Goal: Task Accomplishment & Management: Manage account settings

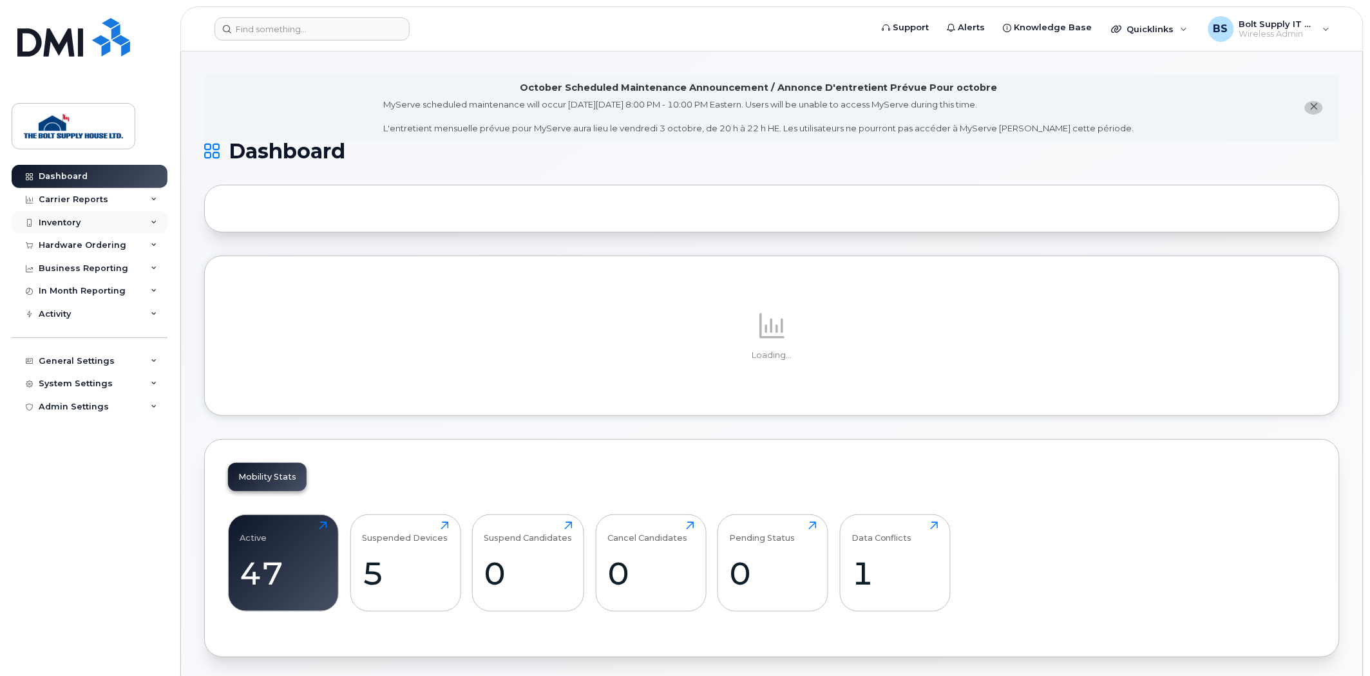
click at [94, 216] on div "Inventory" at bounding box center [90, 222] width 156 height 23
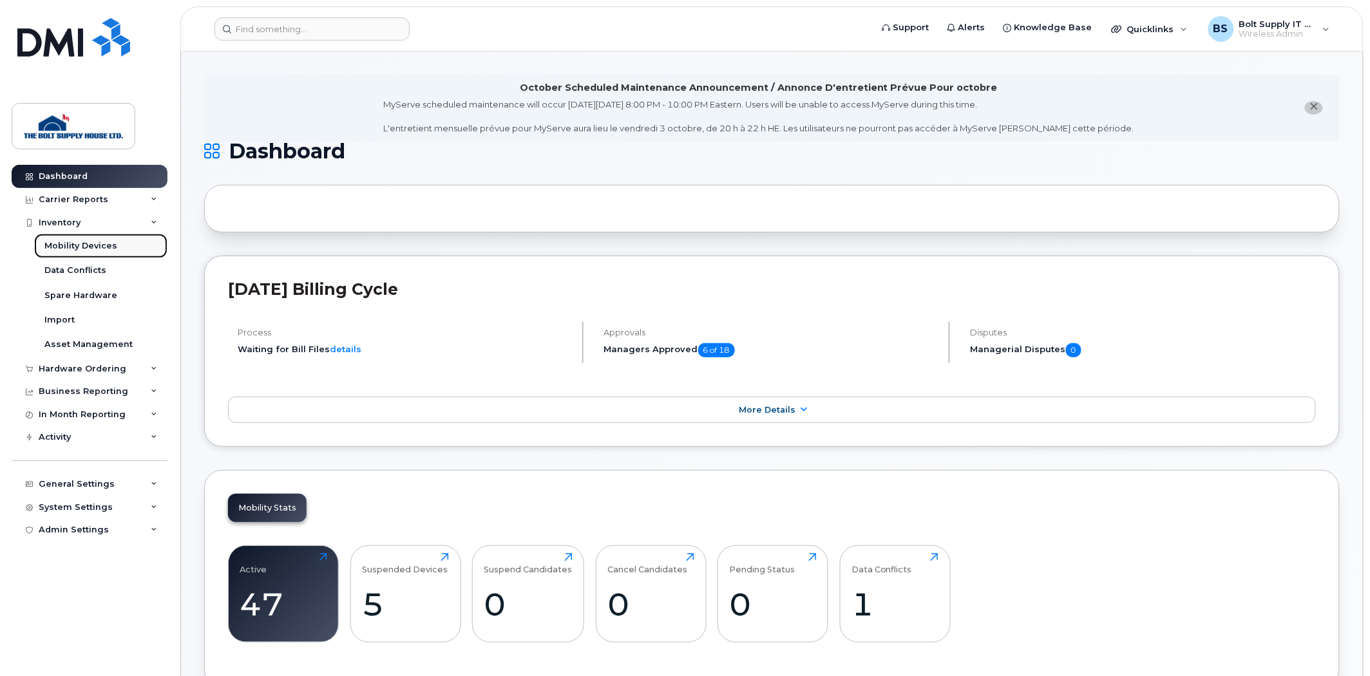
click at [97, 243] on div "Mobility Devices" at bounding box center [80, 246] width 73 height 12
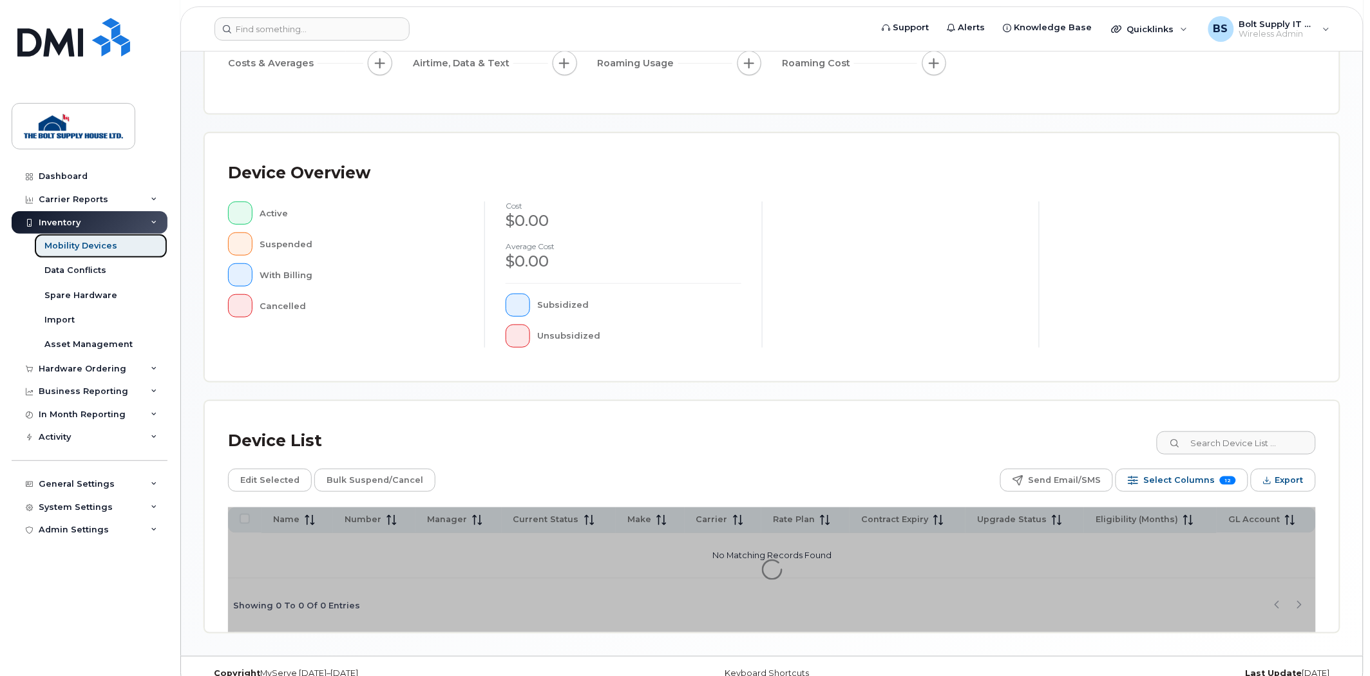
scroll to position [209, 0]
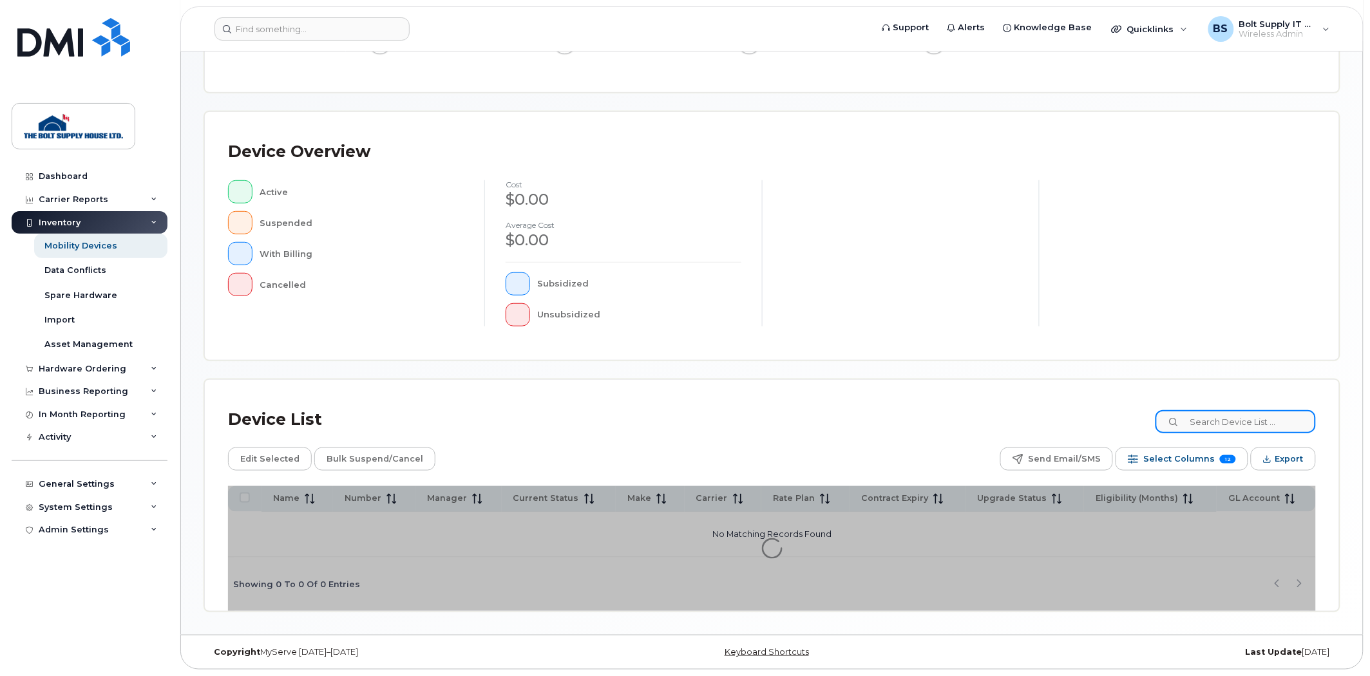
click at [1218, 429] on input at bounding box center [1235, 421] width 160 height 23
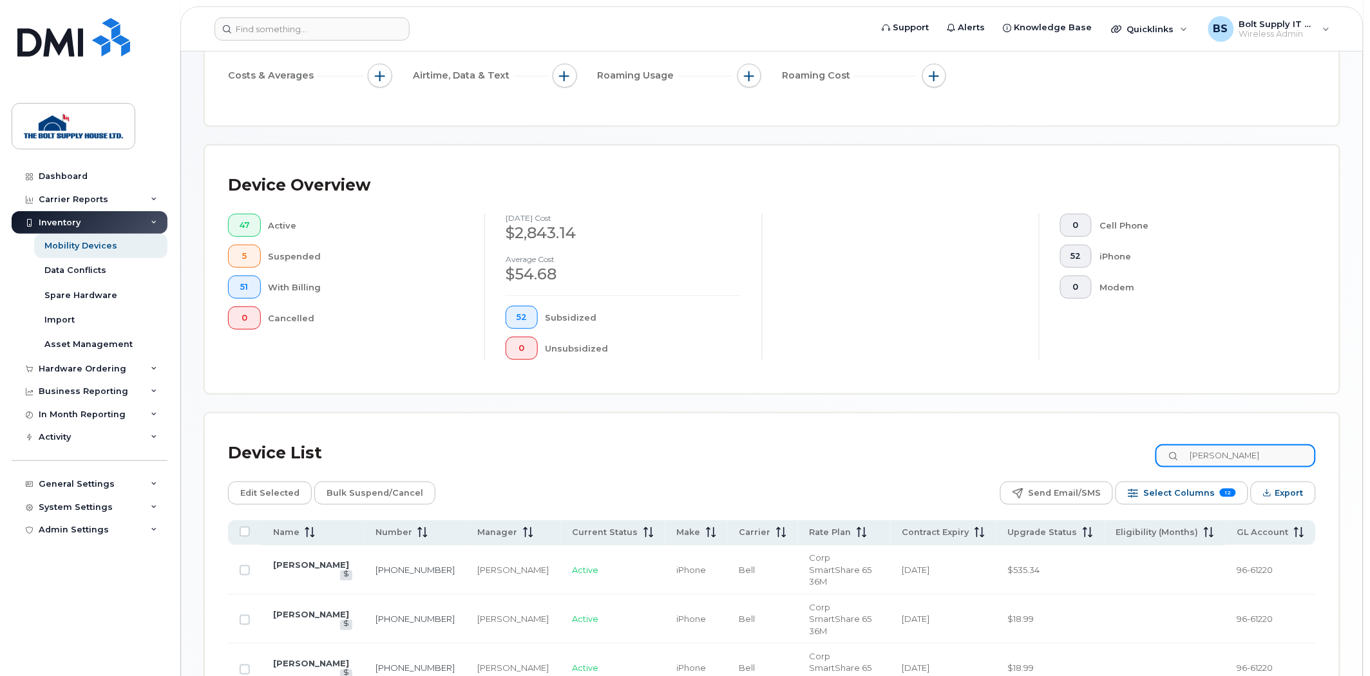
scroll to position [281, 0]
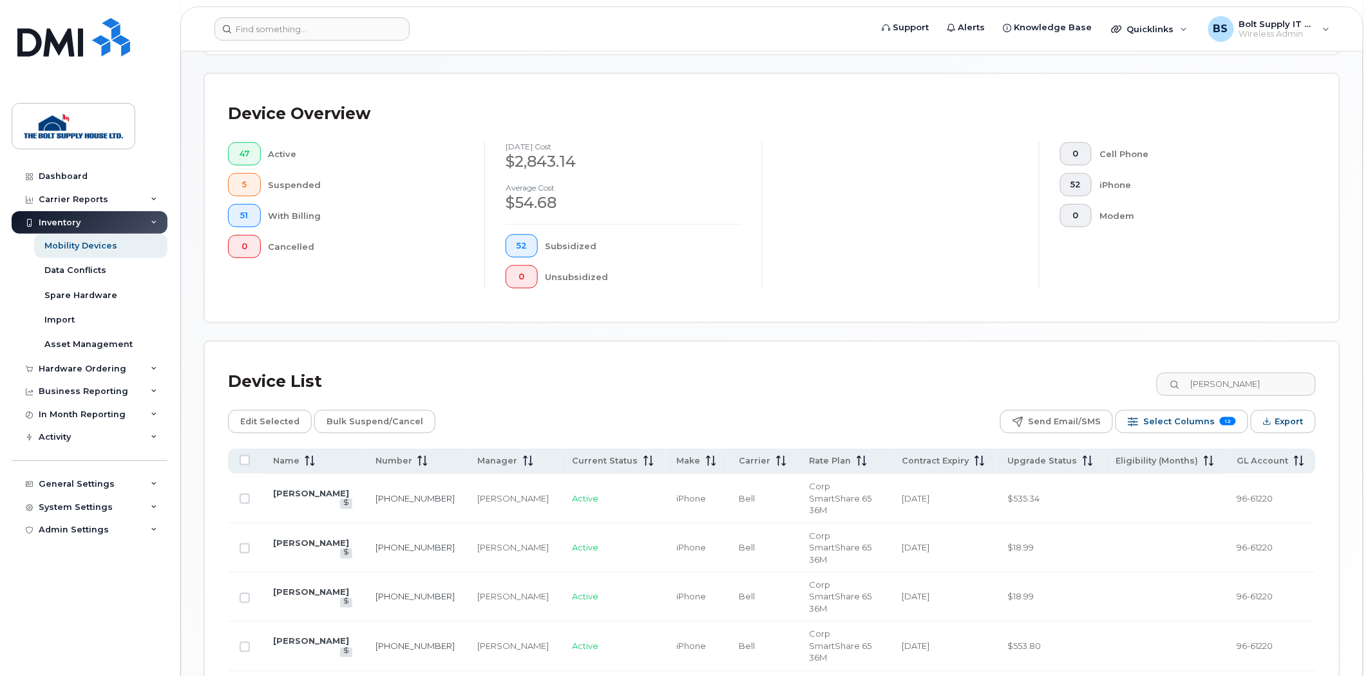
click at [626, 356] on div "Device List brett Edit Selected Bulk Suspend/Cancel Send Email/SMS Select Colum…" at bounding box center [772, 558] width 1134 height 432
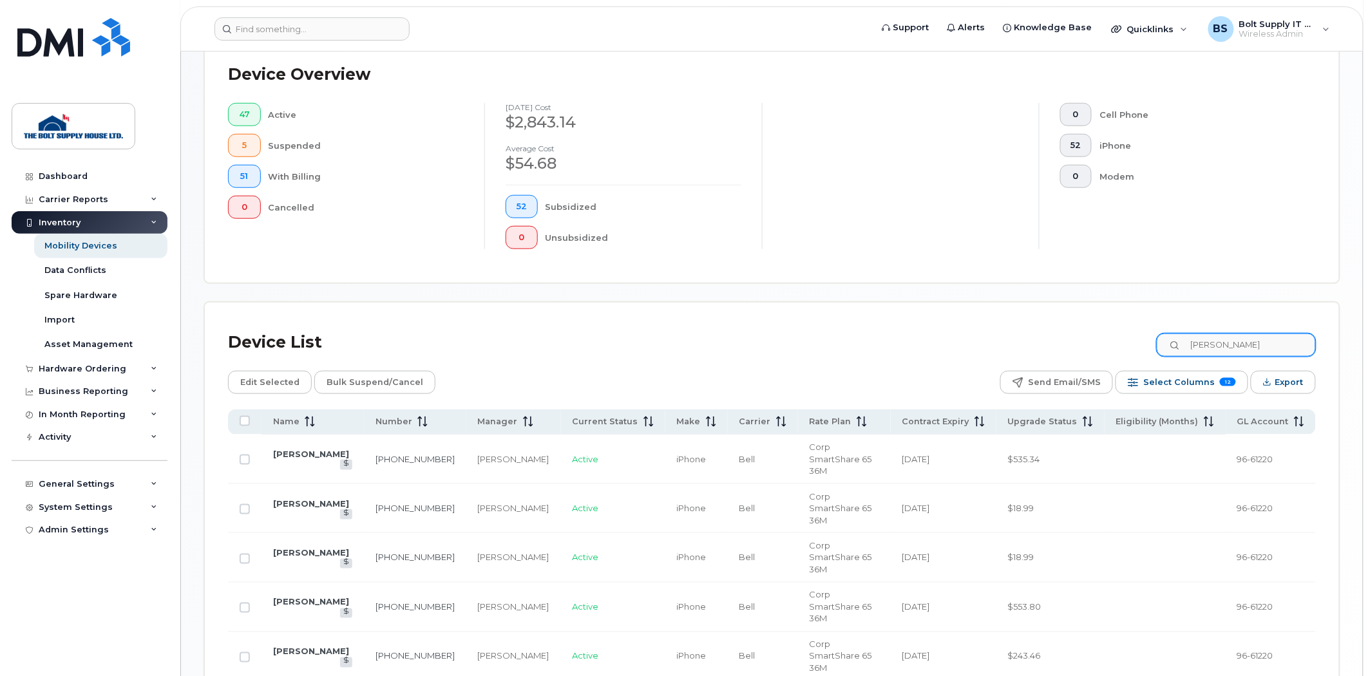
scroll to position [325, 0]
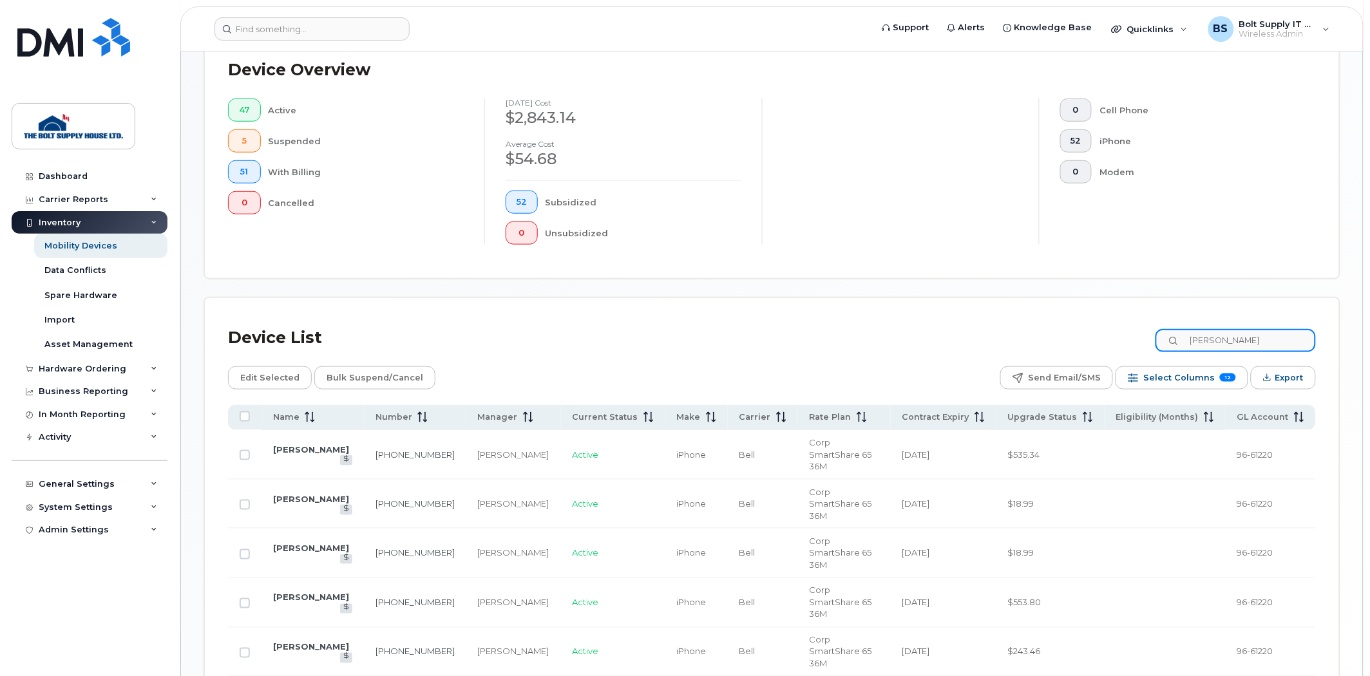
drag, startPoint x: 1243, startPoint y: 335, endPoint x: 1090, endPoint y: 357, distance: 154.1
click at [1122, 353] on div "Device List brett" at bounding box center [772, 337] width 1088 height 33
type input "john"
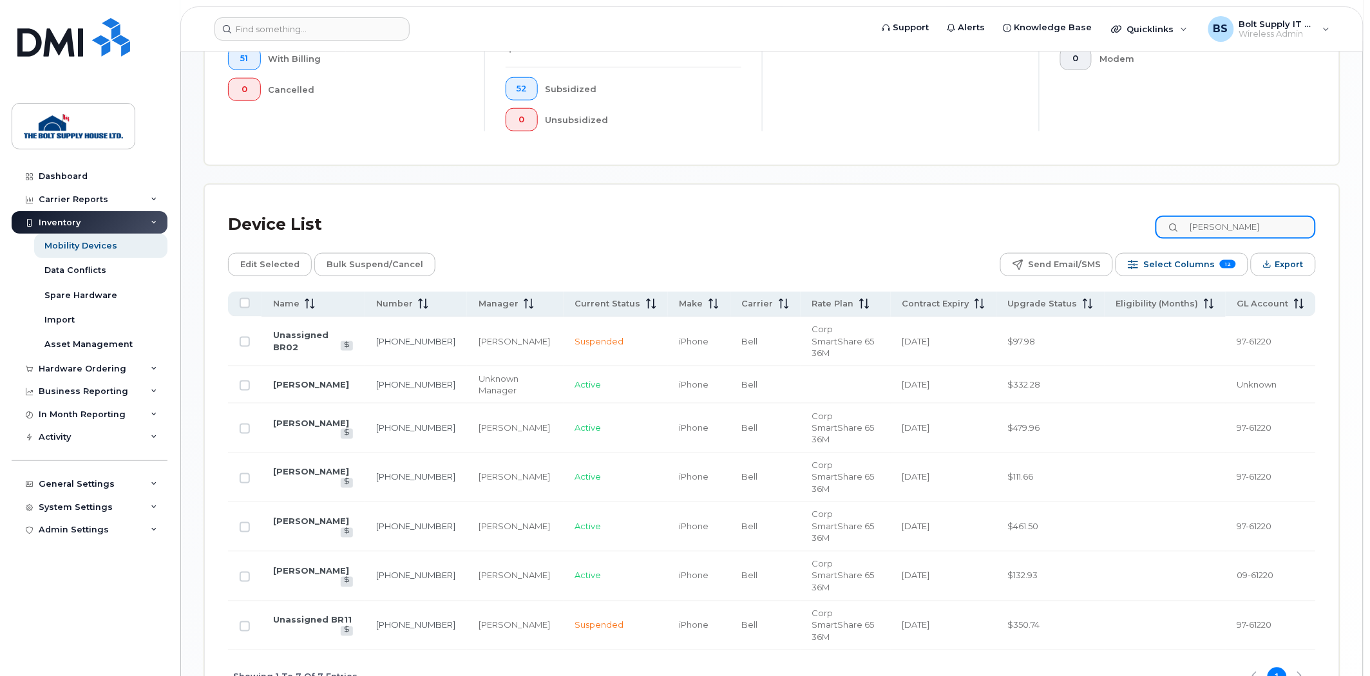
scroll to position [460, 0]
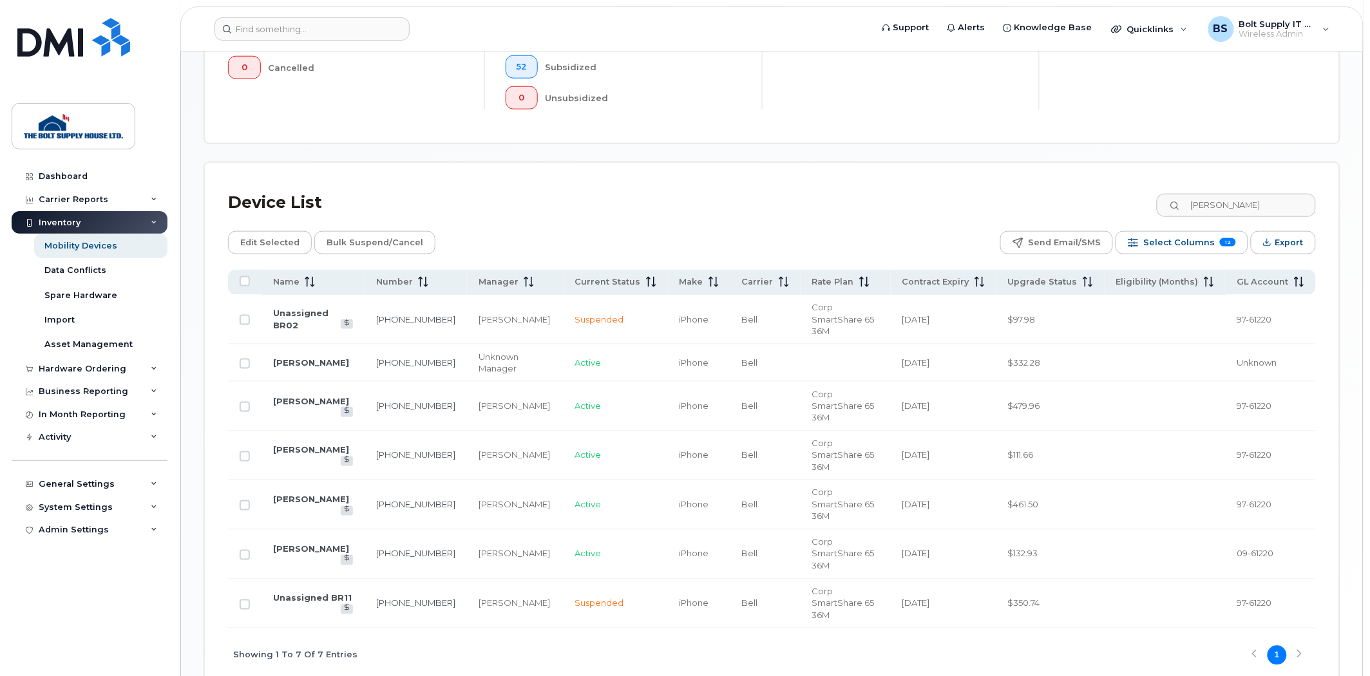
click at [467, 382] on td "[PERSON_NAME]" at bounding box center [515, 407] width 97 height 50
click at [246, 359] on input "Row Unselected" at bounding box center [245, 364] width 10 height 10
drag, startPoint x: 252, startPoint y: 352, endPoint x: 241, endPoint y: 358, distance: 13.0
click at [252, 352] on td at bounding box center [244, 362] width 33 height 37
click at [243, 359] on input "Row Selected" at bounding box center [245, 364] width 10 height 10
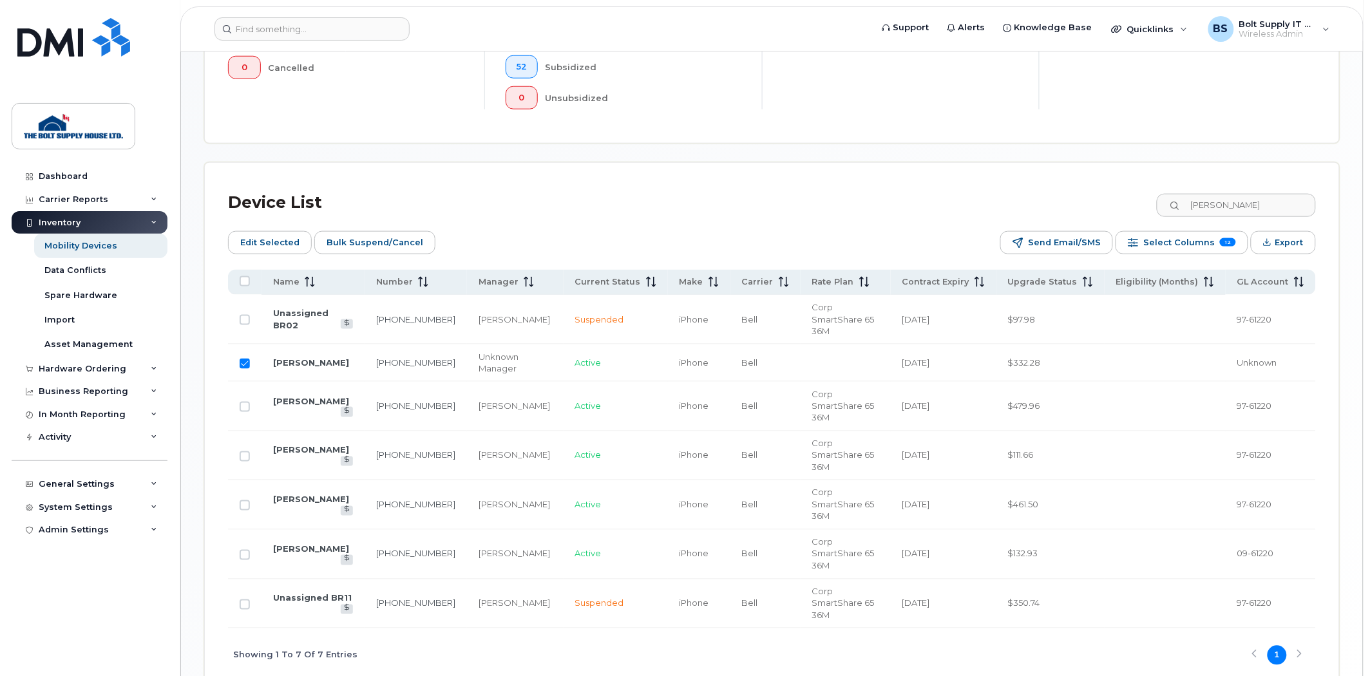
checkbox input "false"
click at [290, 357] on link "[PERSON_NAME]" at bounding box center [311, 362] width 76 height 10
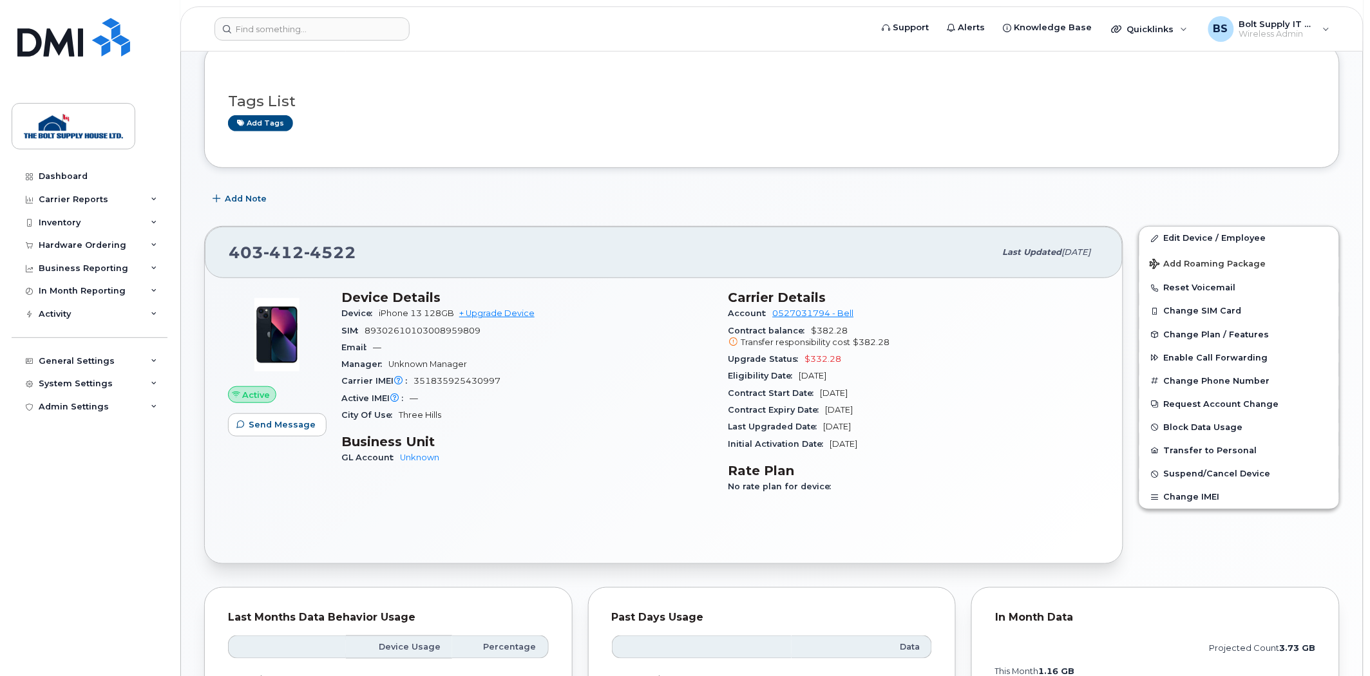
scroll to position [143, 0]
click at [1233, 309] on button "Change SIM Card" at bounding box center [1239, 310] width 200 height 23
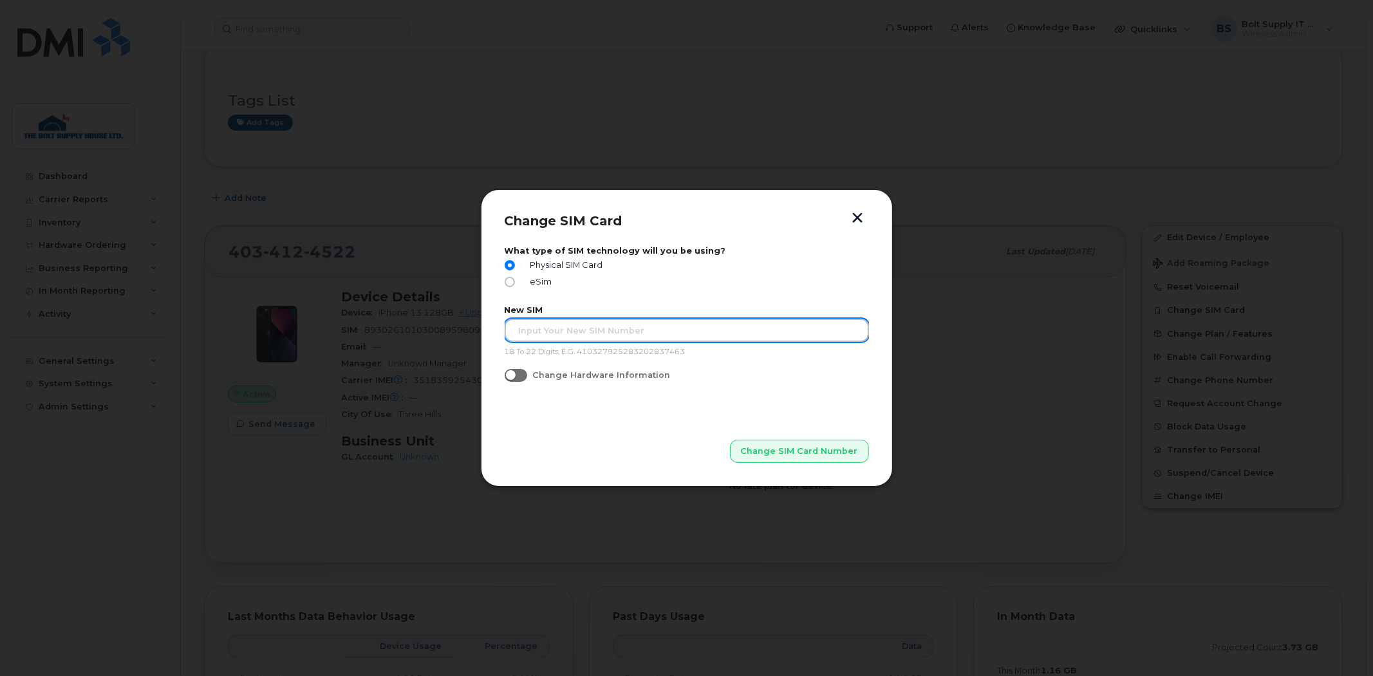
click at [530, 335] on input "text" at bounding box center [687, 330] width 364 height 23
type input "89302610104352687681"
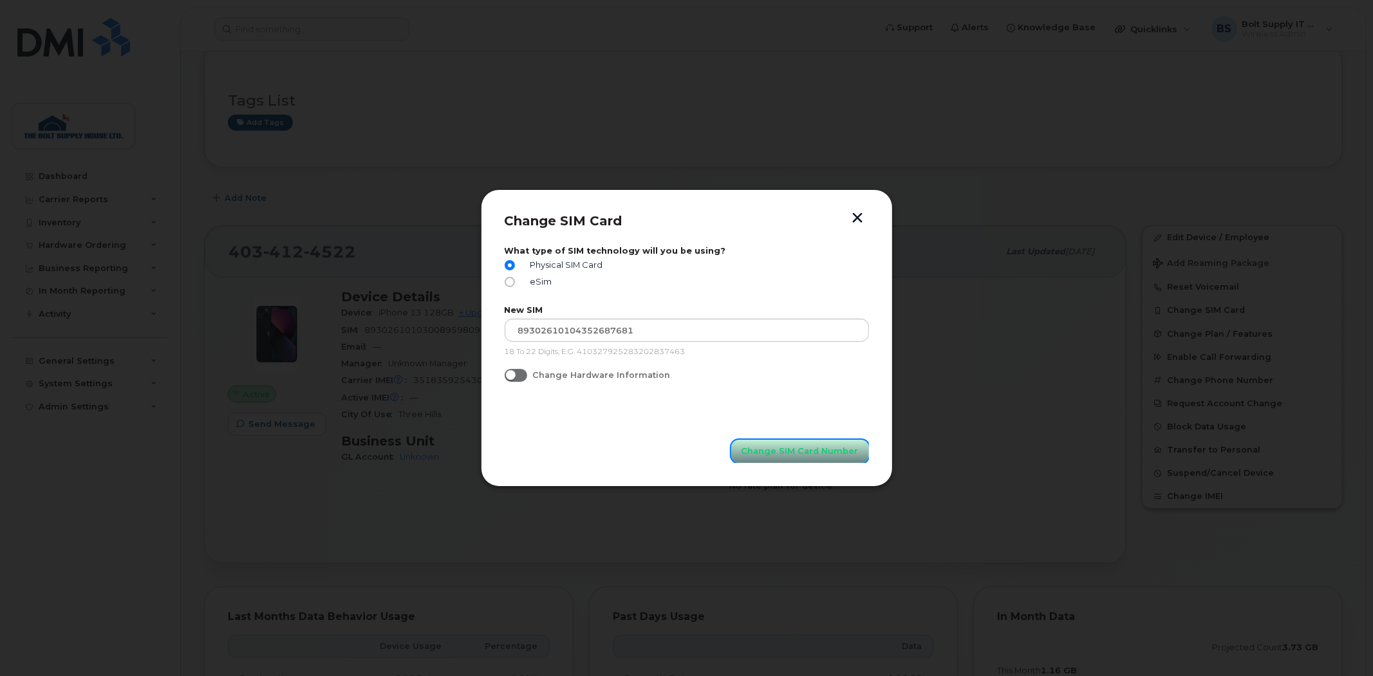
click at [780, 447] on span "Change SIM Card Number" at bounding box center [800, 451] width 117 height 12
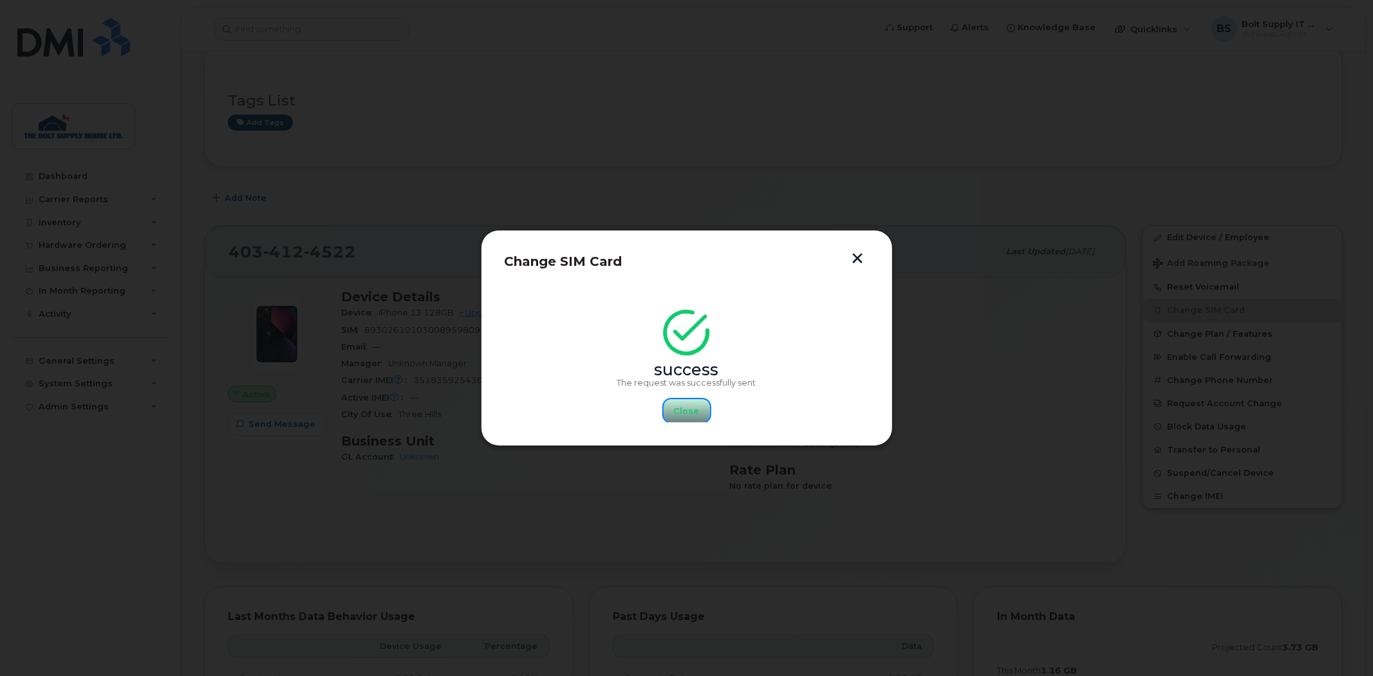
click at [699, 416] on button "Close" at bounding box center [687, 410] width 46 height 23
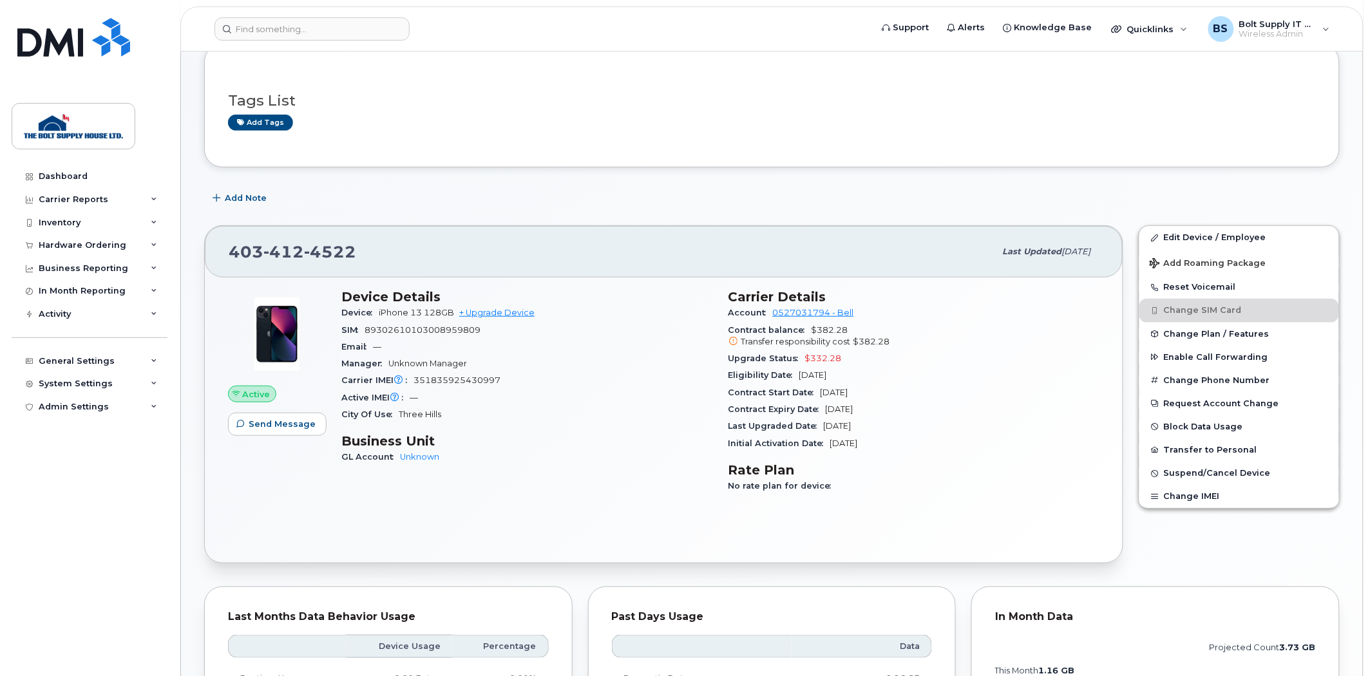
click at [947, 184] on div "Tags List Add tags Add Note 403 412 4522 Last updated Oct 01, 2025 Active Send …" at bounding box center [771, 564] width 1135 height 1040
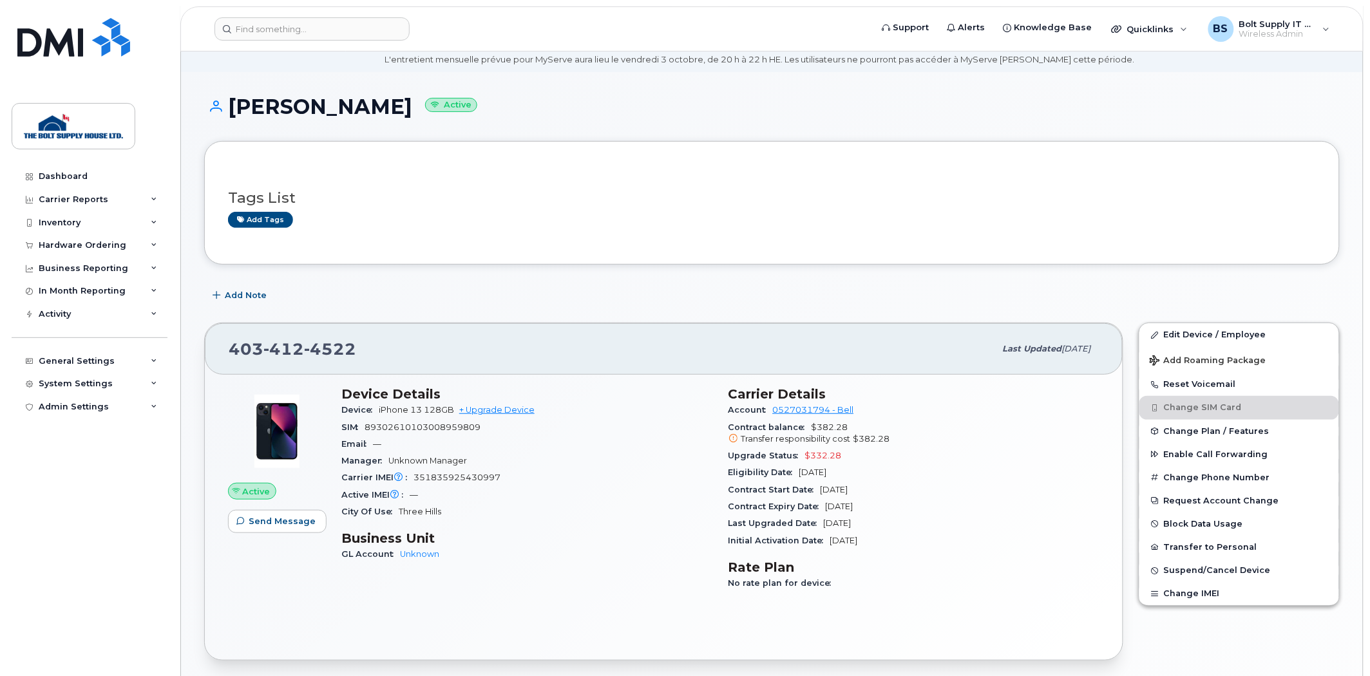
scroll to position [71, 0]
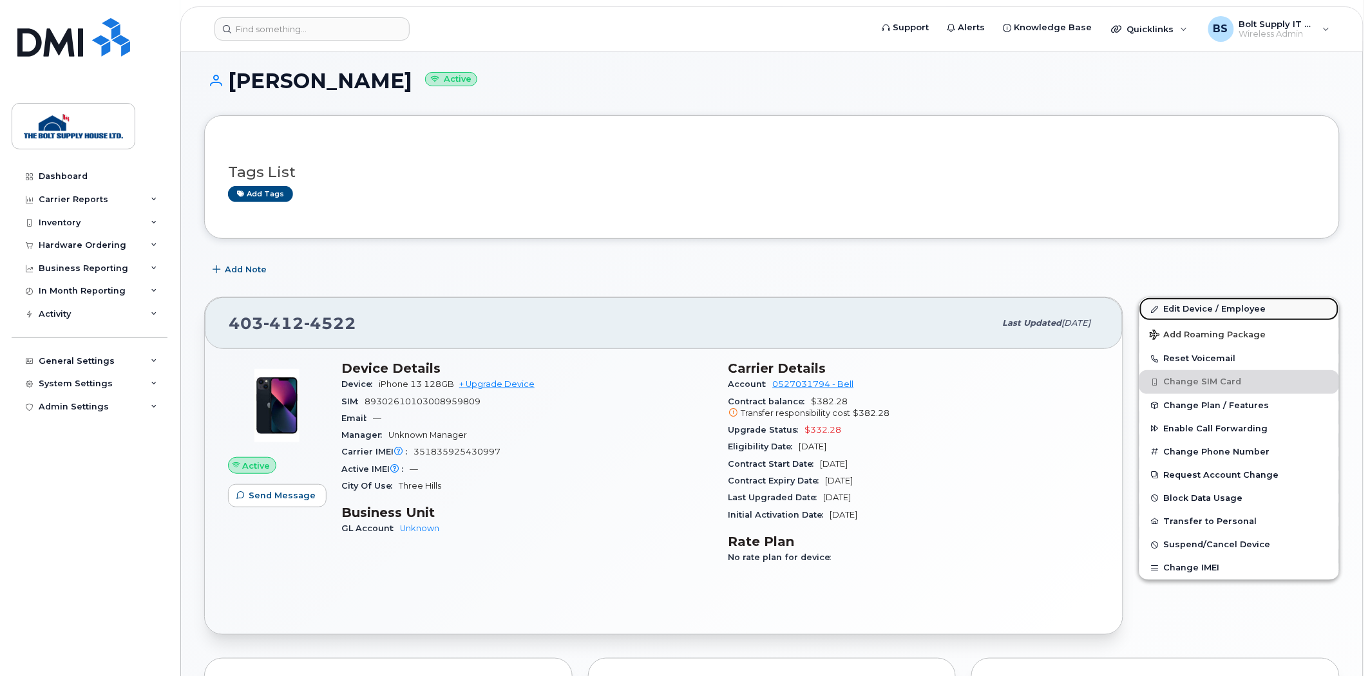
click at [1234, 314] on link "Edit Device / Employee" at bounding box center [1239, 308] width 200 height 23
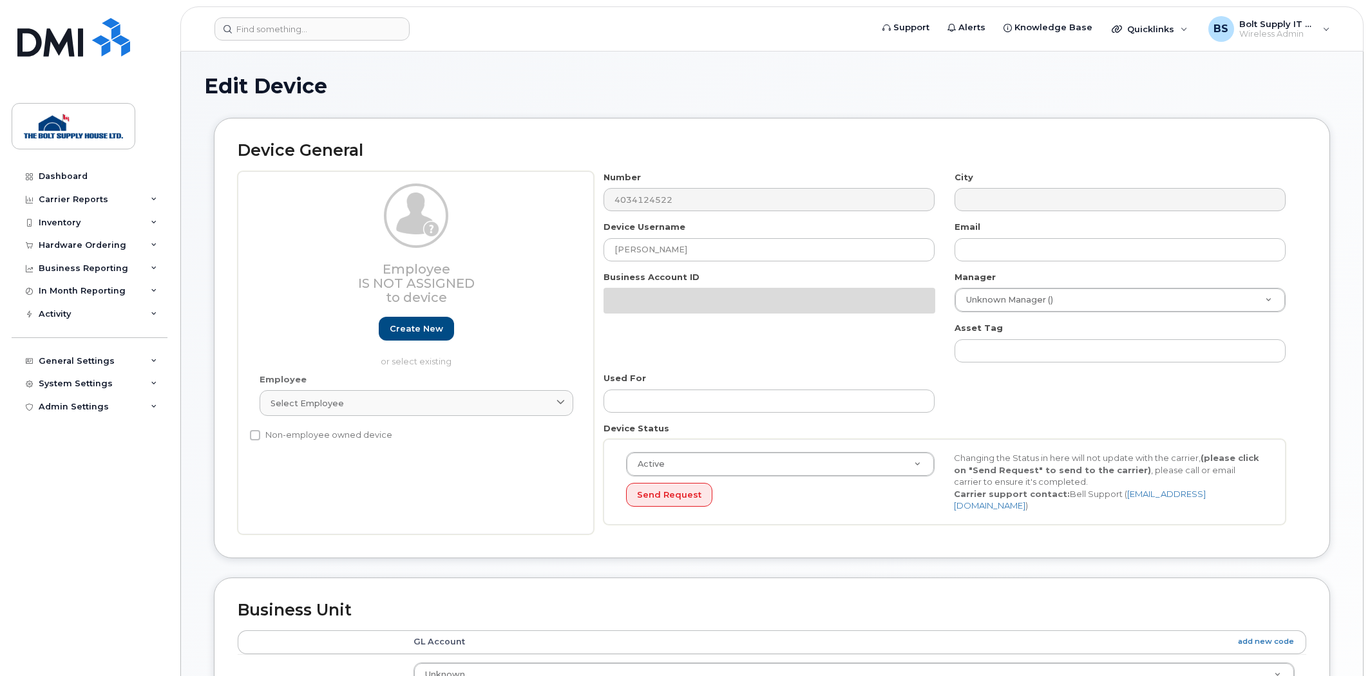
select select "280198"
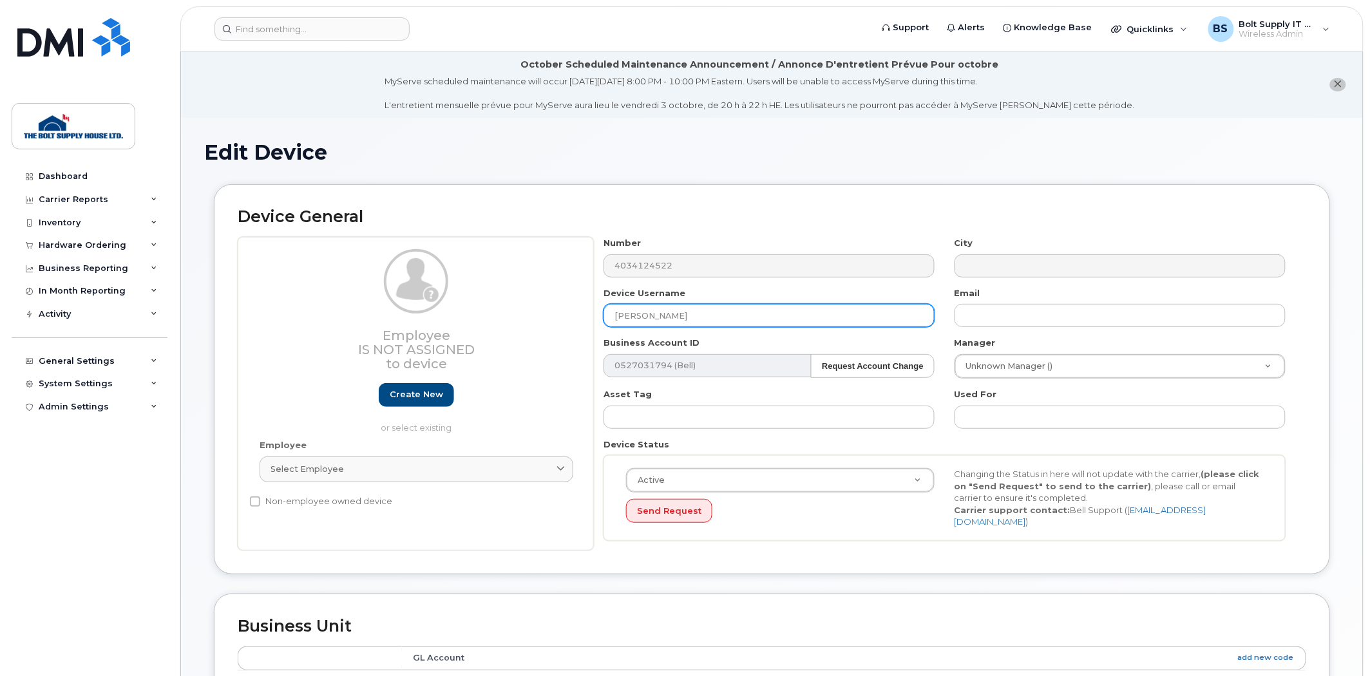
drag, startPoint x: 719, startPoint y: 310, endPoint x: 402, endPoint y: 313, distance: 317.5
click at [402, 313] on div "Employee Is not assigned to device Create new or select existing Employee Selec…" at bounding box center [772, 394] width 1068 height 314
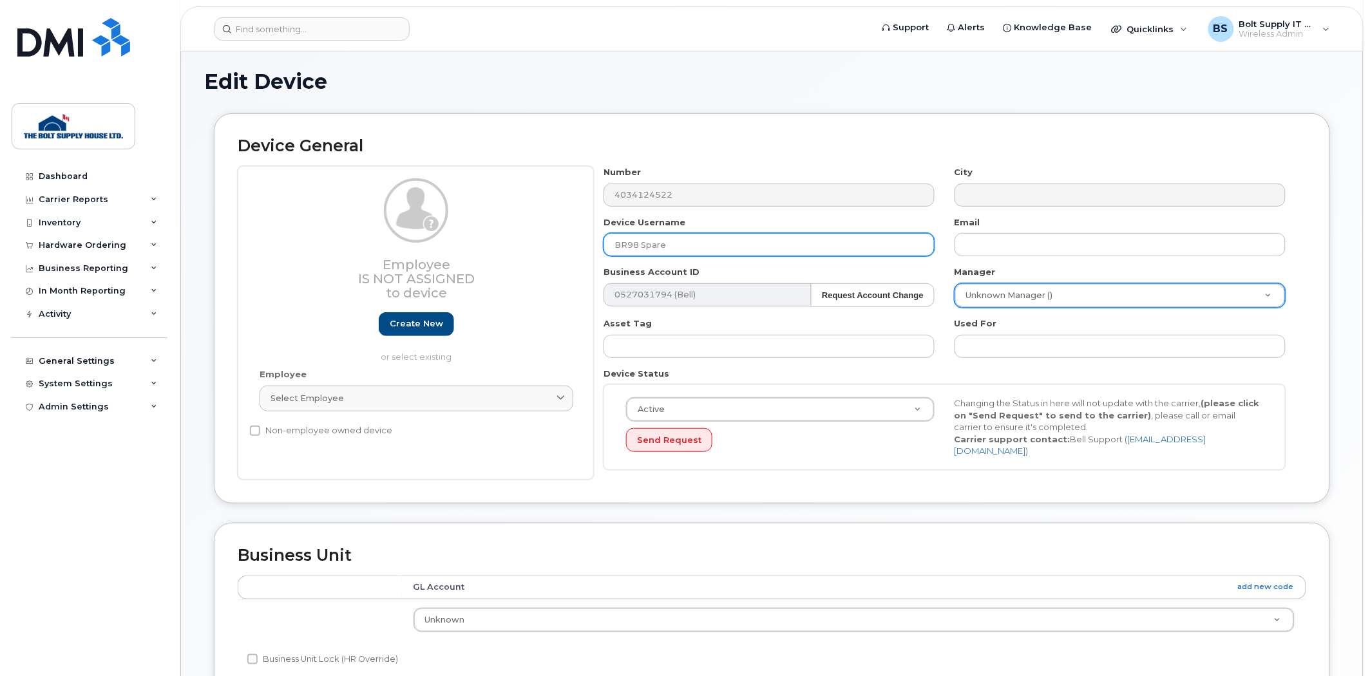
scroll to position [71, 0]
type input "BR98 Spare"
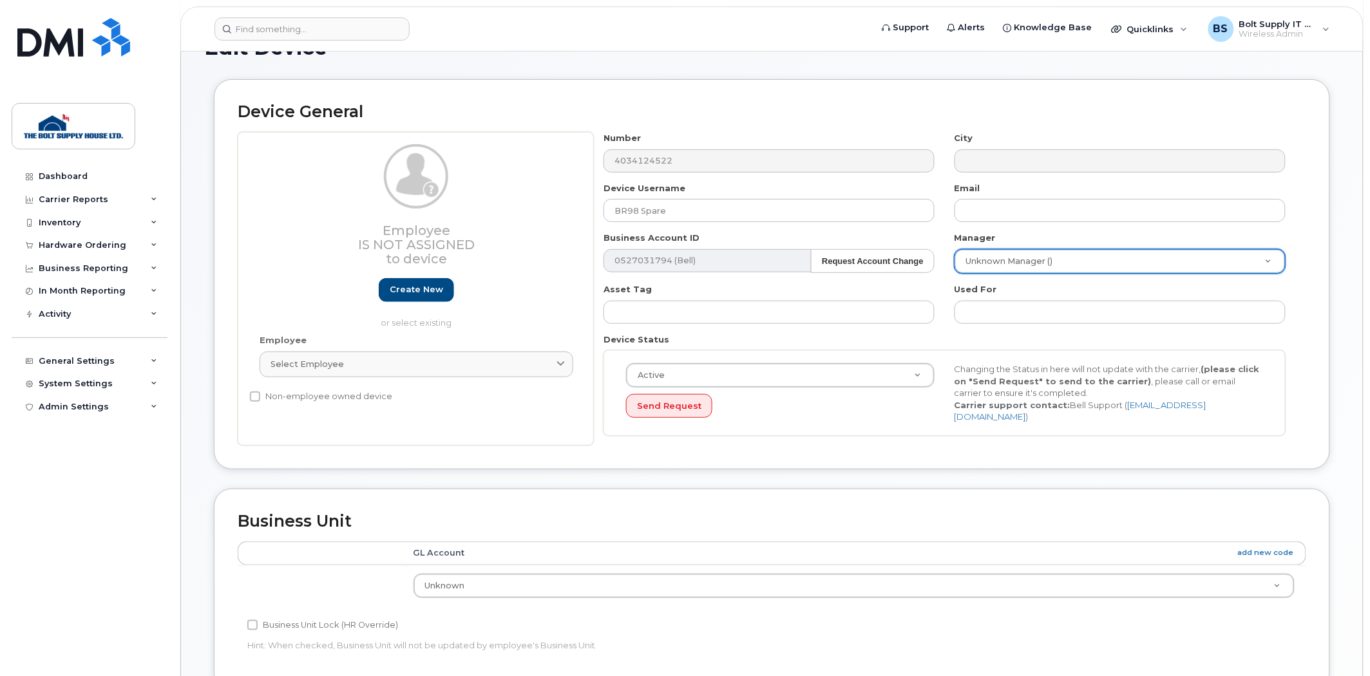
scroll to position [0, 0]
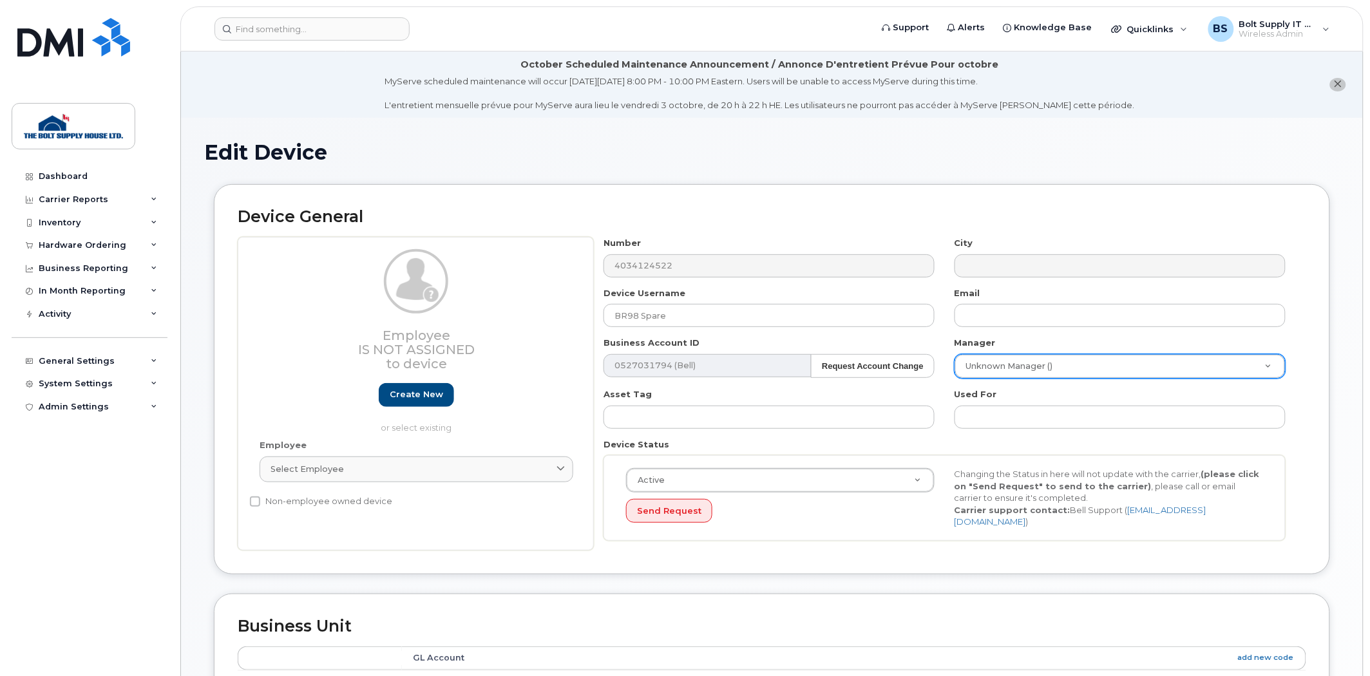
click at [1117, 352] on div "Manager Unknown Manager () 523528" at bounding box center [1120, 358] width 351 height 42
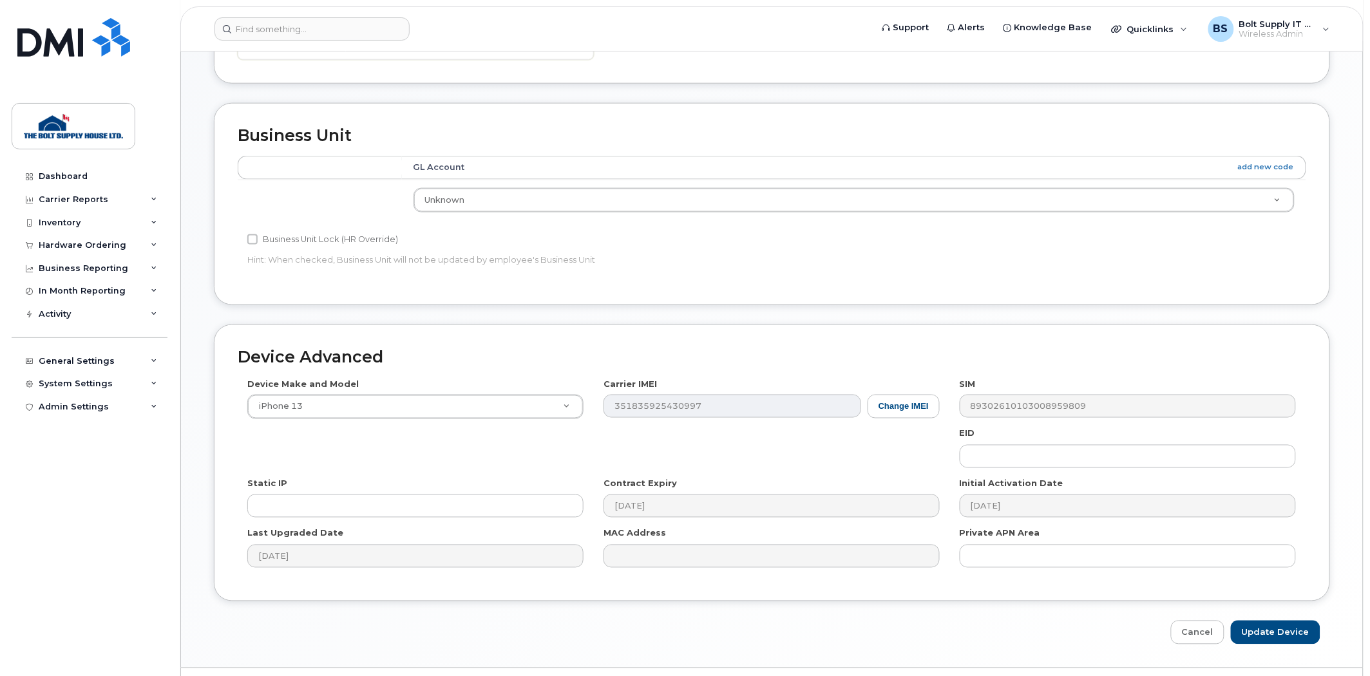
scroll to position [519, 0]
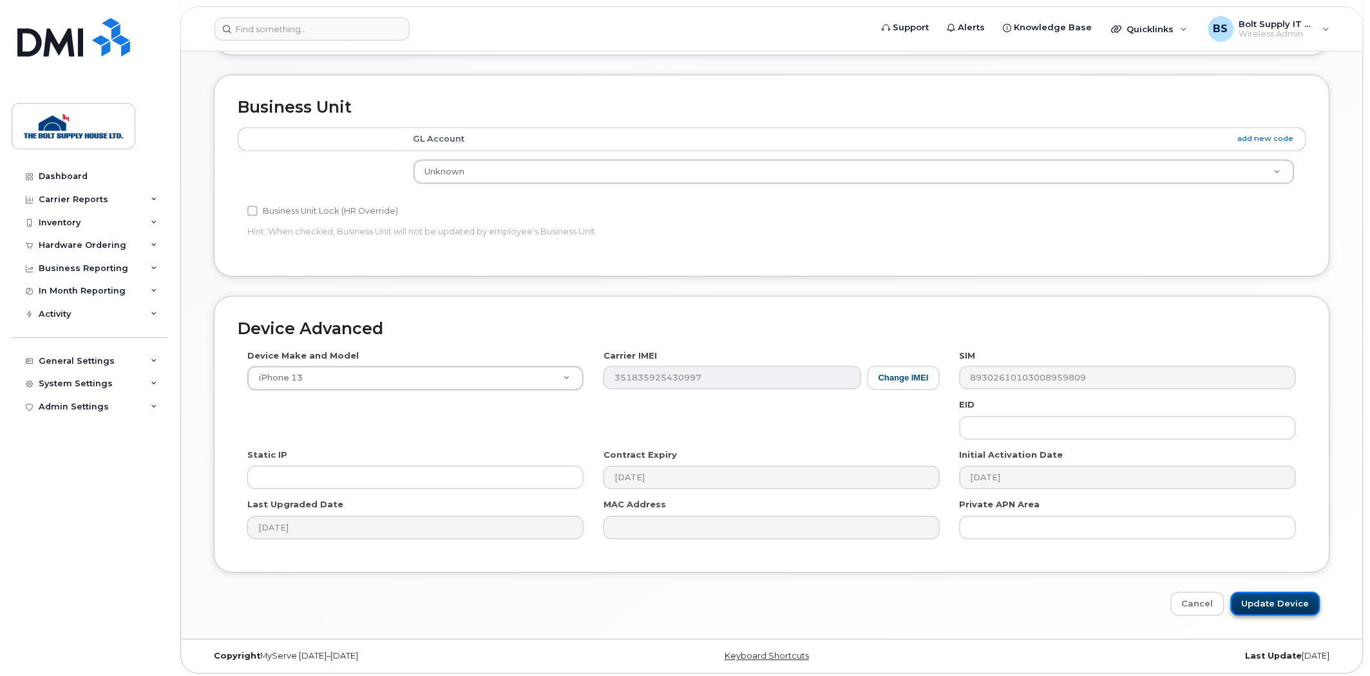
click at [1261, 592] on input "Update Device" at bounding box center [1275, 604] width 90 height 24
type input "Saving..."
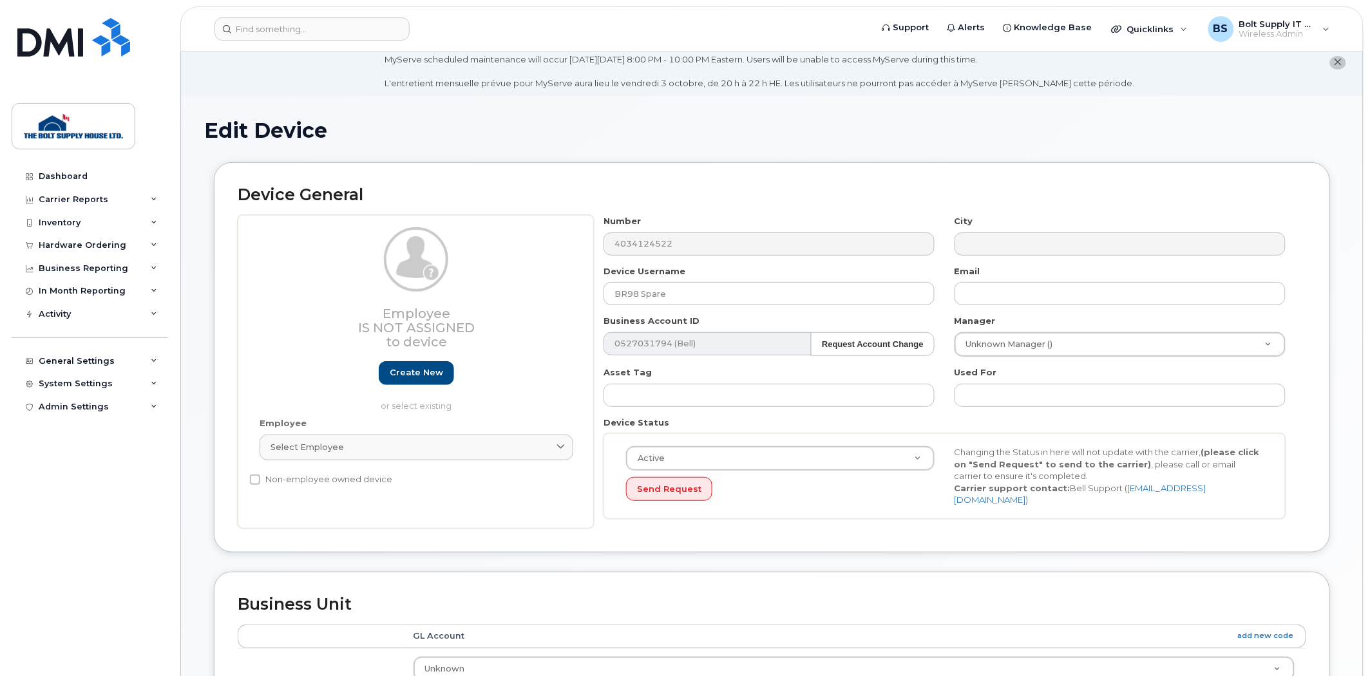
scroll to position [18, 0]
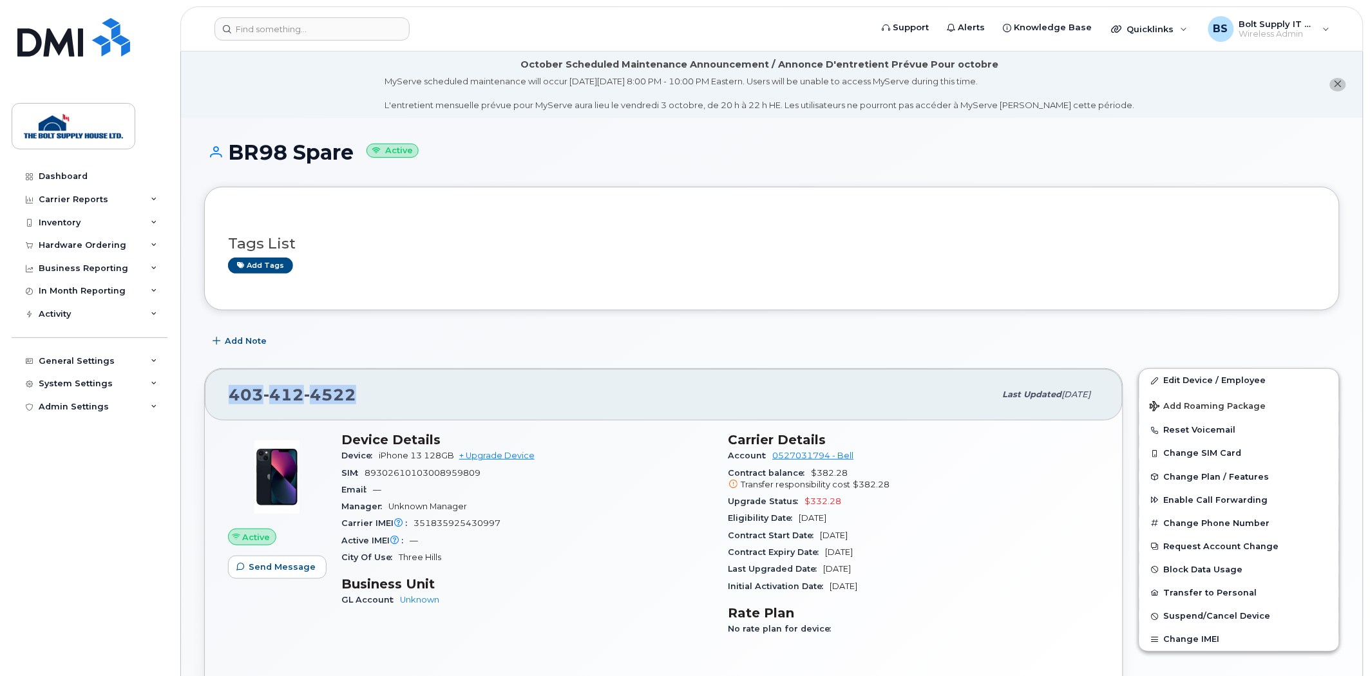
drag, startPoint x: 359, startPoint y: 388, endPoint x: 207, endPoint y: 382, distance: 151.4
click at [207, 382] on div "403 412 4522 Last updated Oct 01, 2025" at bounding box center [664, 395] width 918 height 52
drag, startPoint x: 348, startPoint y: 150, endPoint x: 336, endPoint y: 152, distance: 12.4
click at [336, 152] on h1 "BR98 Spare Active" at bounding box center [771, 152] width 1135 height 23
drag, startPoint x: 359, startPoint y: 151, endPoint x: 233, endPoint y: 157, distance: 125.7
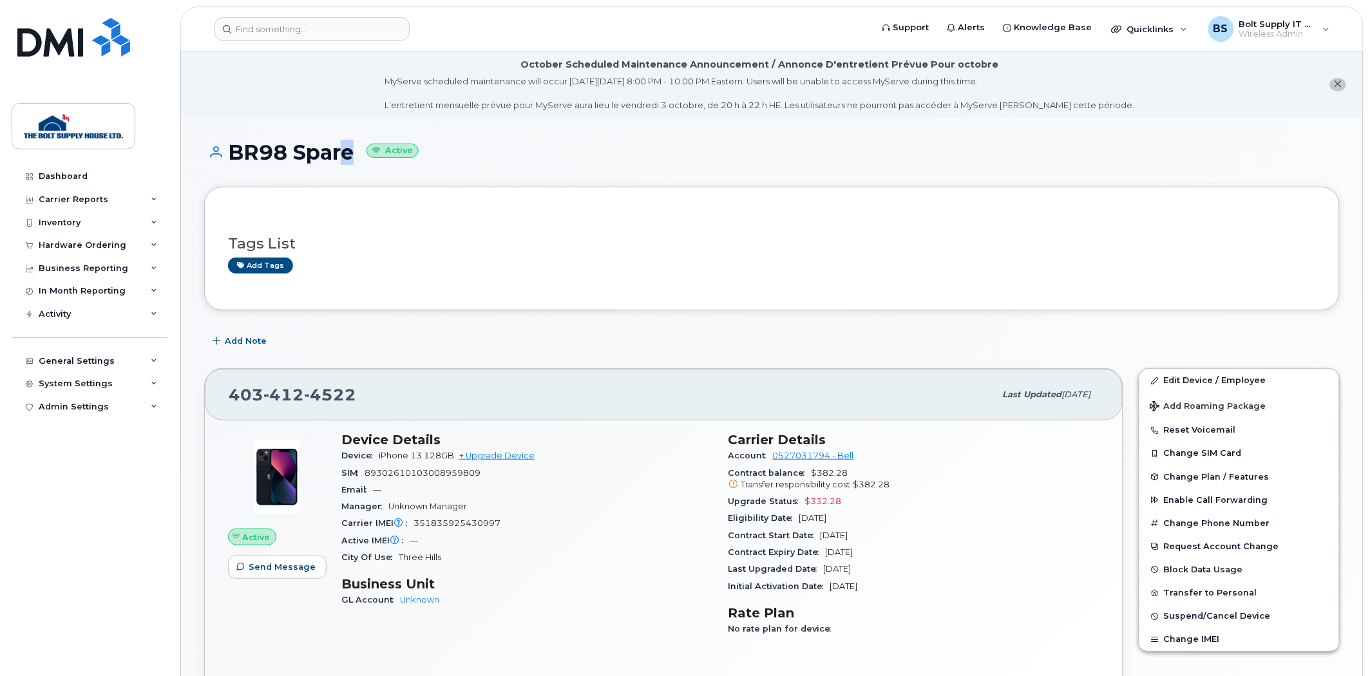
click at [234, 156] on h1 "BR98 Spare Active" at bounding box center [771, 152] width 1135 height 23
copy h1 "BR98 Spare"
click at [570, 297] on div "Tags List Add tags" at bounding box center [771, 249] width 1135 height 124
click at [61, 221] on div "Inventory" at bounding box center [60, 223] width 42 height 10
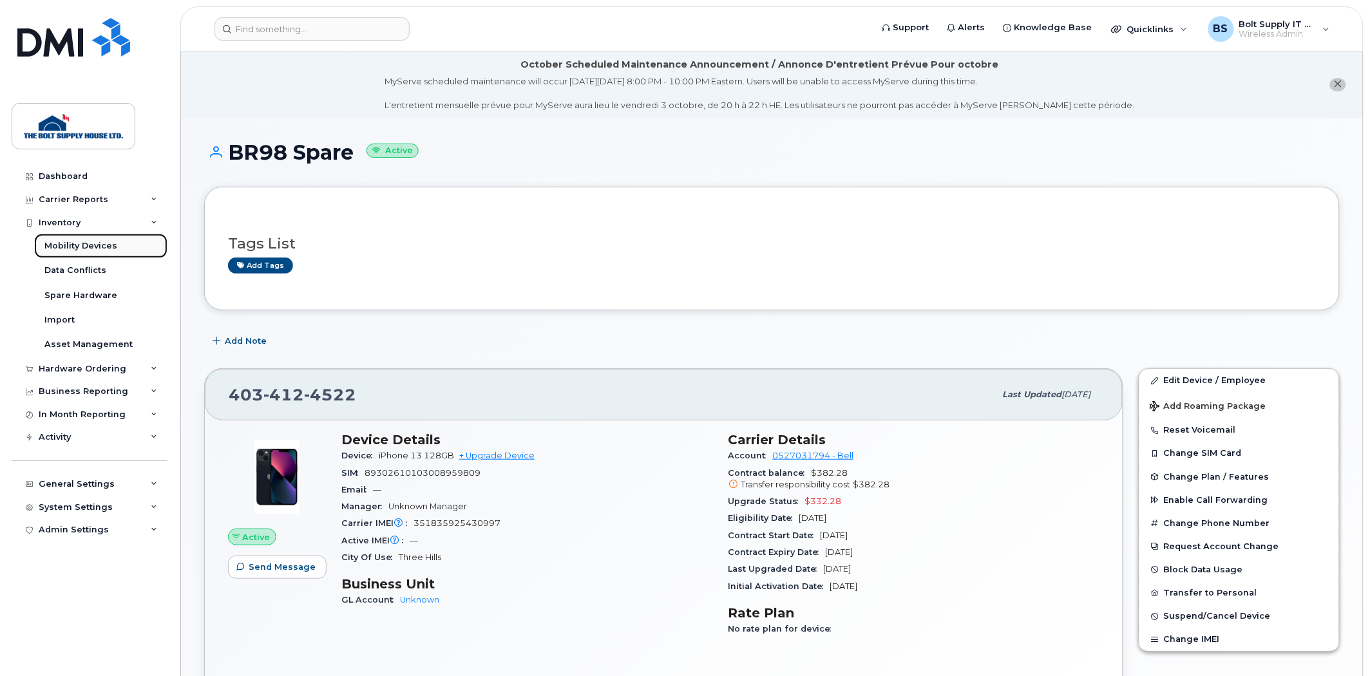
click at [84, 246] on div "Mobility Devices" at bounding box center [80, 246] width 73 height 12
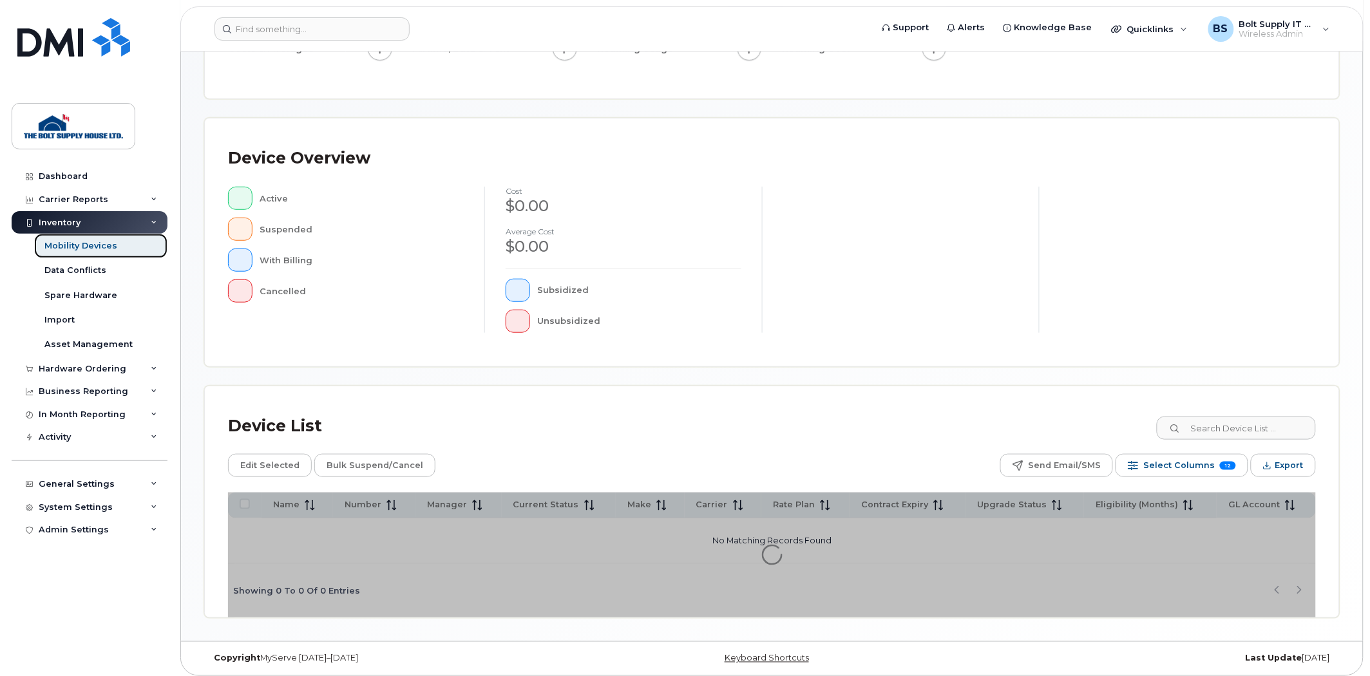
scroll to position [232, 0]
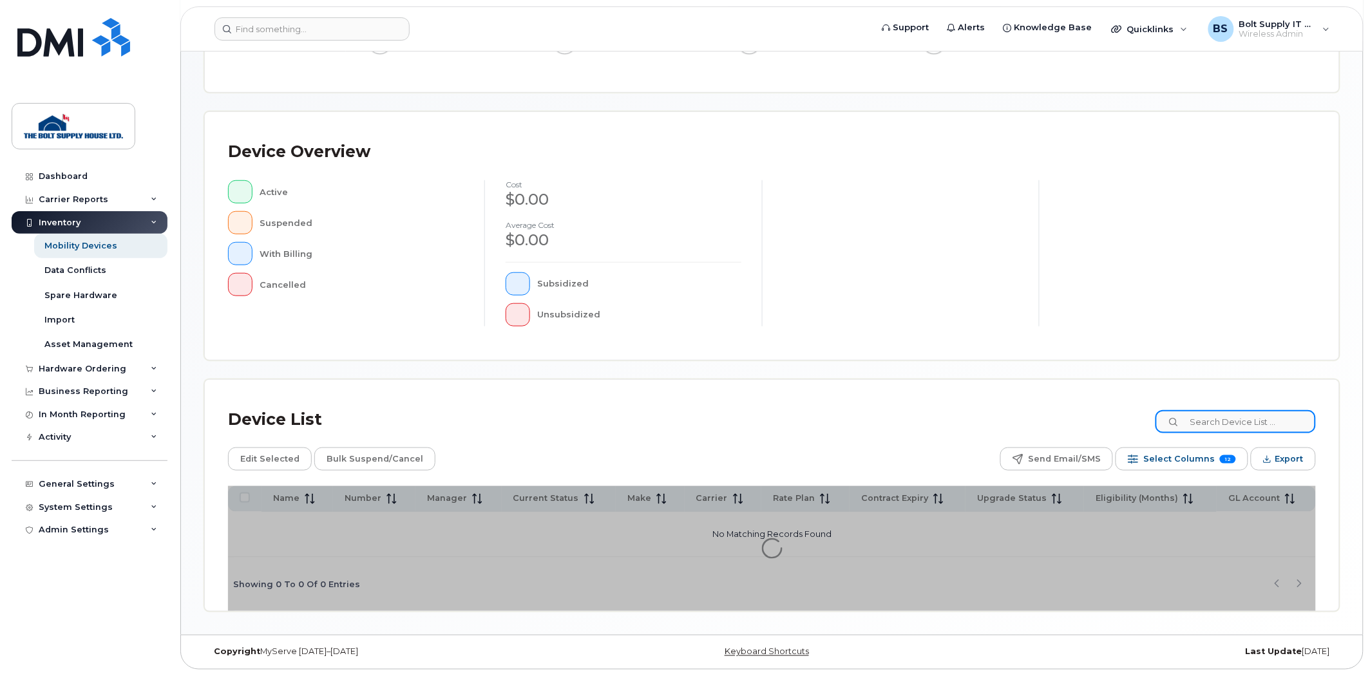
click at [1221, 419] on input at bounding box center [1235, 421] width 160 height 23
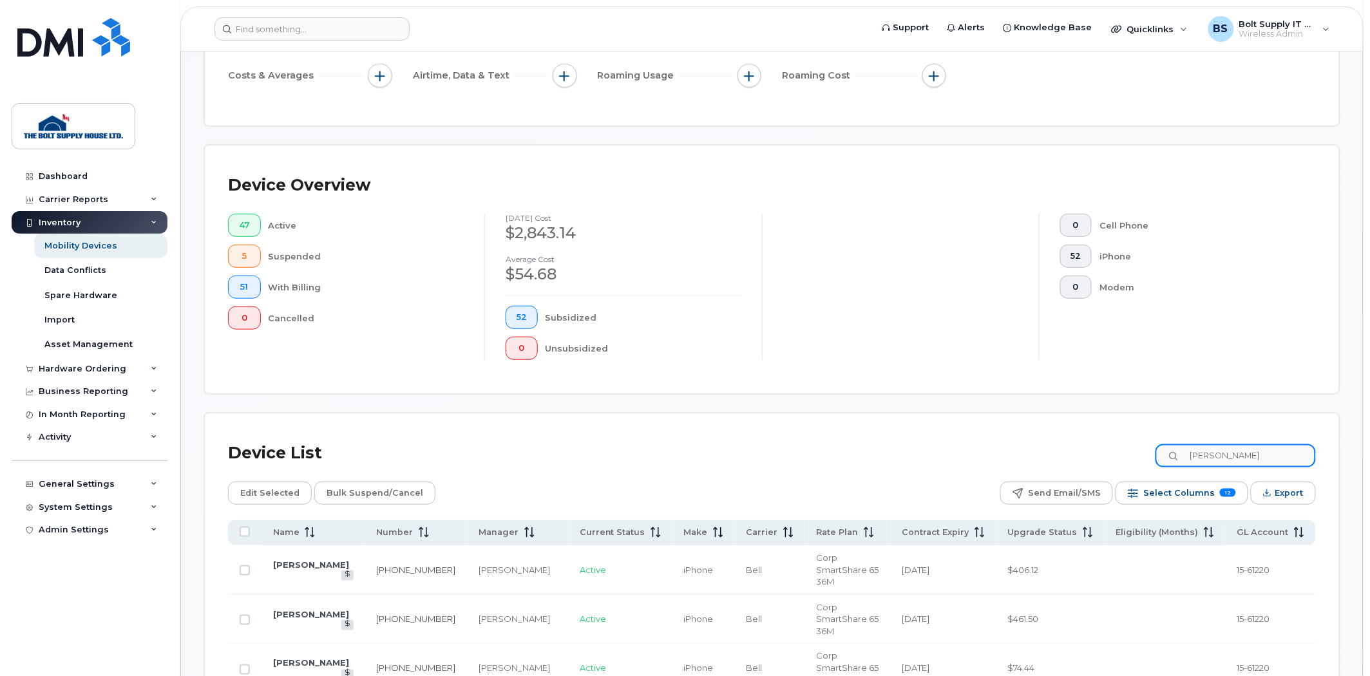
type input "[PERSON_NAME]"
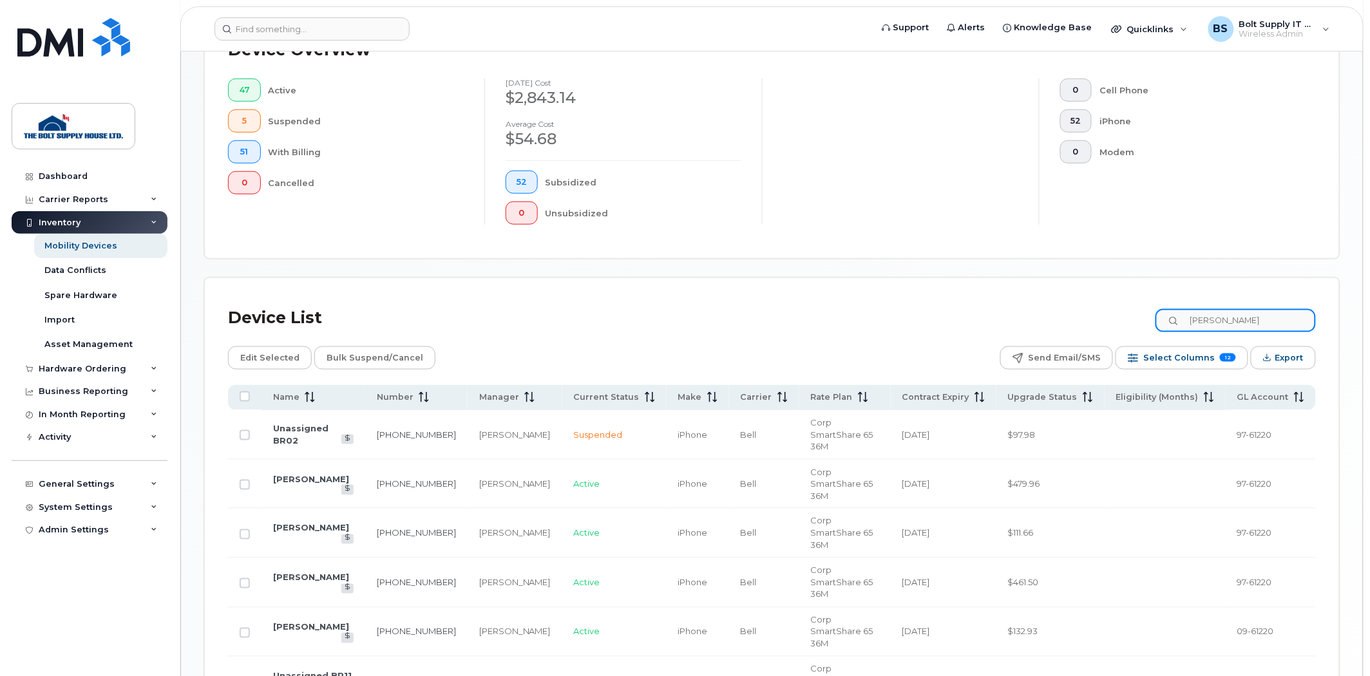
scroll to position [373, 0]
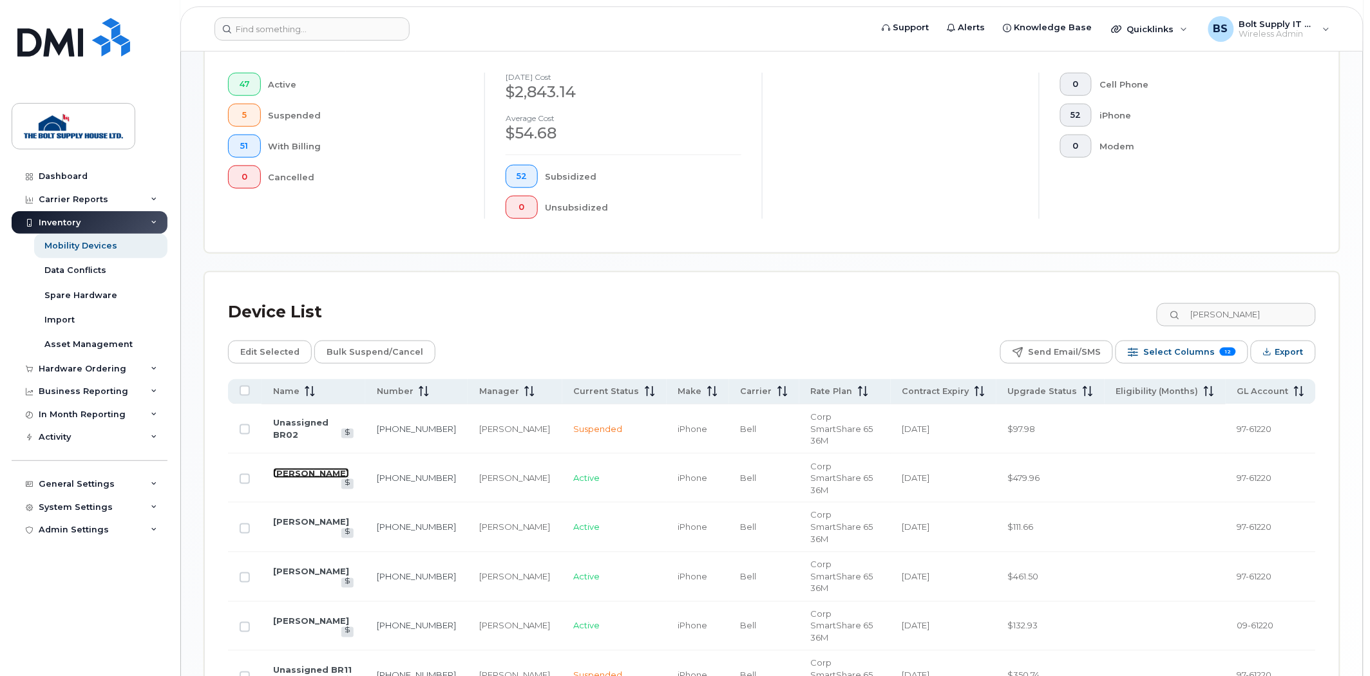
click at [310, 468] on link "[PERSON_NAME]" at bounding box center [311, 473] width 76 height 10
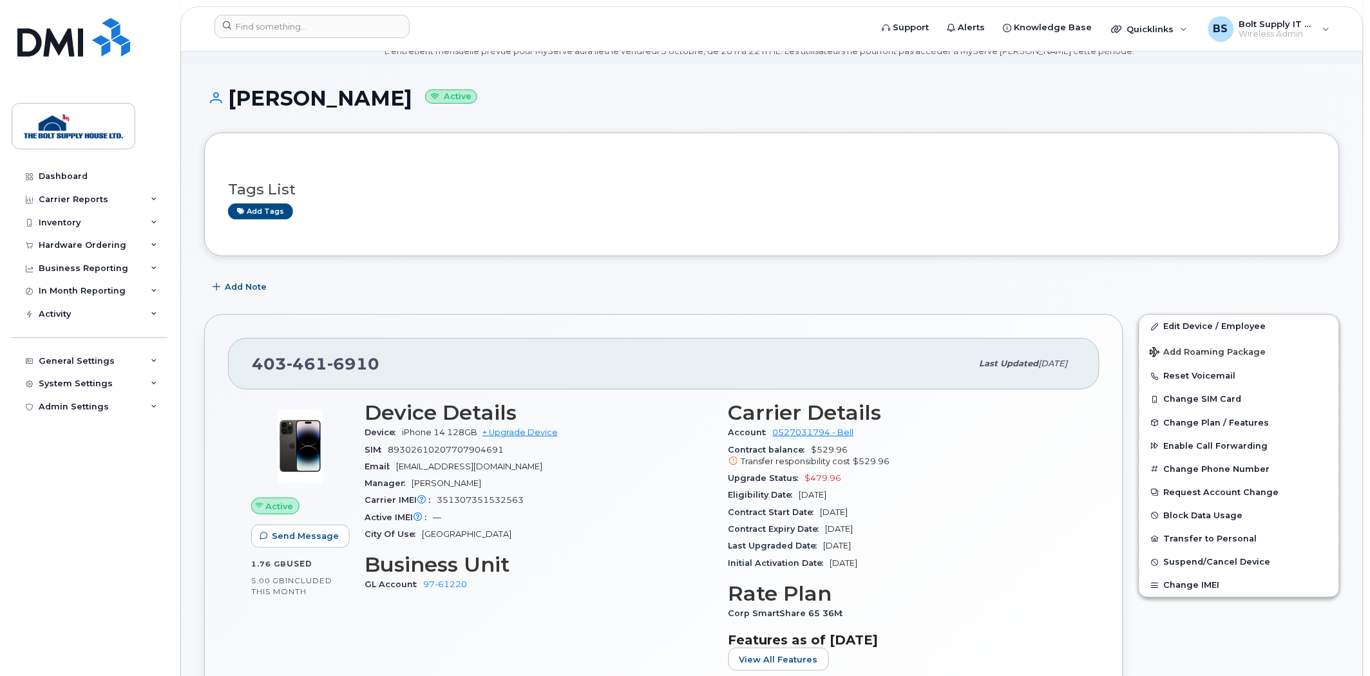
scroll to position [214, 0]
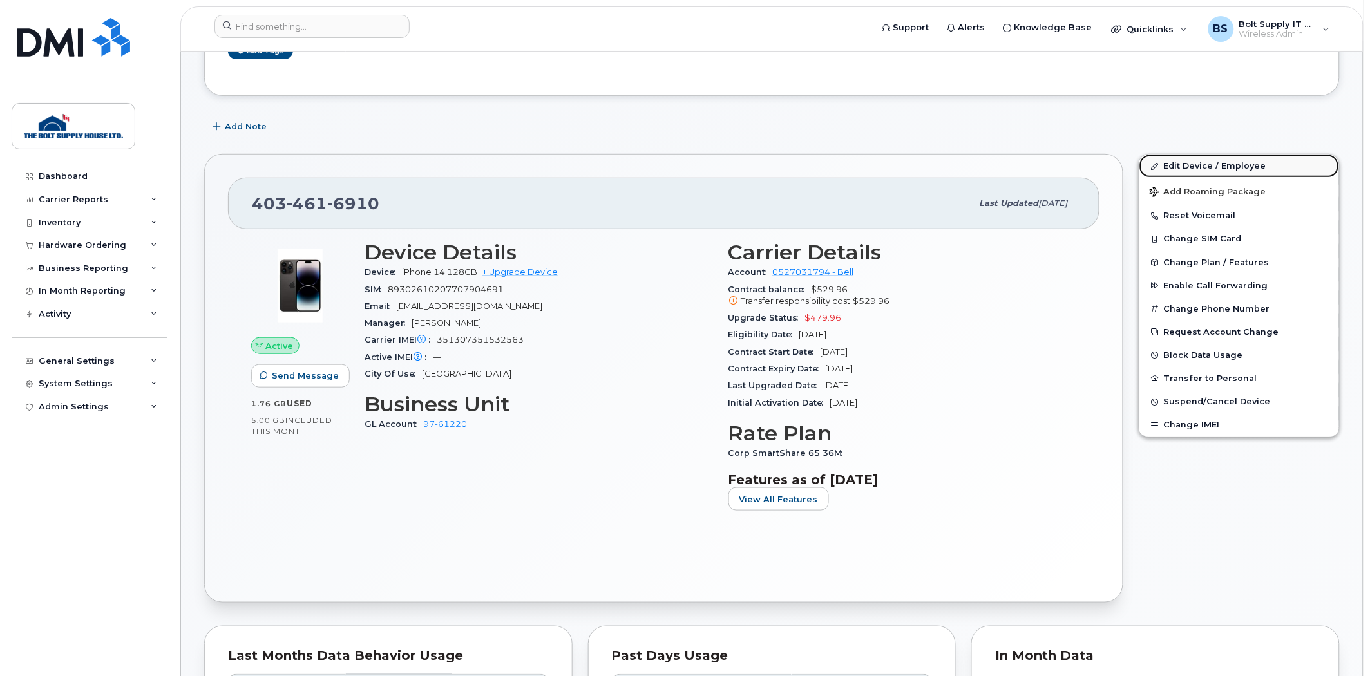
click at [1203, 161] on link "Edit Device / Employee" at bounding box center [1239, 166] width 200 height 23
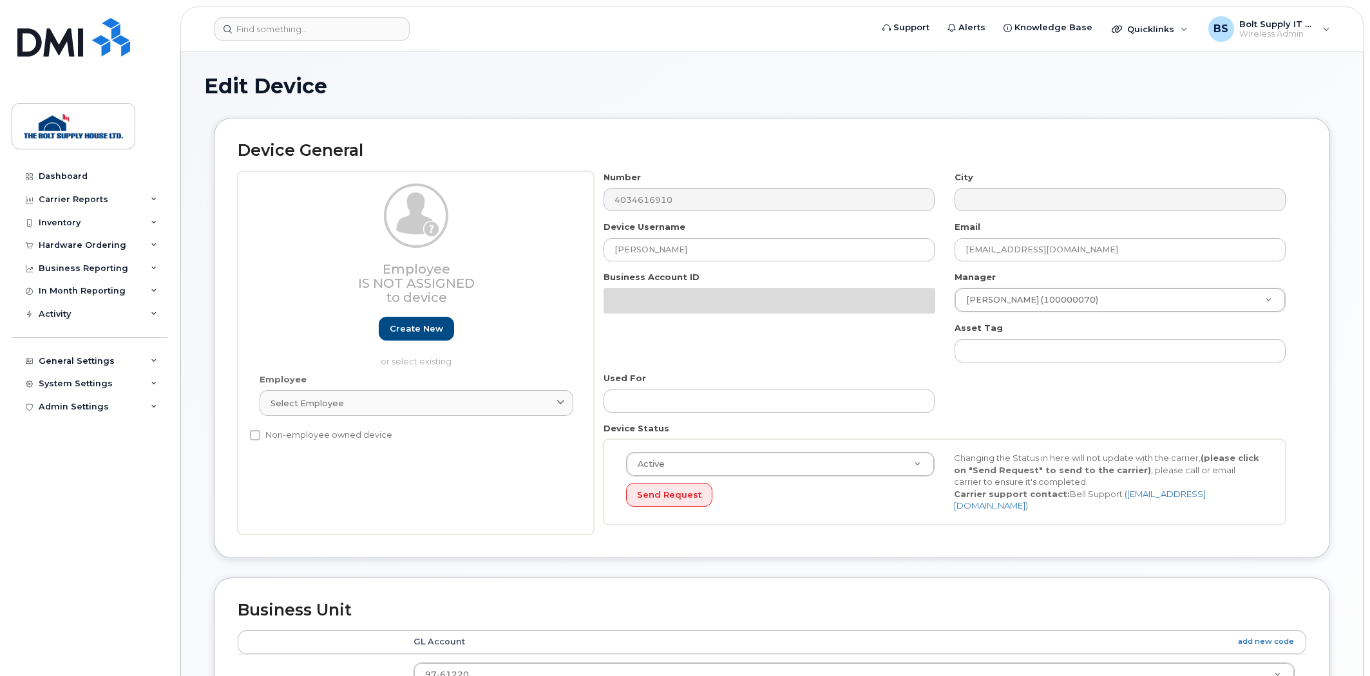
select select "662184"
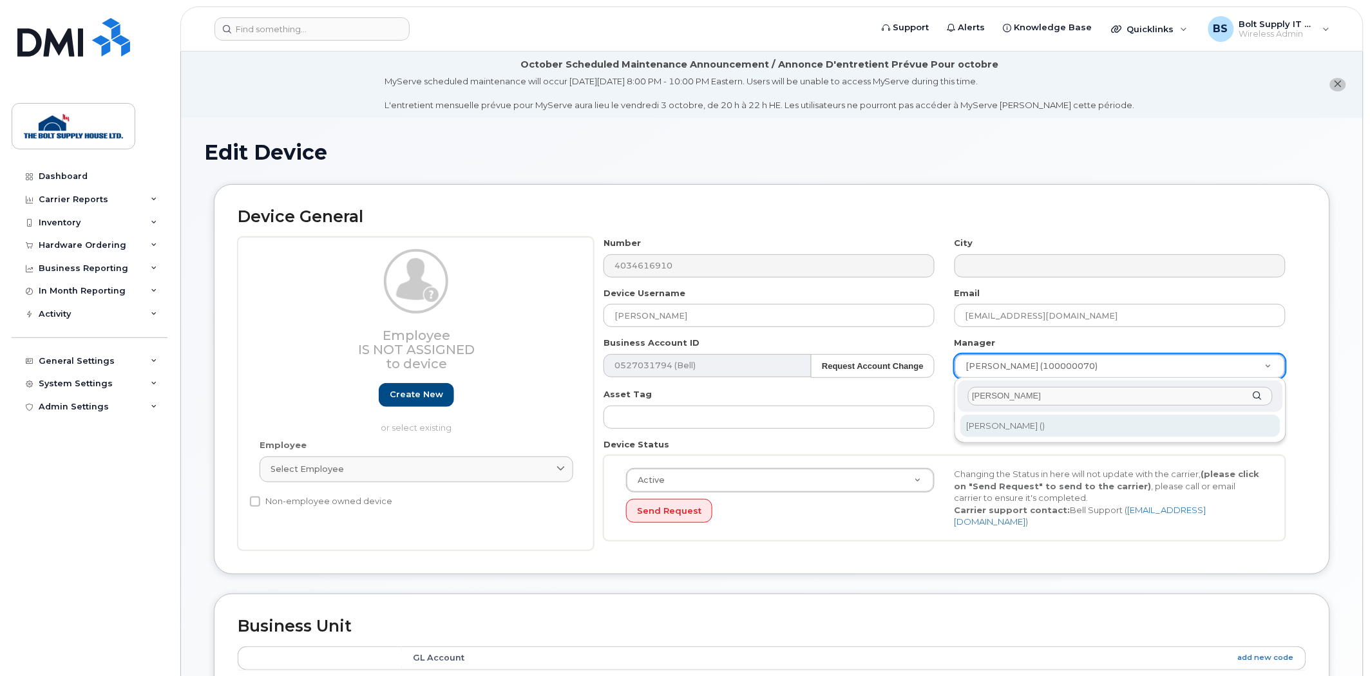
type input "mary"
type input "881022"
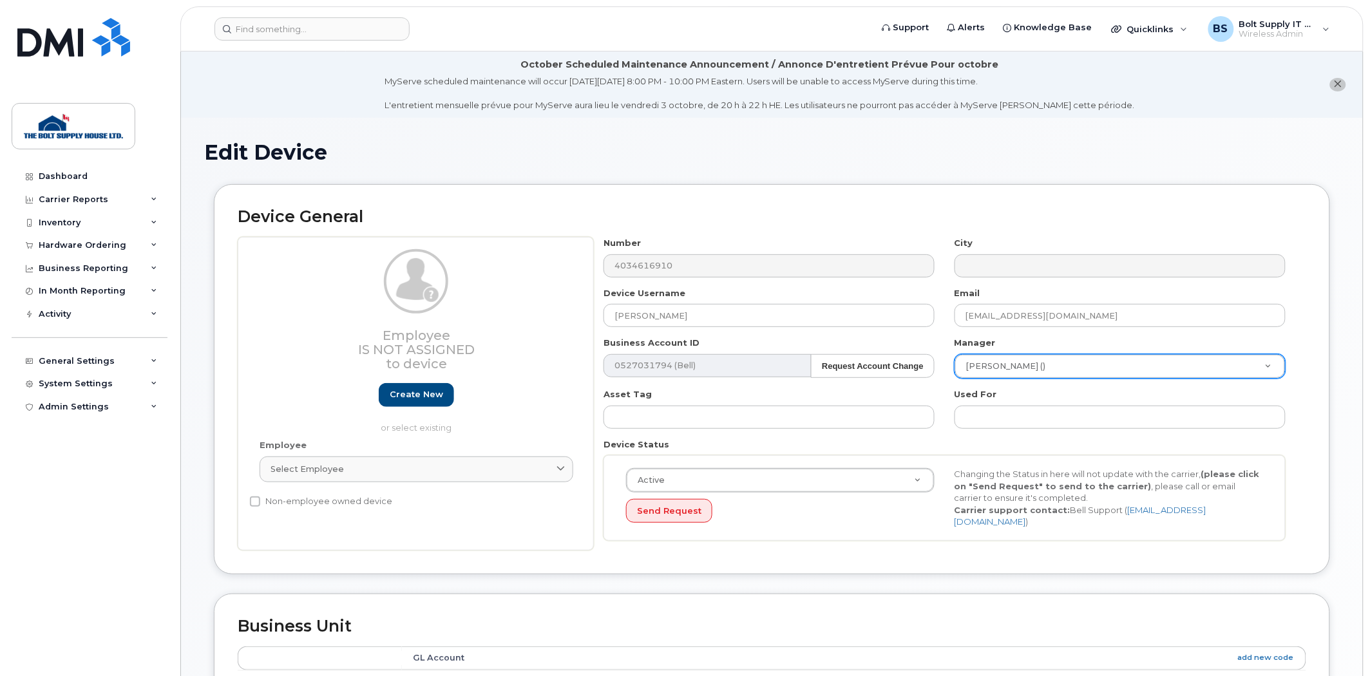
click at [1064, 442] on div "Device Status Active Active Suspended Cancelled Send Request Changing the Statu…" at bounding box center [945, 489] width 702 height 102
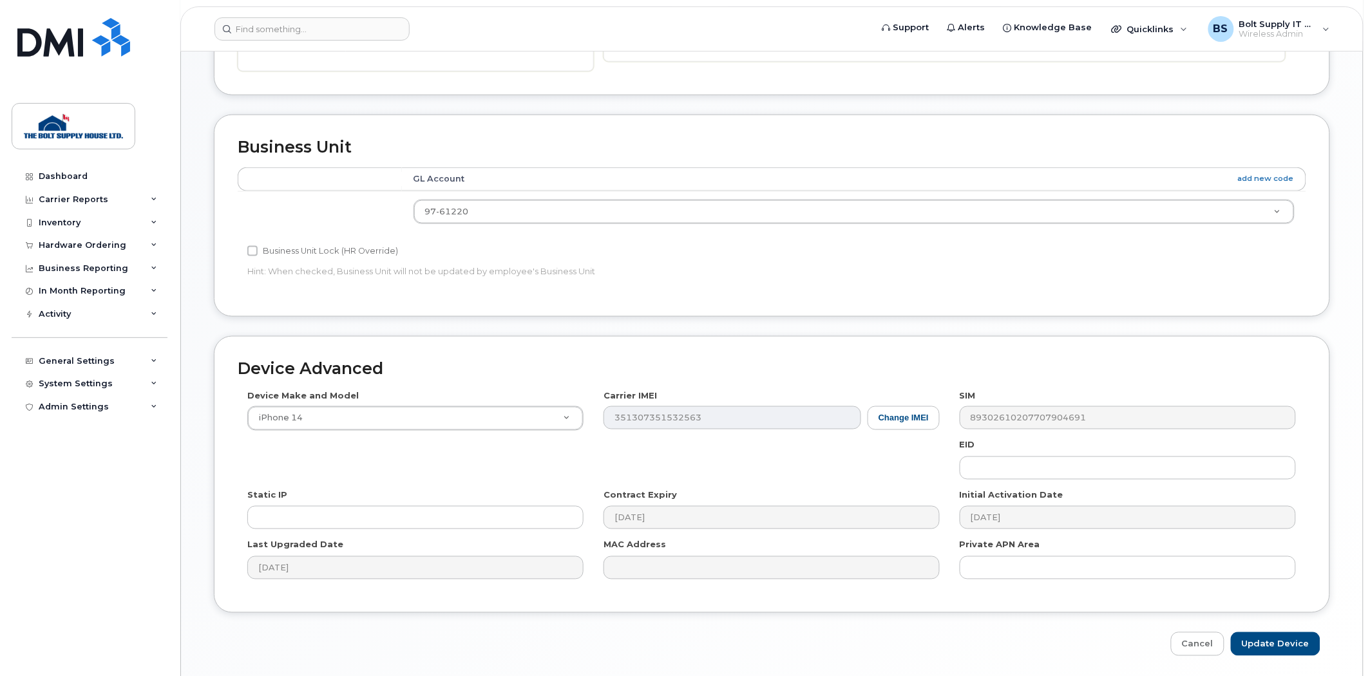
scroll to position [519, 0]
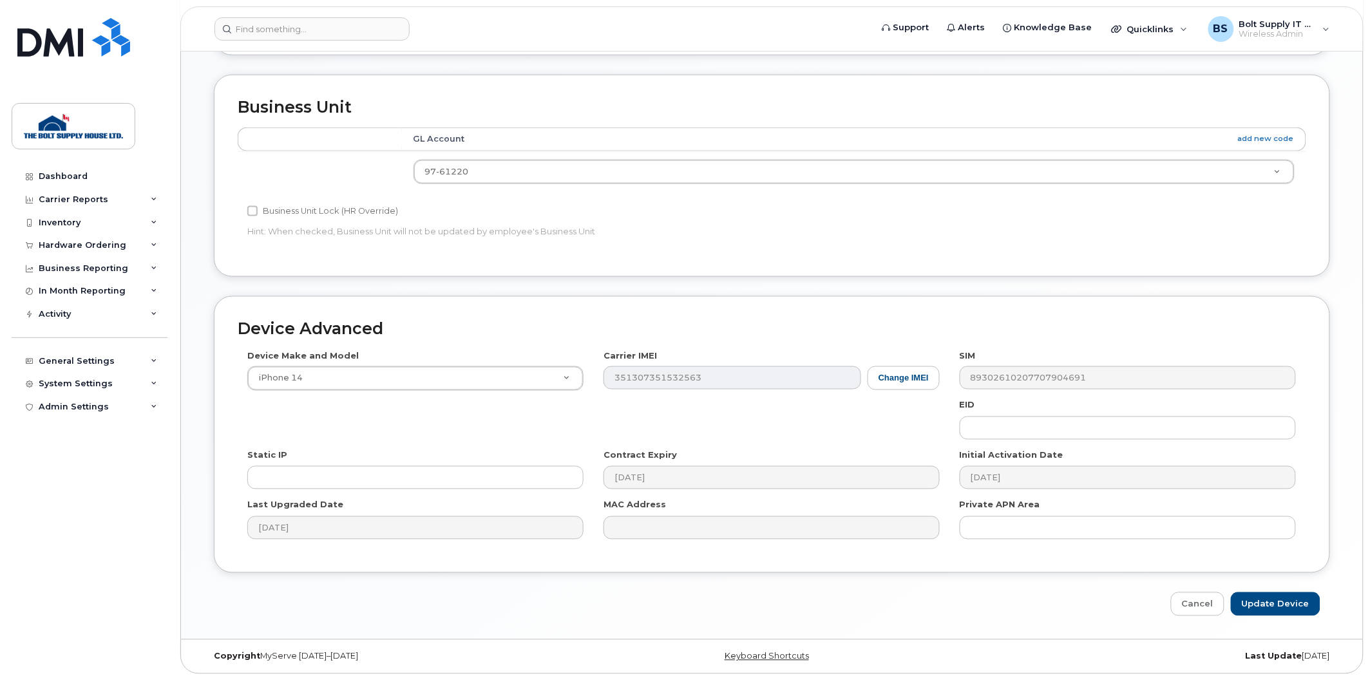
click at [1276, 614] on div "Edit Device Device General Employee Is not assigned to device Create new or sel…" at bounding box center [772, 119] width 1182 height 1041
click at [1276, 604] on input "Update Device" at bounding box center [1275, 604] width 90 height 24
type input "Saving..."
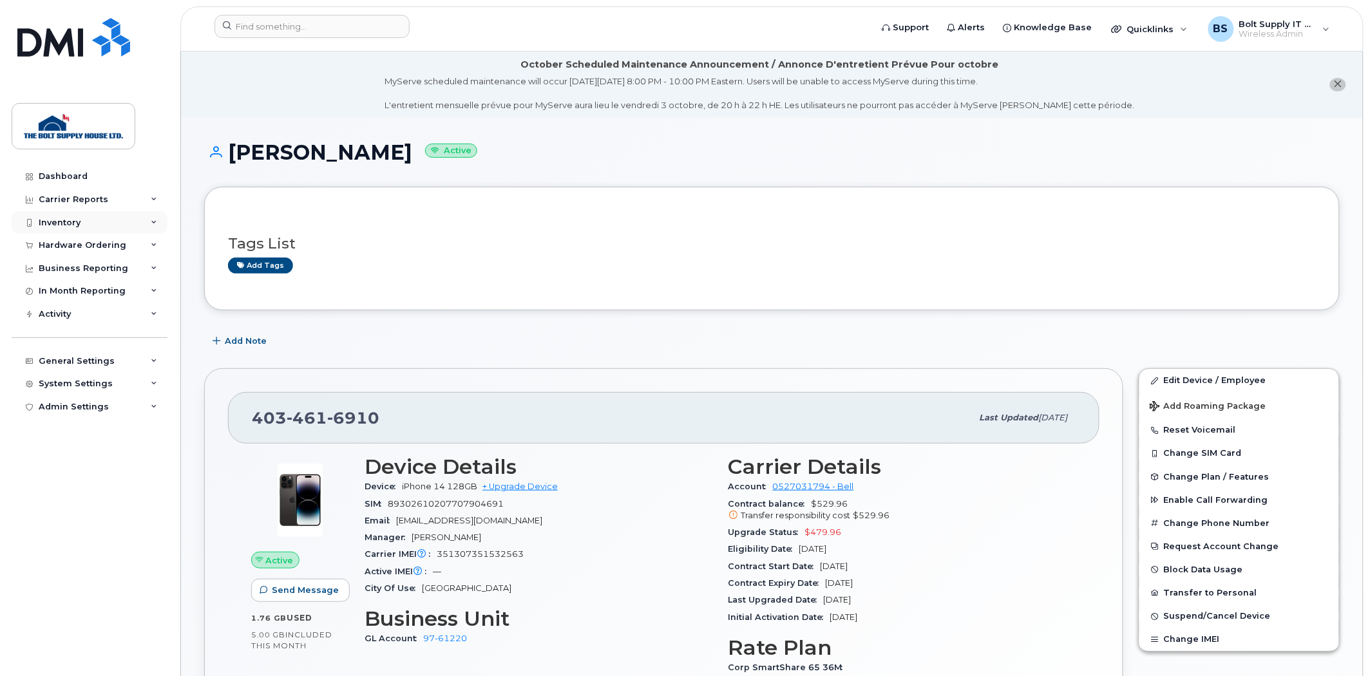
click at [65, 223] on div "Inventory" at bounding box center [60, 223] width 42 height 10
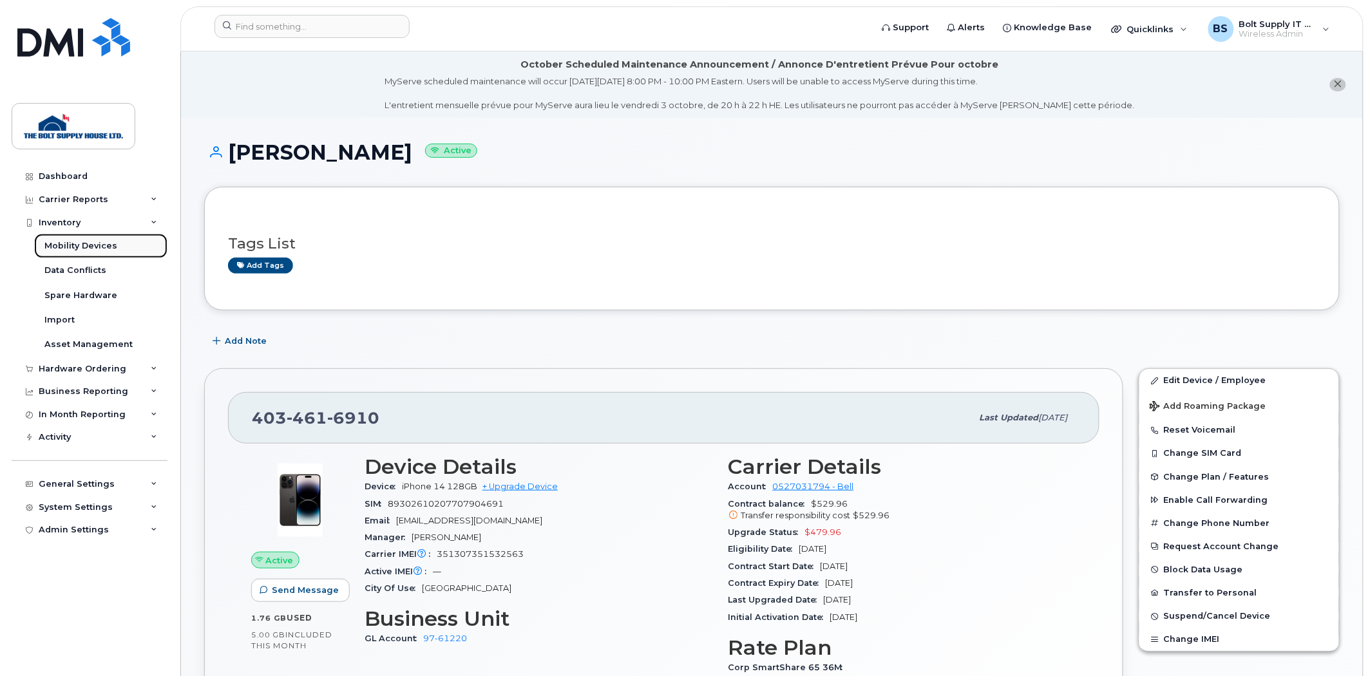
click at [82, 246] on div "Mobility Devices" at bounding box center [80, 246] width 73 height 12
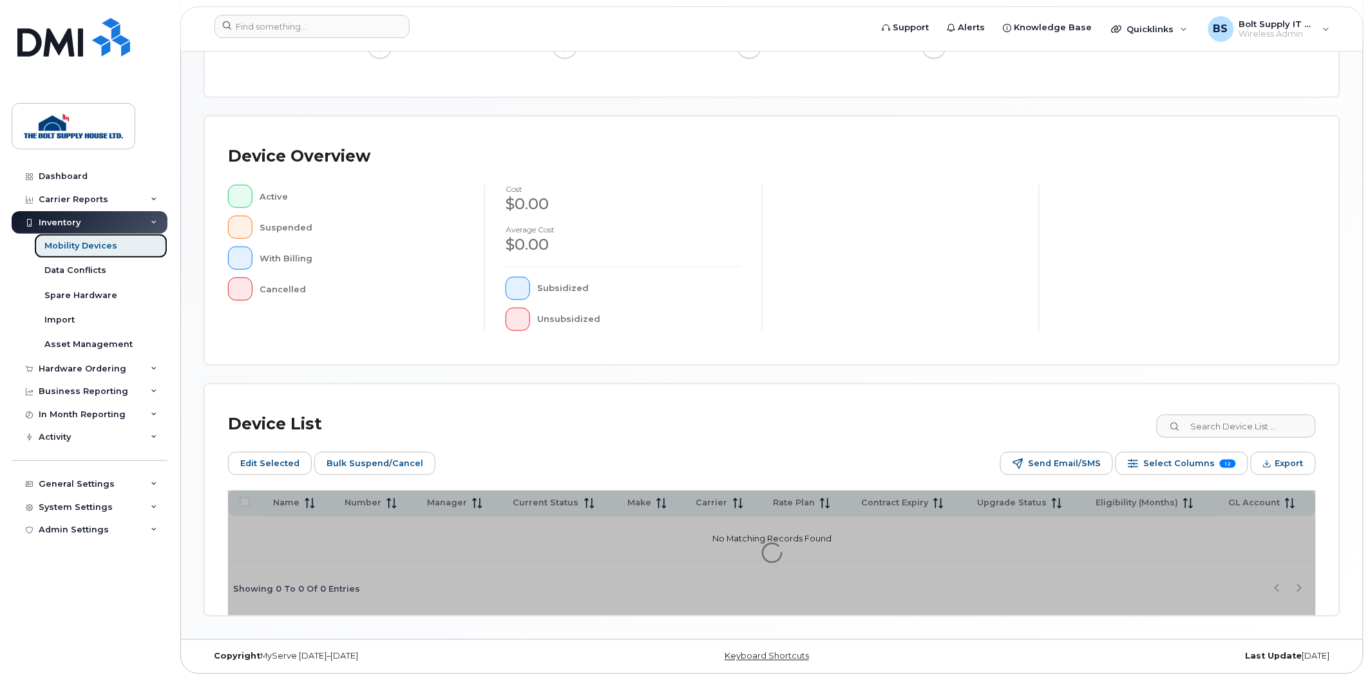
scroll to position [232, 0]
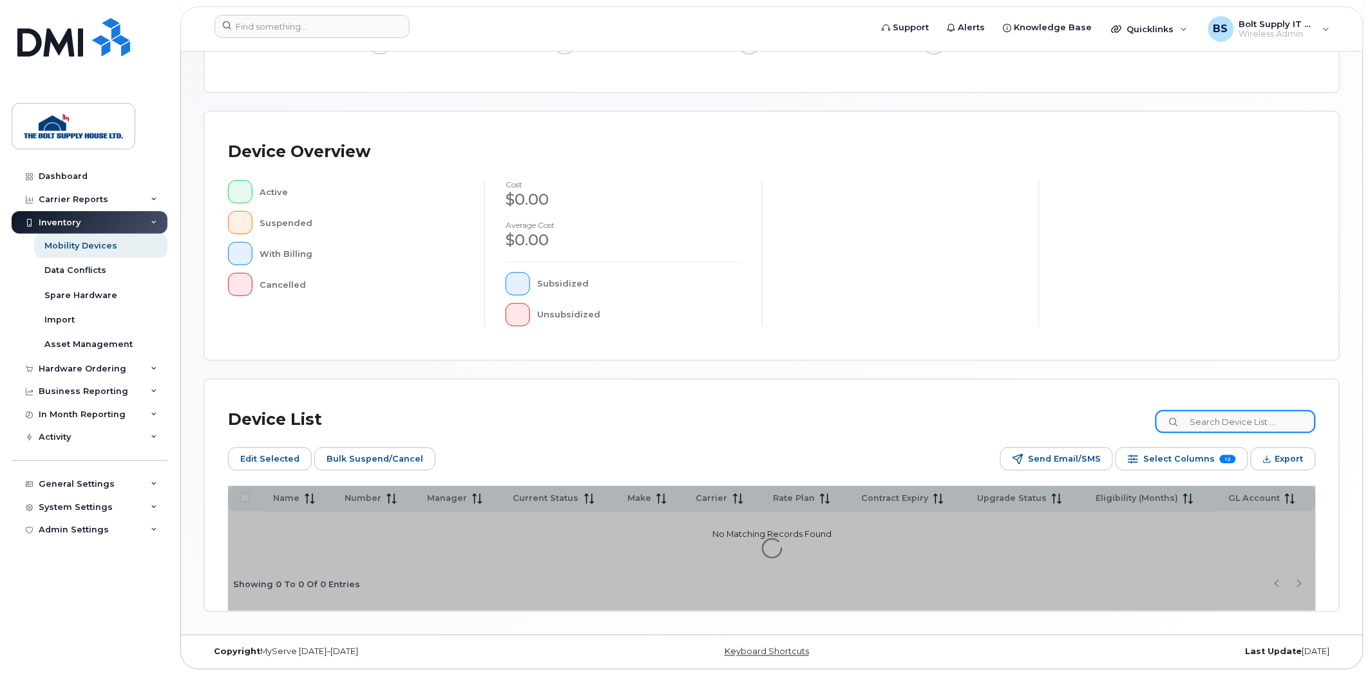
click at [1215, 420] on input at bounding box center [1235, 421] width 160 height 23
type input "john"
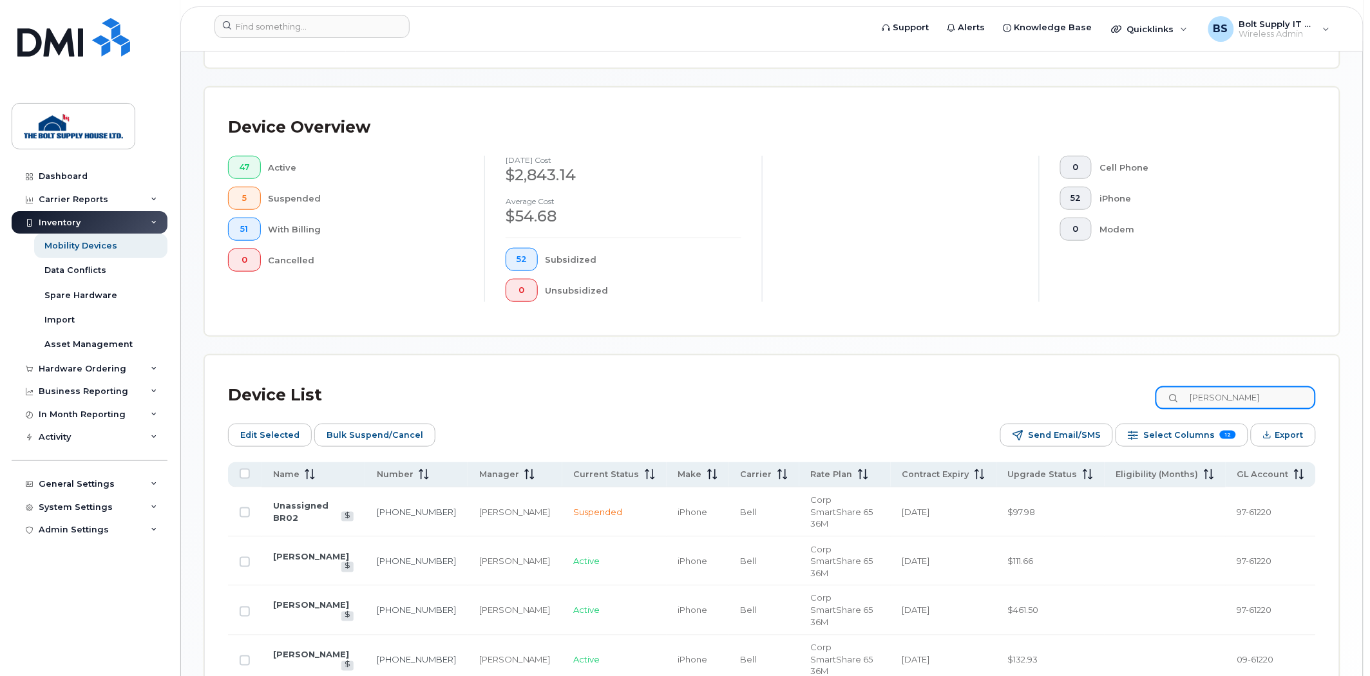
scroll to position [348, 0]
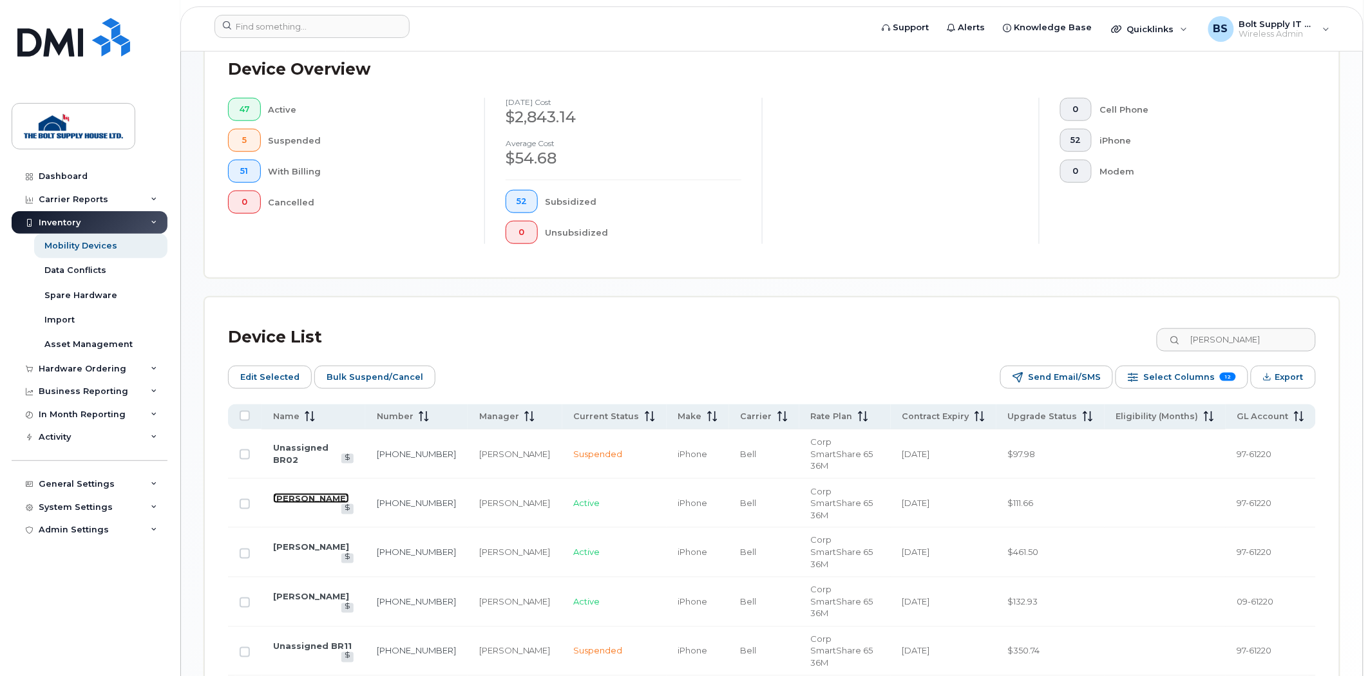
click at [288, 493] on link "Mary Loucks" at bounding box center [311, 498] width 76 height 10
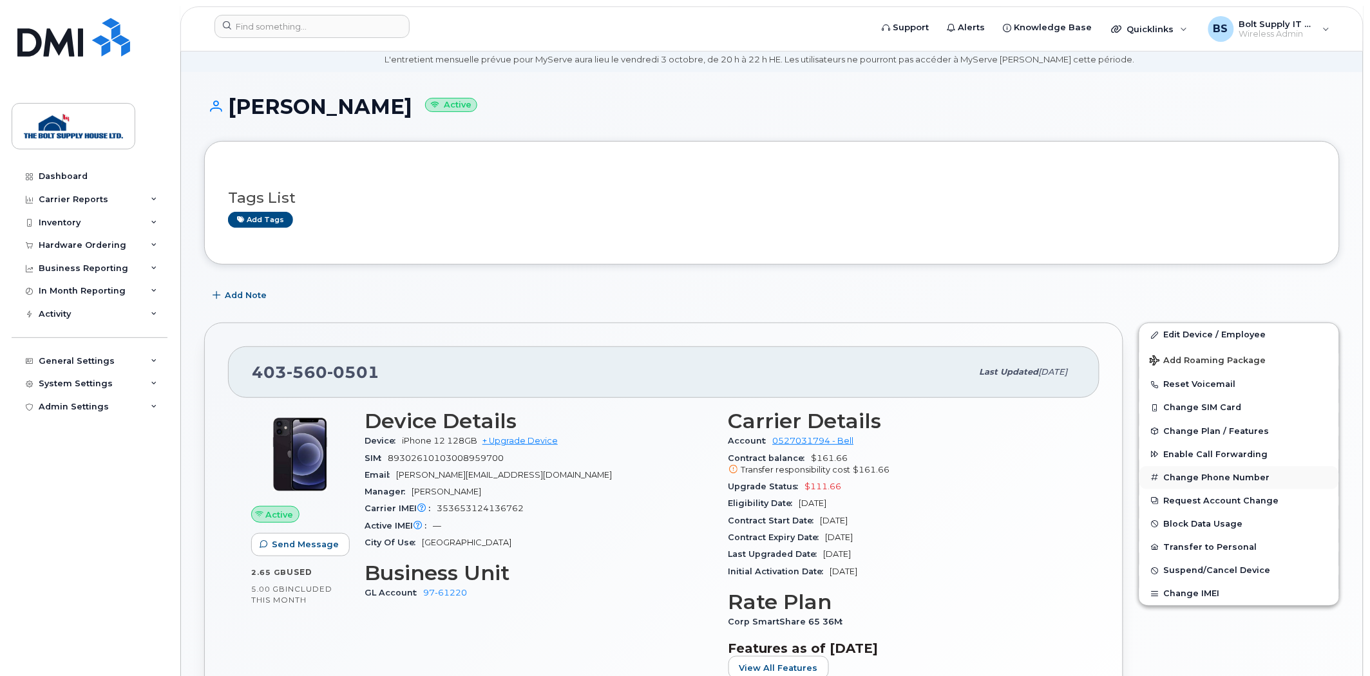
scroll to position [71, 0]
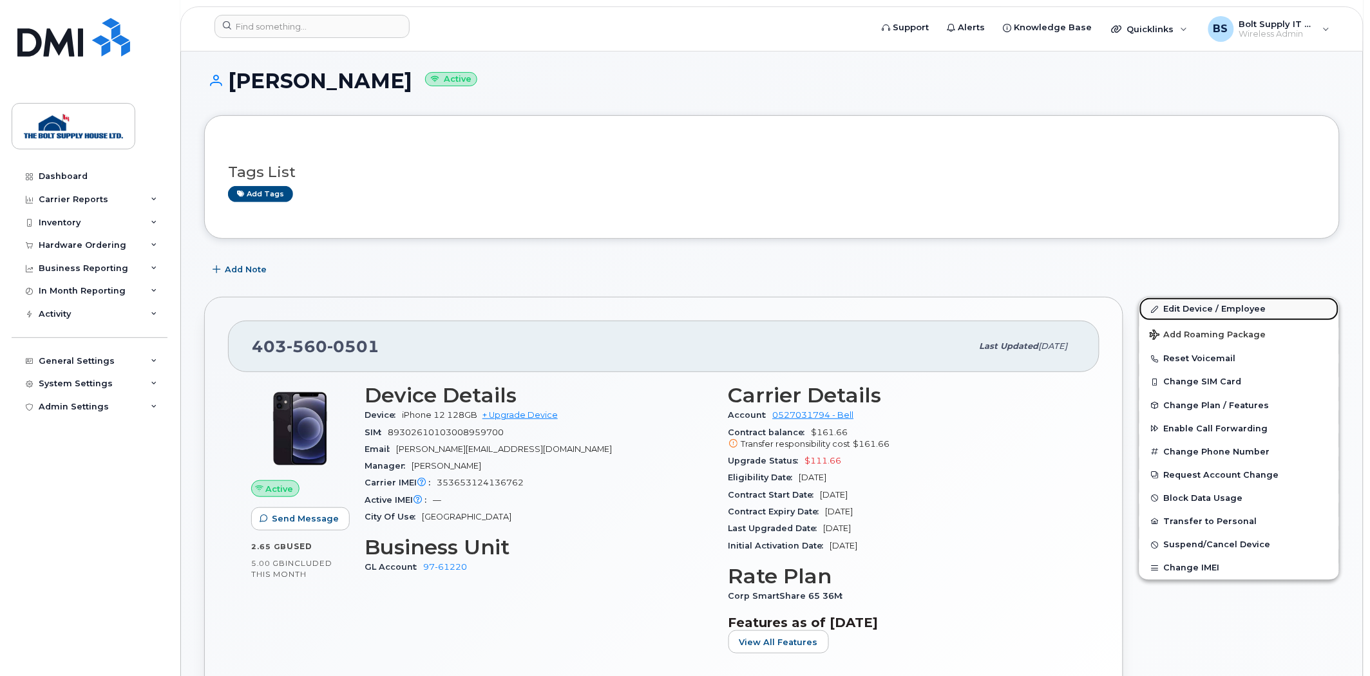
click at [1209, 310] on link "Edit Device / Employee" at bounding box center [1239, 308] width 200 height 23
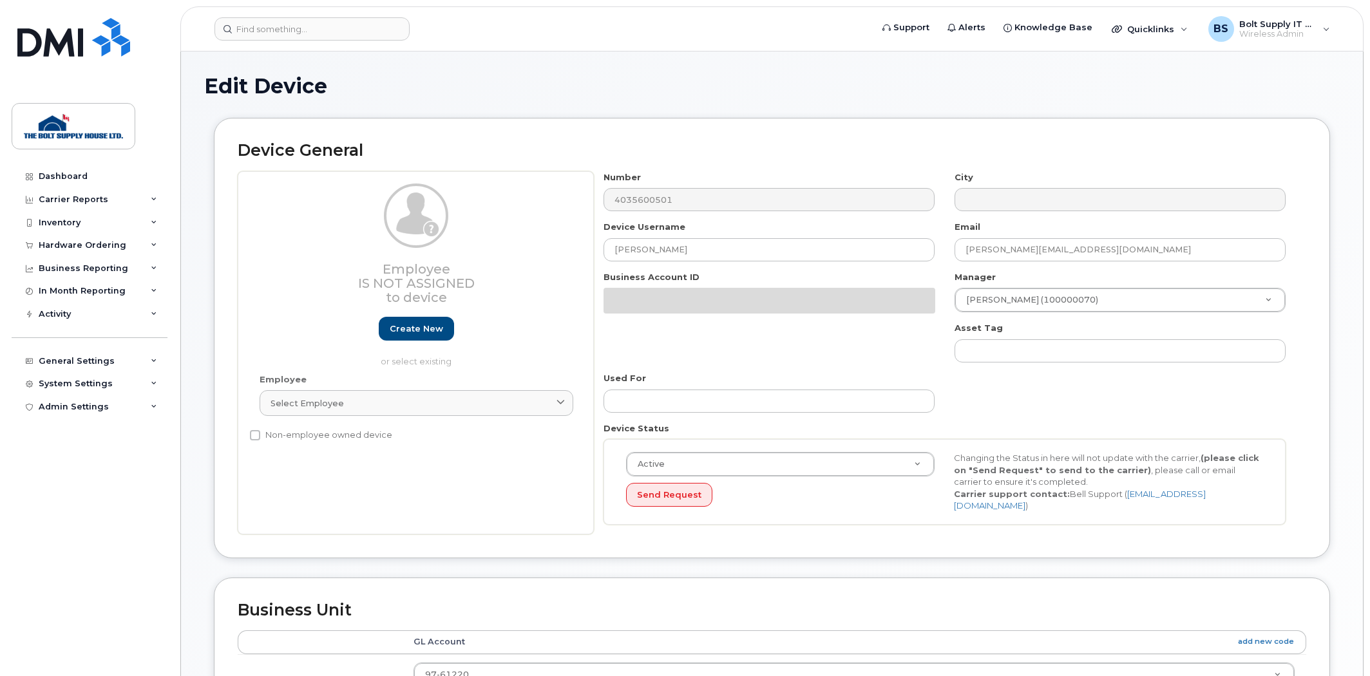
select select "662184"
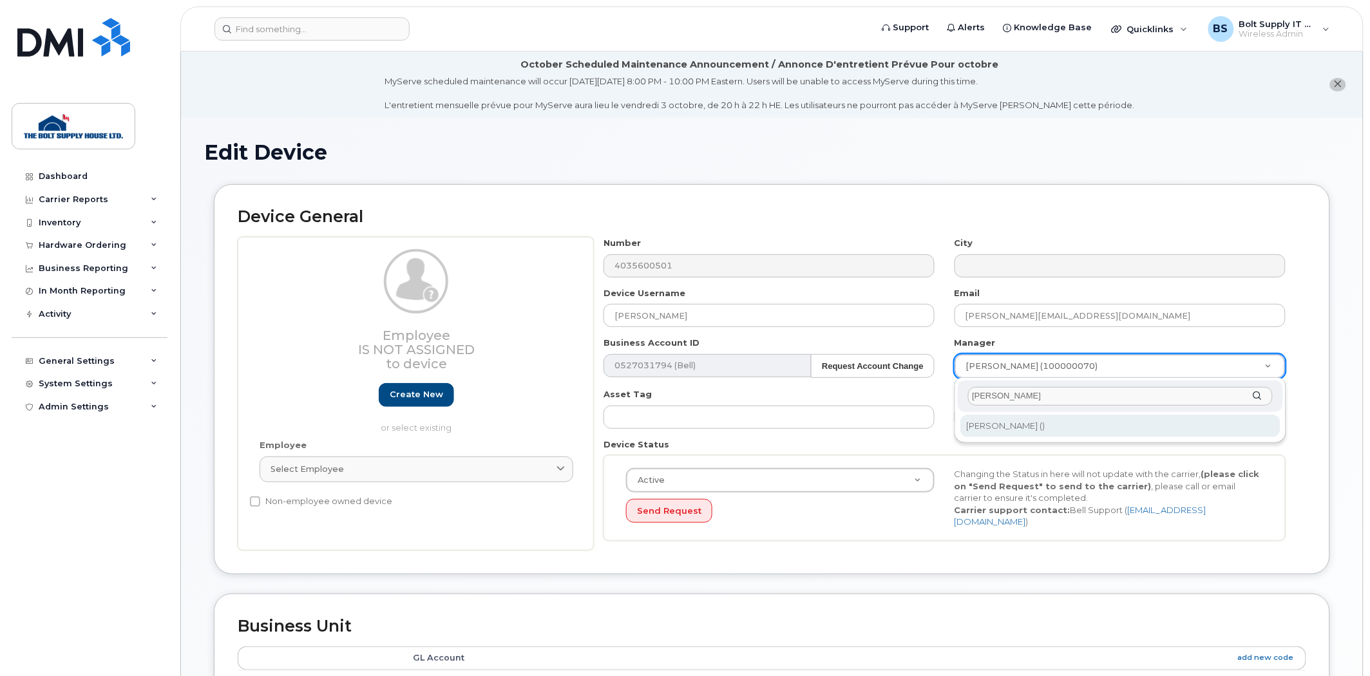
type input "[PERSON_NAME]"
type input "881022"
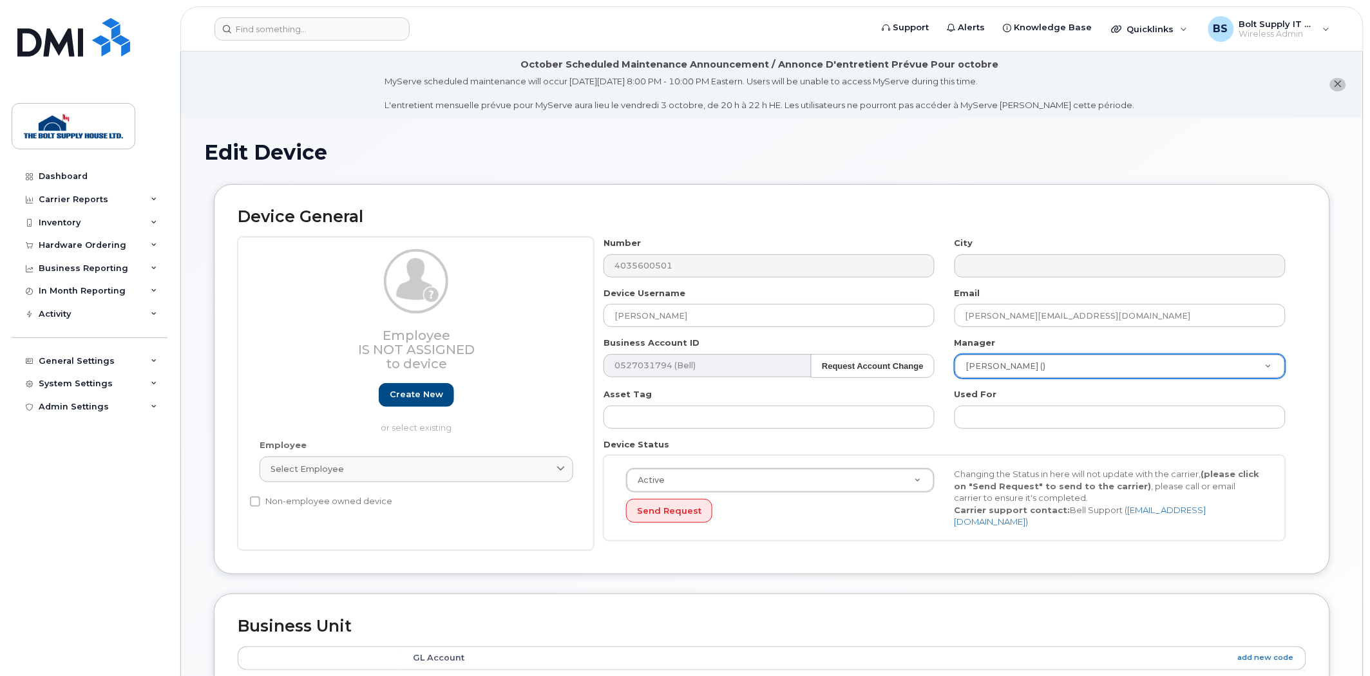
click at [1360, 467] on div "Edit Device Device General Employee Is not assigned to device Create new or sel…" at bounding box center [772, 638] width 1182 height 1041
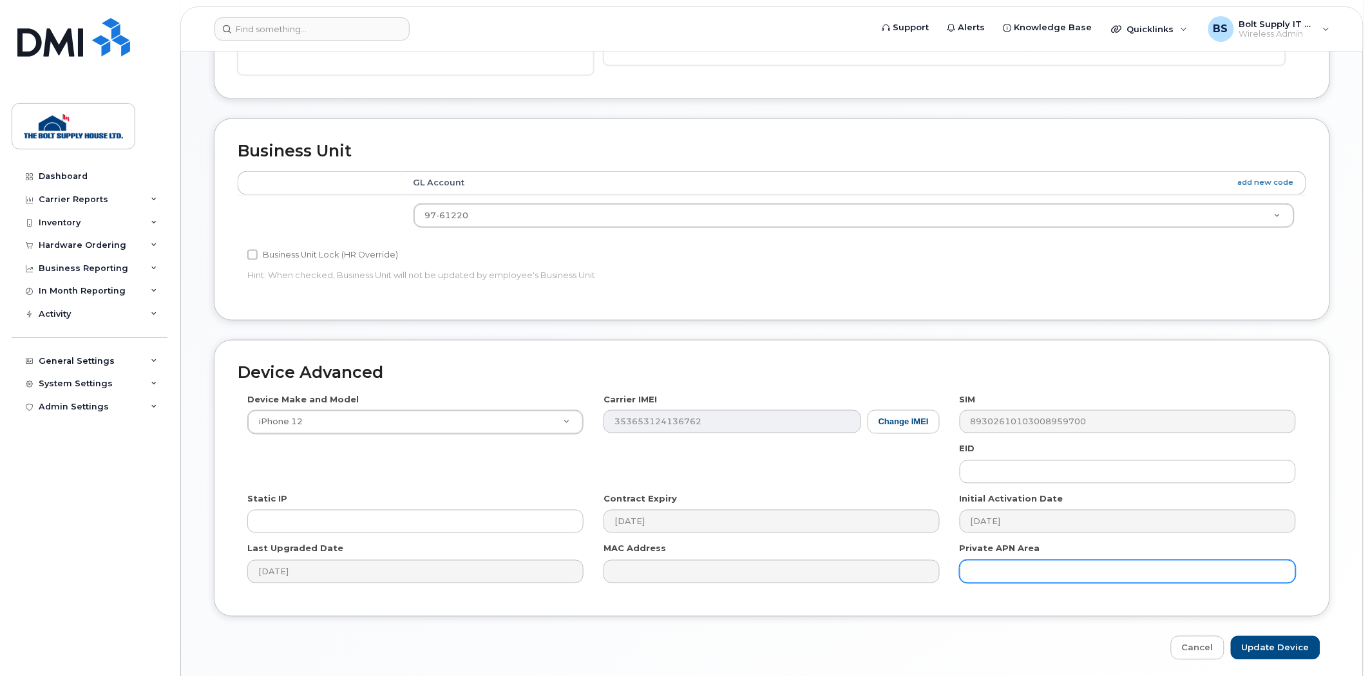
scroll to position [519, 0]
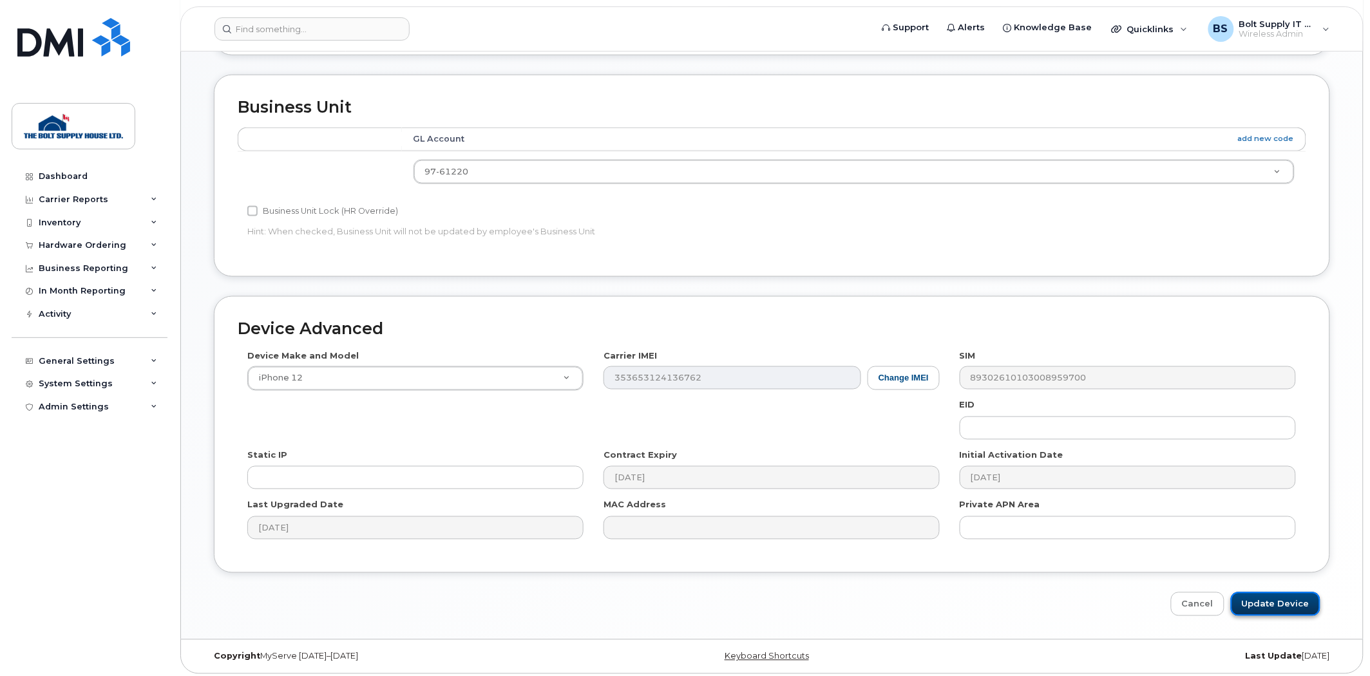
click at [1280, 603] on input "Update Device" at bounding box center [1275, 604] width 90 height 24
type input "Saving..."
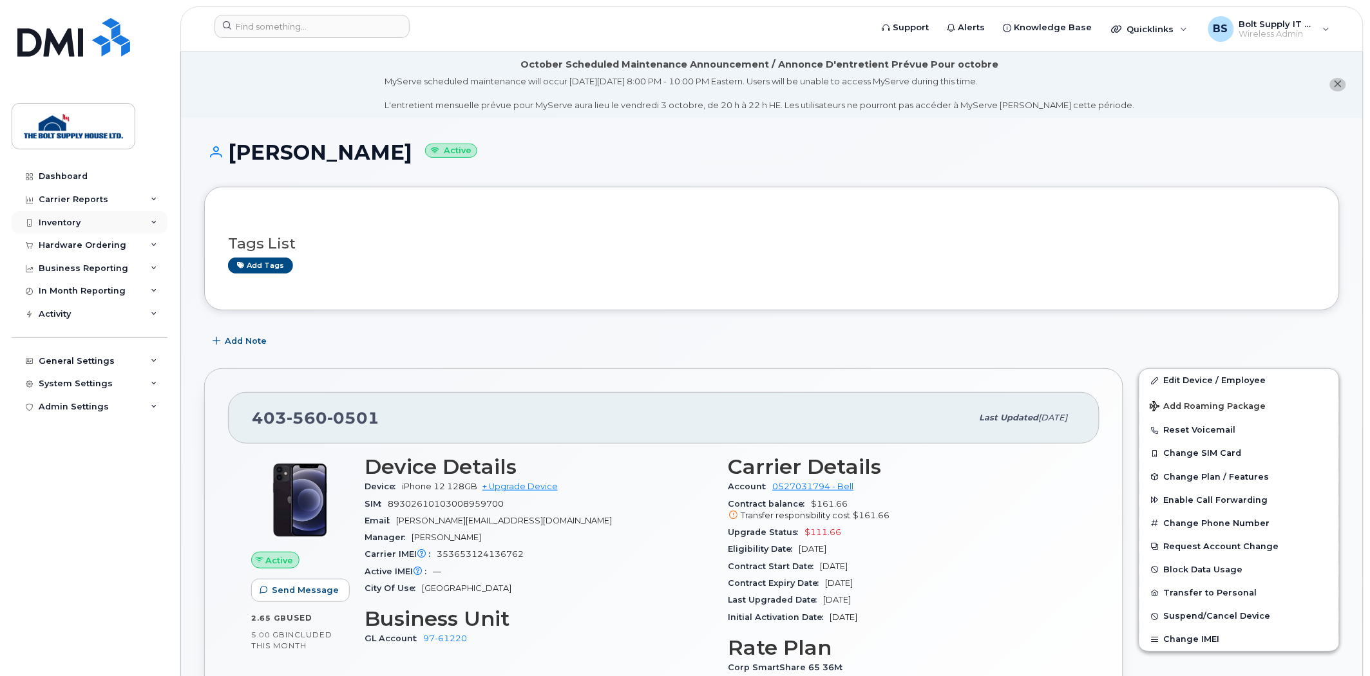
click at [123, 214] on div "Inventory" at bounding box center [90, 222] width 156 height 23
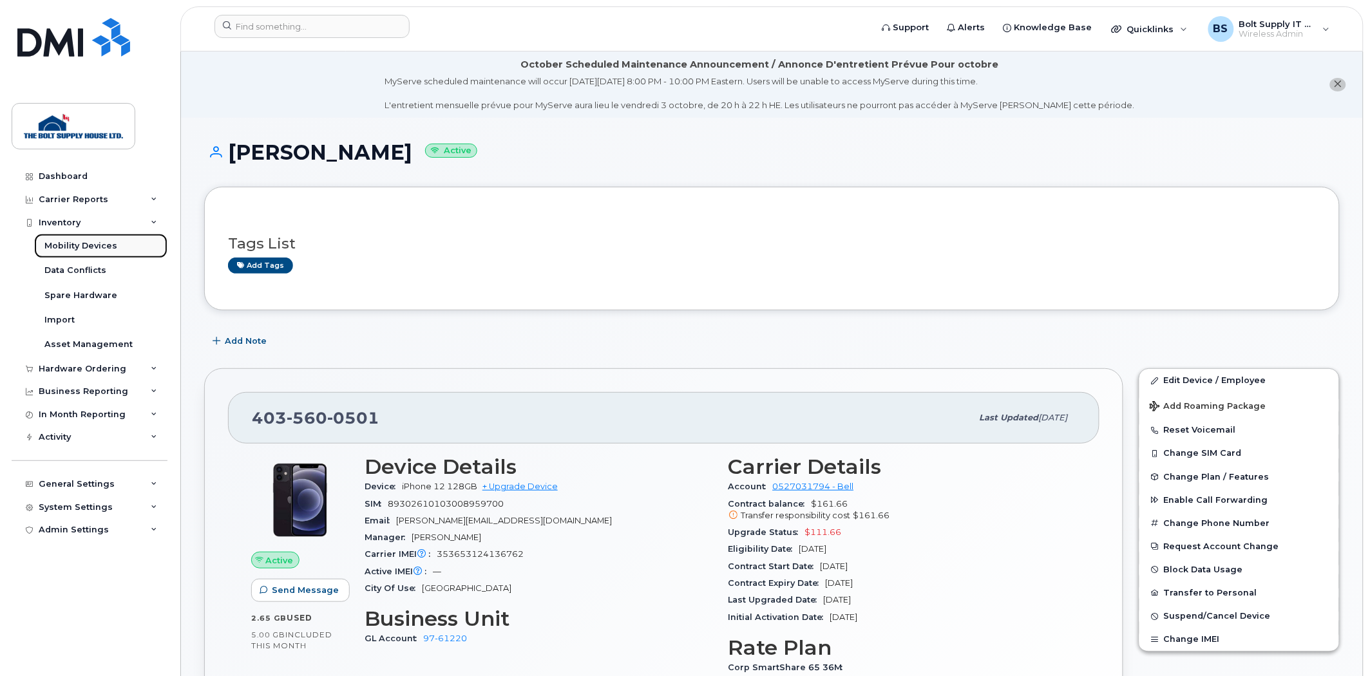
click at [116, 247] on link "Mobility Devices" at bounding box center [100, 246] width 133 height 24
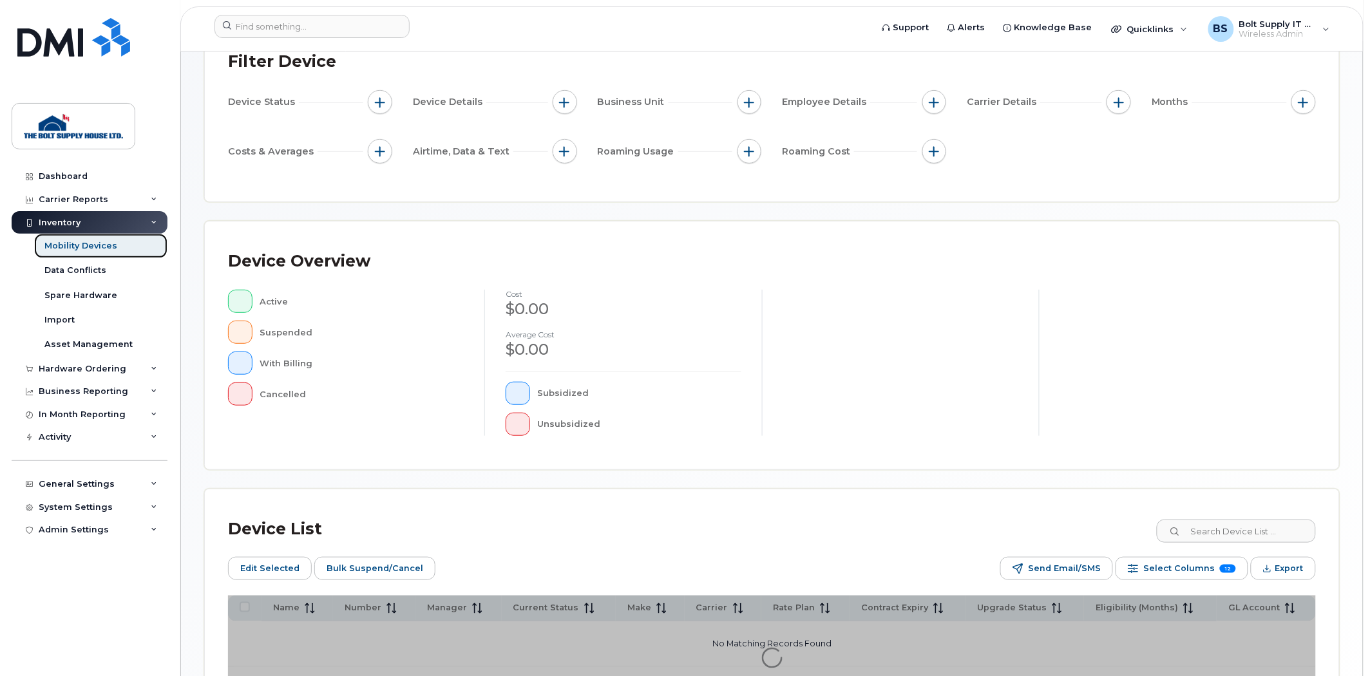
scroll to position [232, 0]
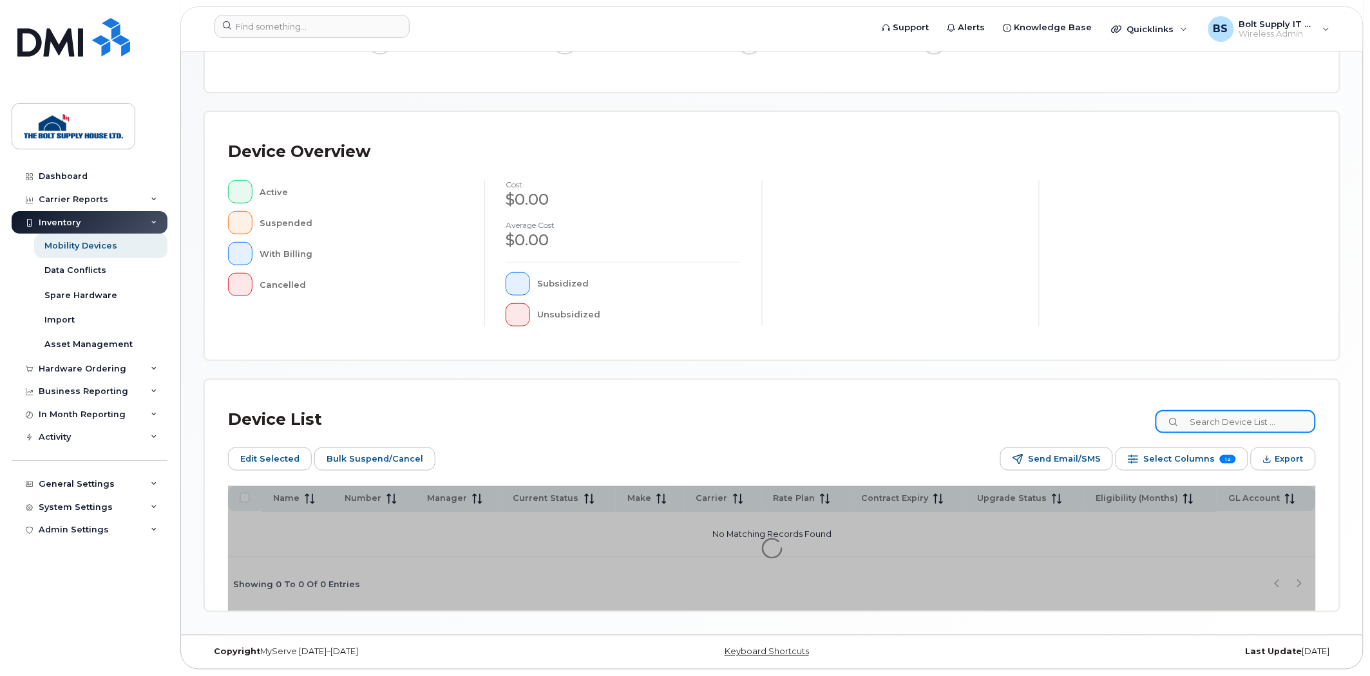
click at [1200, 426] on input at bounding box center [1235, 421] width 160 height 23
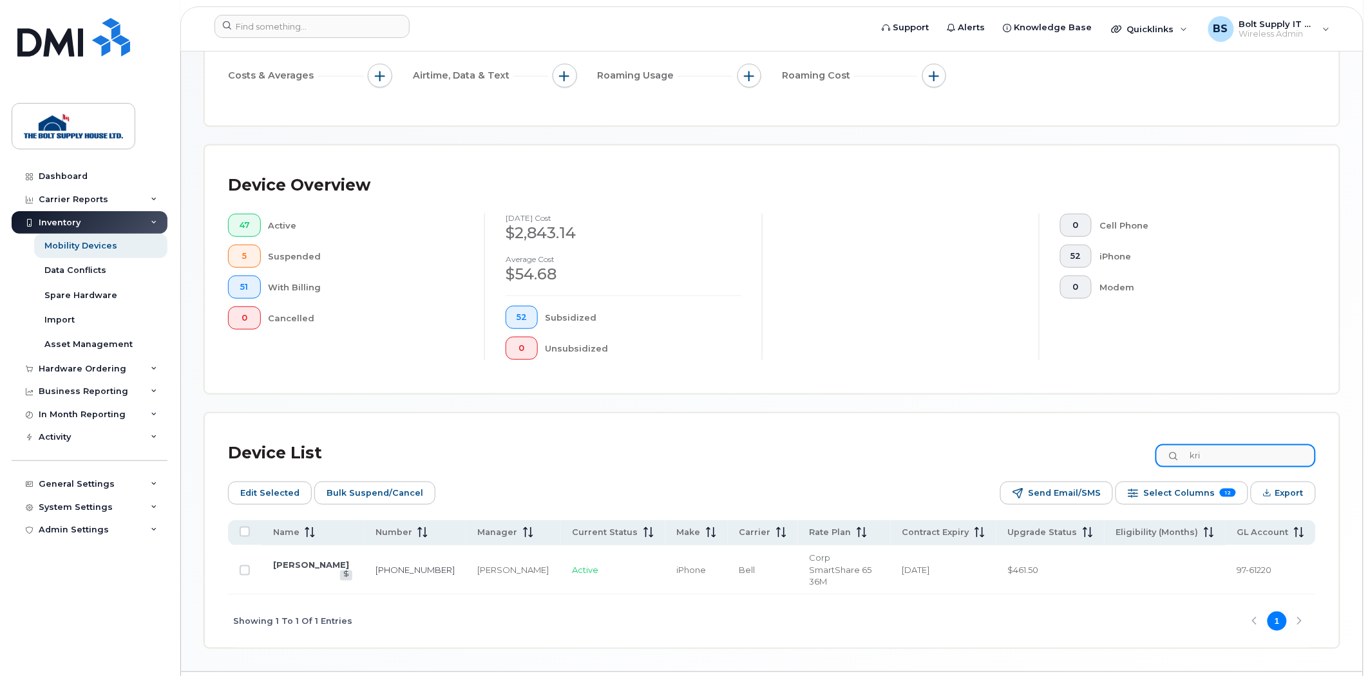
type input "kri"
click at [297, 560] on link "[PERSON_NAME]" at bounding box center [311, 565] width 76 height 10
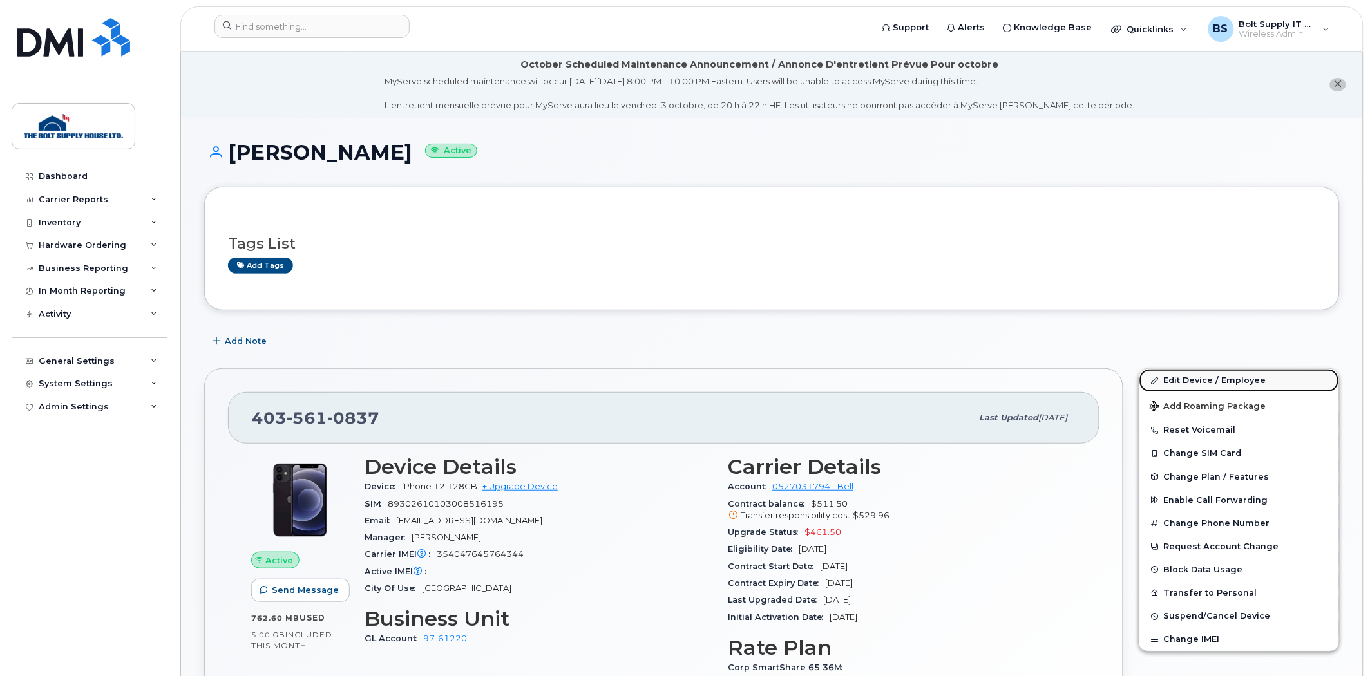
click at [1223, 380] on link "Edit Device / Employee" at bounding box center [1239, 380] width 200 height 23
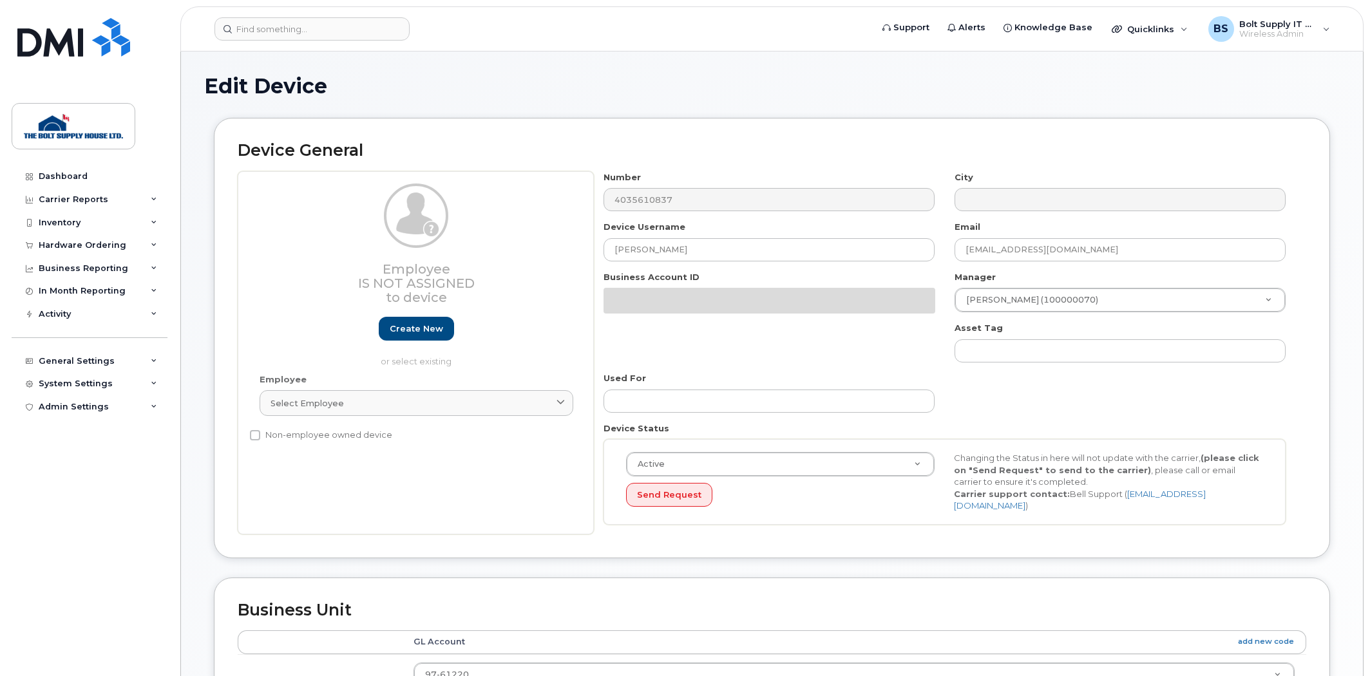
select select "662184"
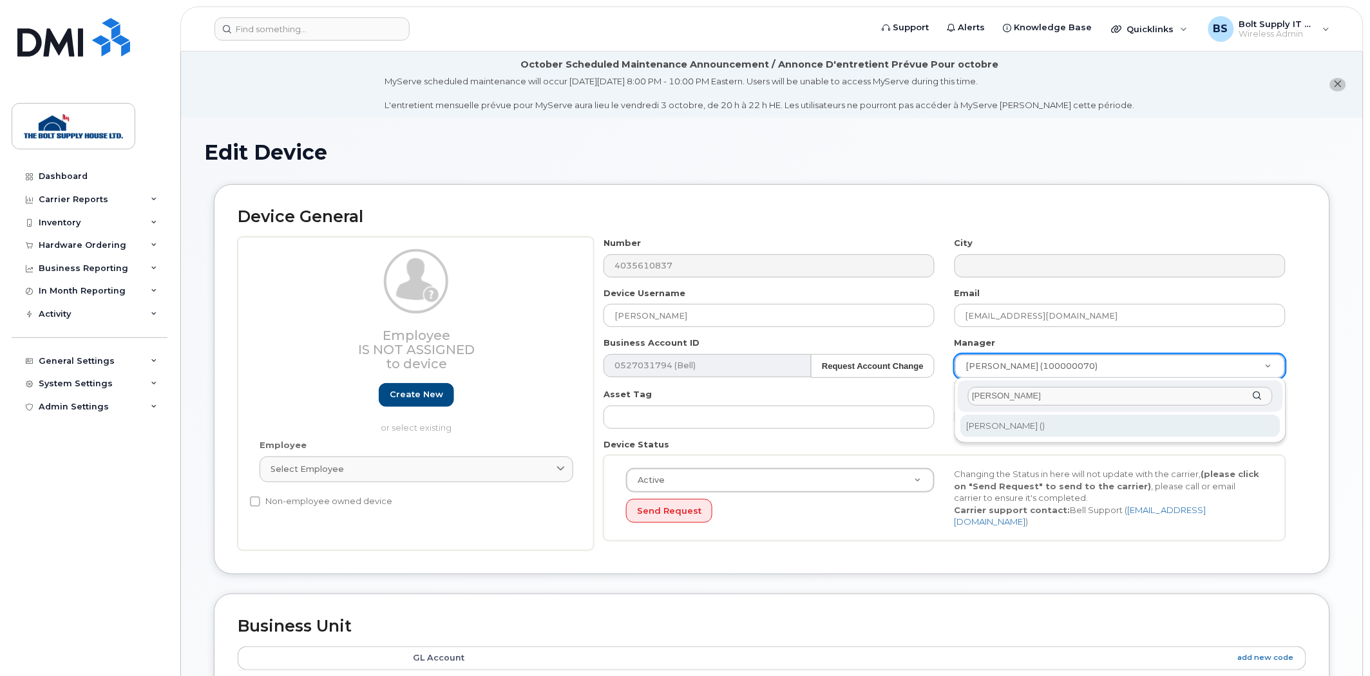
type input "mary"
type input "881022"
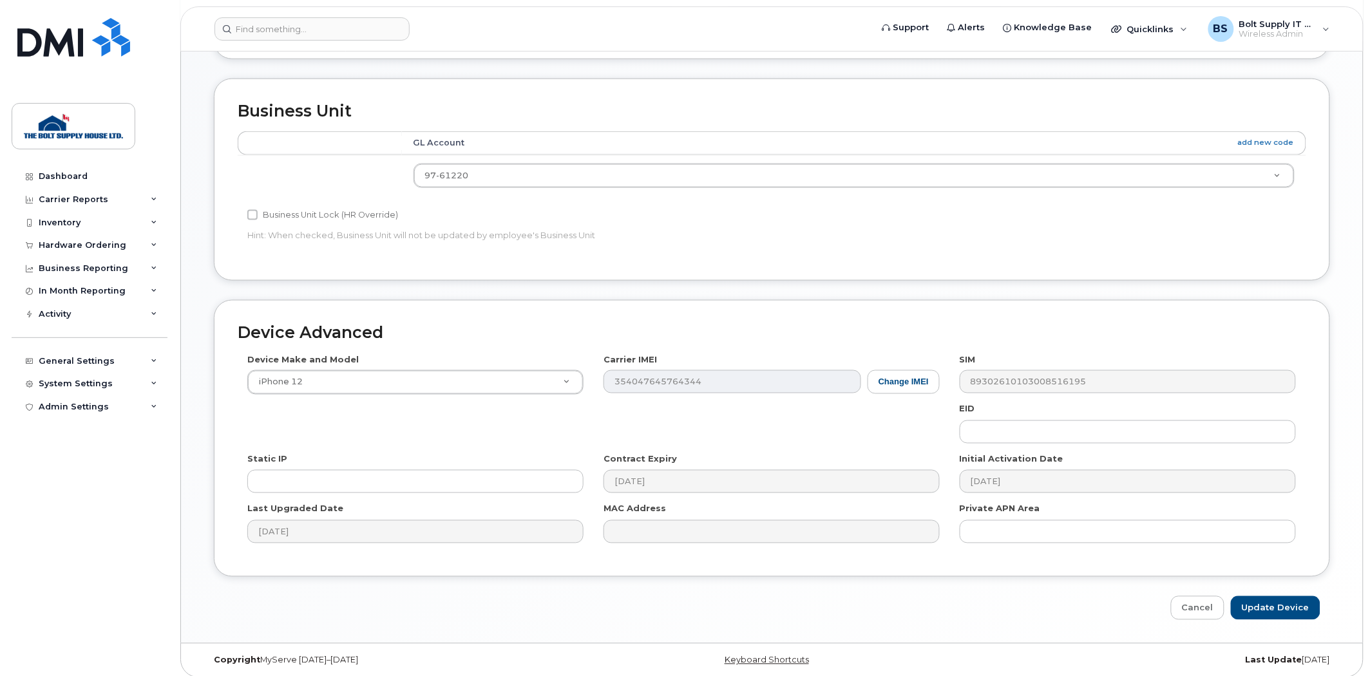
scroll to position [519, 0]
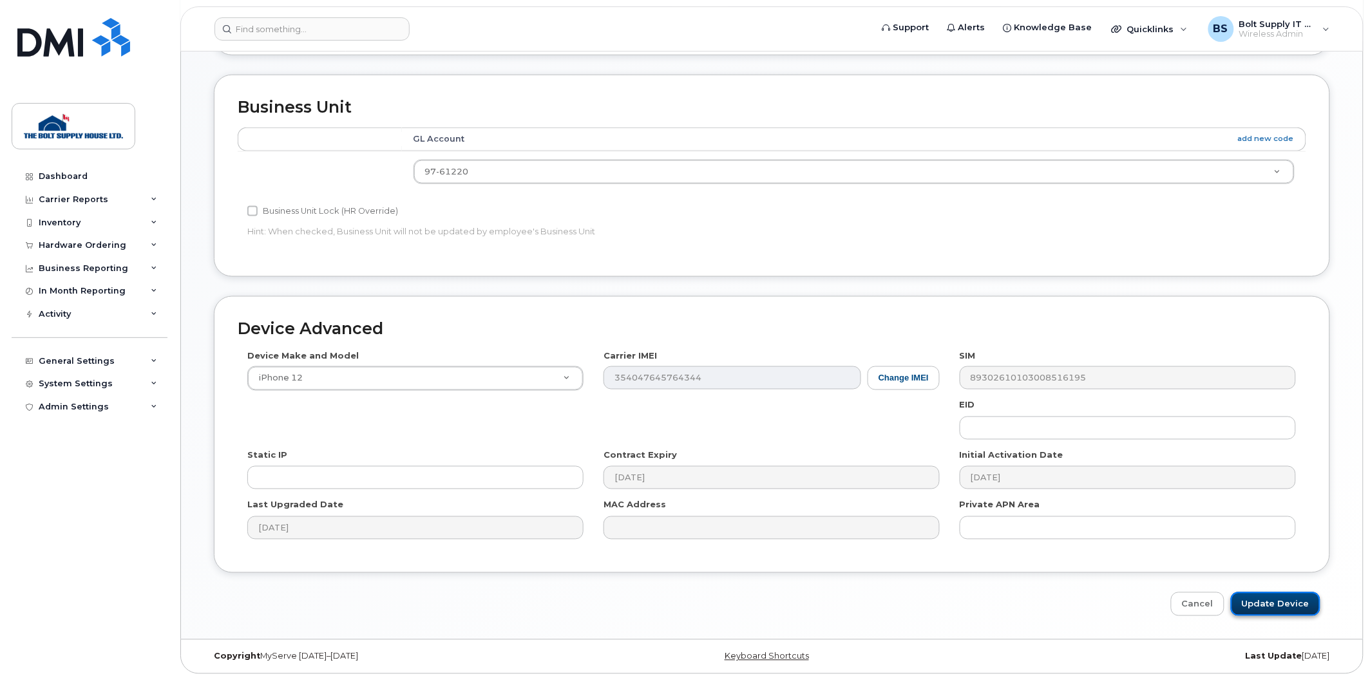
click at [1261, 592] on input "Update Device" at bounding box center [1275, 604] width 90 height 24
type input "Saving..."
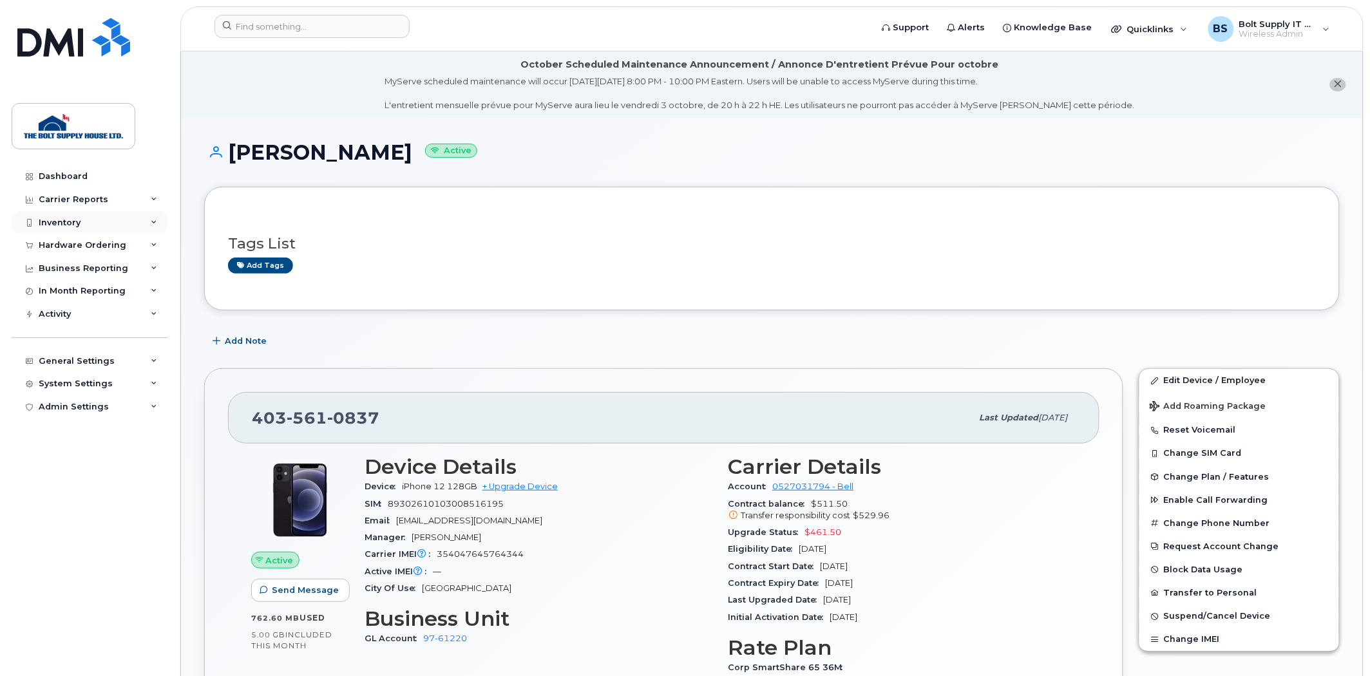
click at [105, 213] on div "Inventory" at bounding box center [90, 222] width 156 height 23
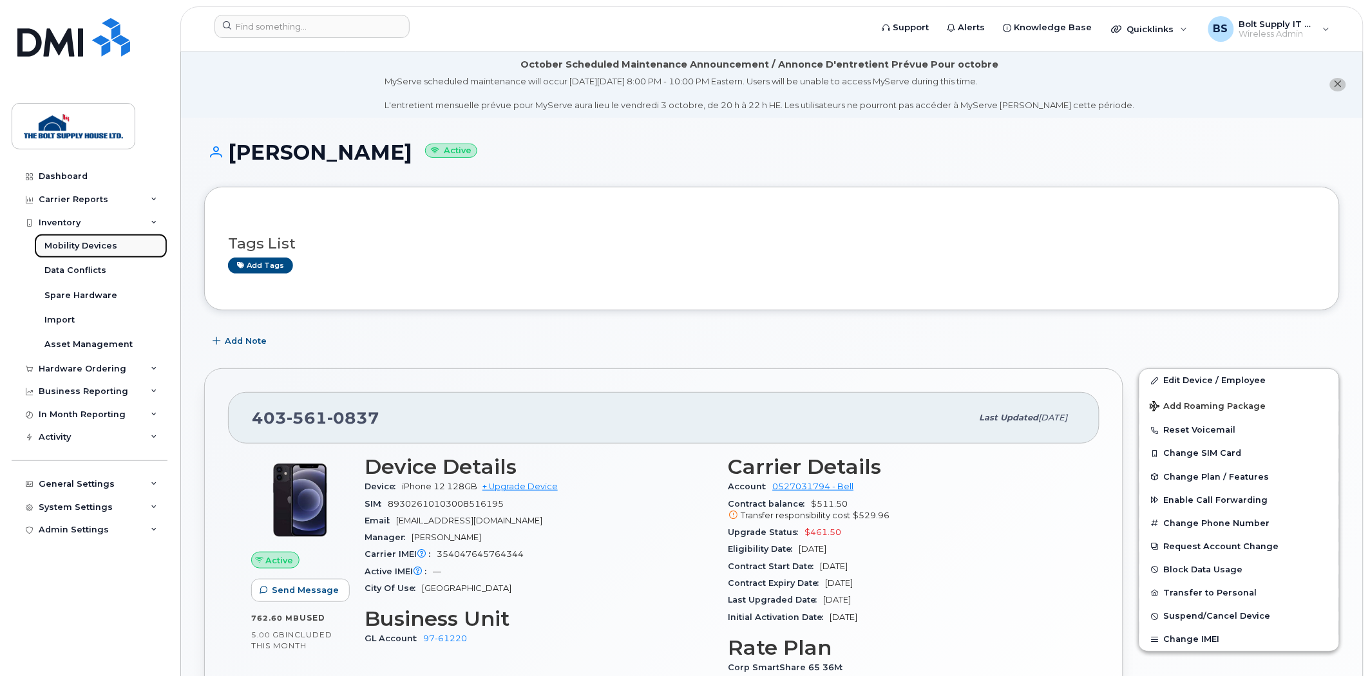
click at [95, 245] on div "Mobility Devices" at bounding box center [80, 246] width 73 height 12
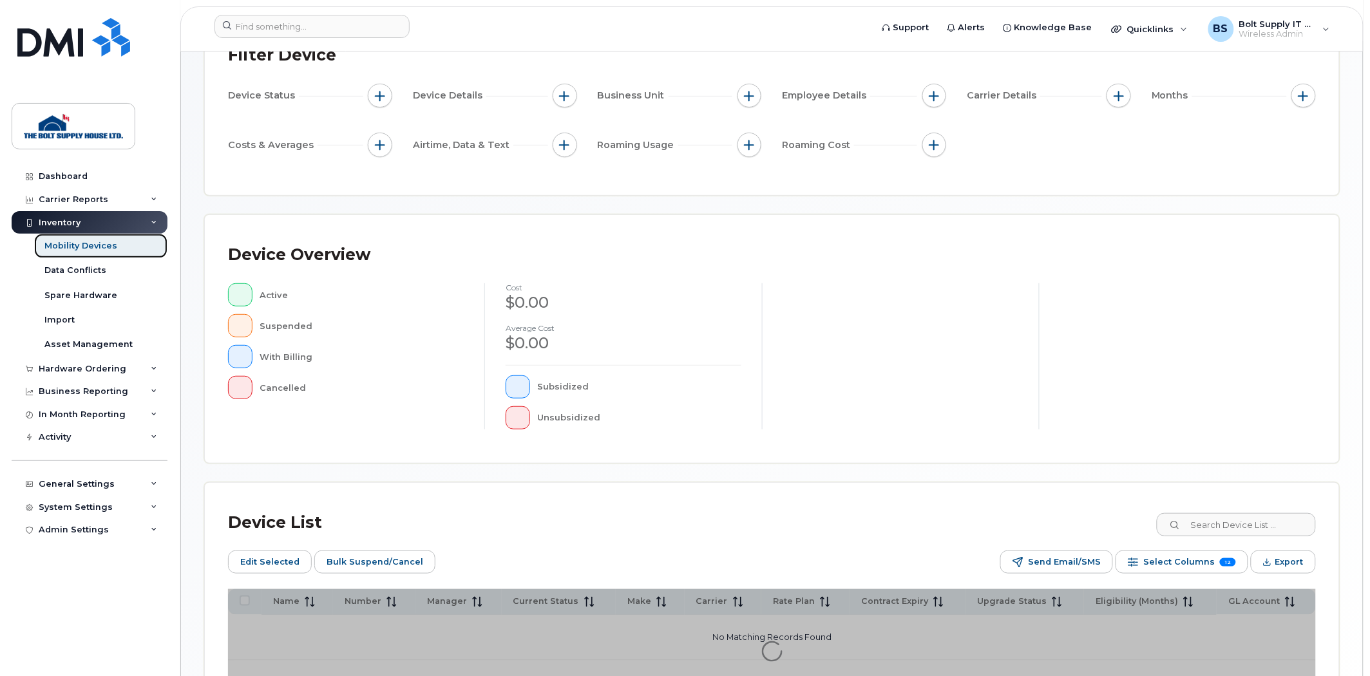
scroll to position [232, 0]
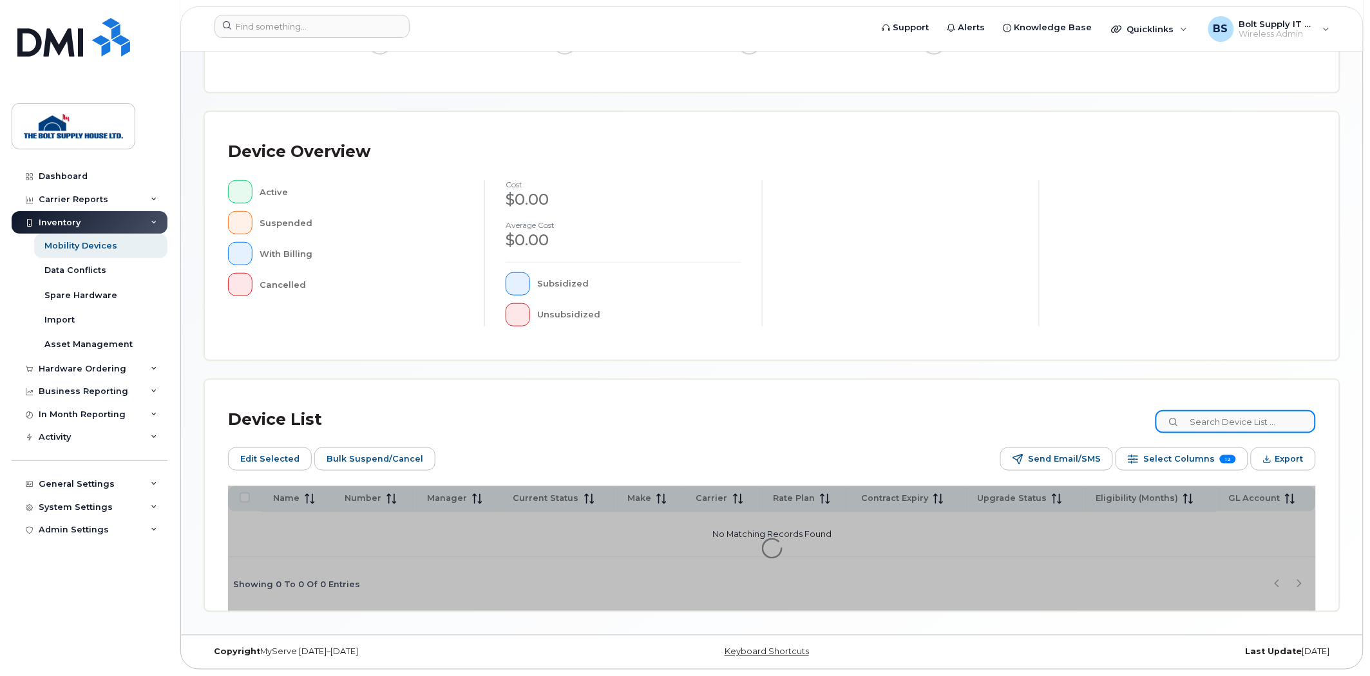
click at [1226, 421] on input at bounding box center [1235, 421] width 160 height 23
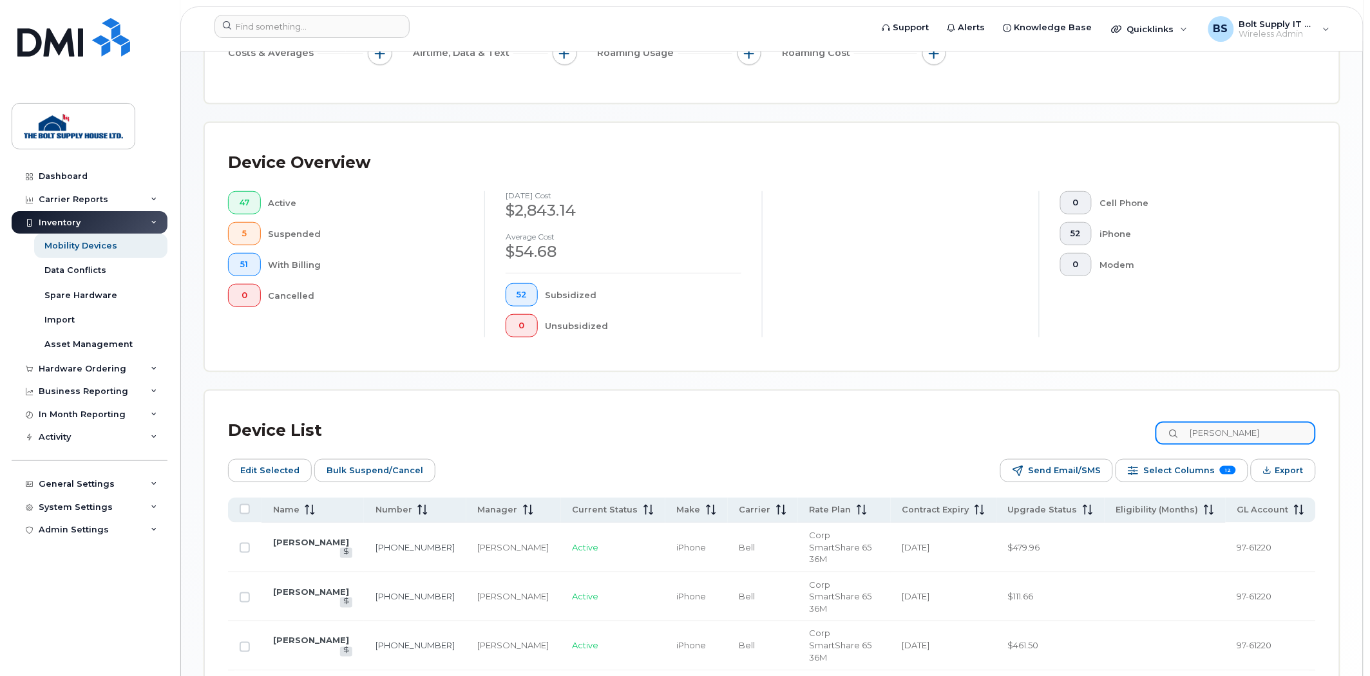
scroll to position [297, 0]
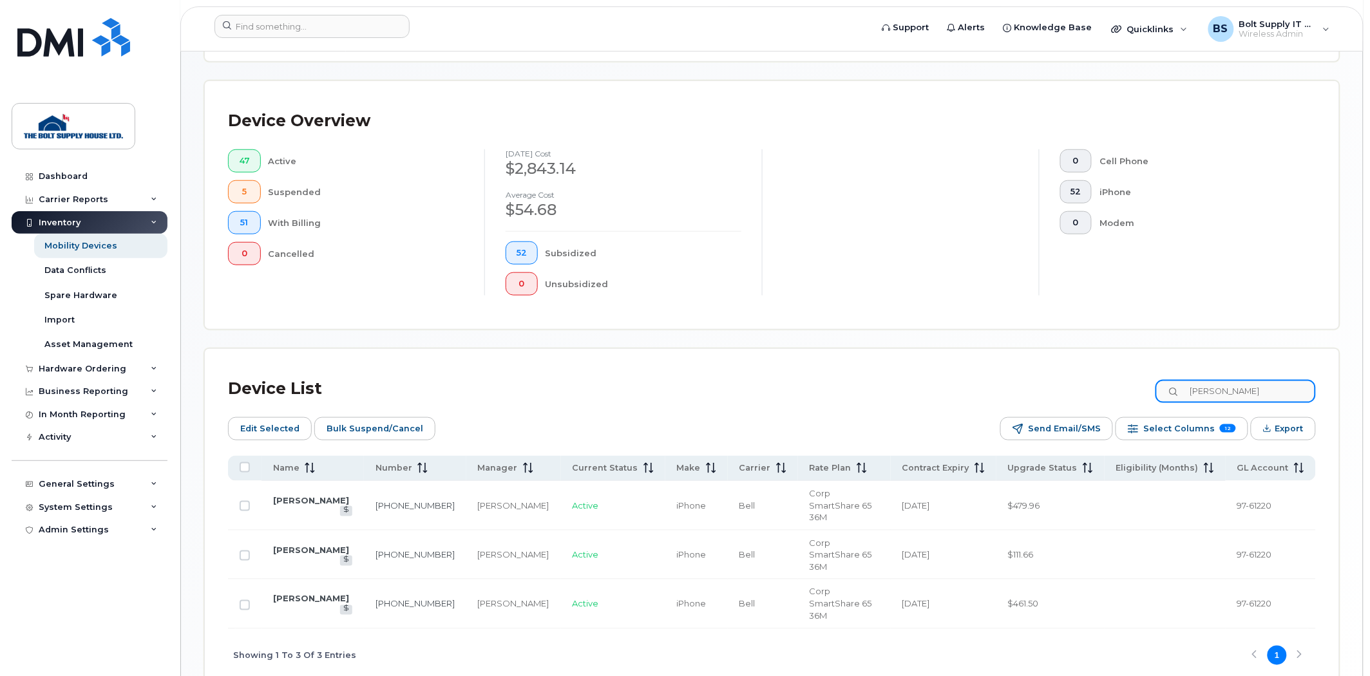
drag, startPoint x: 1237, startPoint y: 398, endPoint x: 1092, endPoint y: 407, distance: 145.2
click at [1092, 407] on div "Device List mary Edit Selected Bulk Suspend/Cancel Send Email/SMS Select Column…" at bounding box center [772, 527] width 1088 height 310
type input "john"
click at [316, 594] on link "Unassigned BR11" at bounding box center [312, 599] width 79 height 10
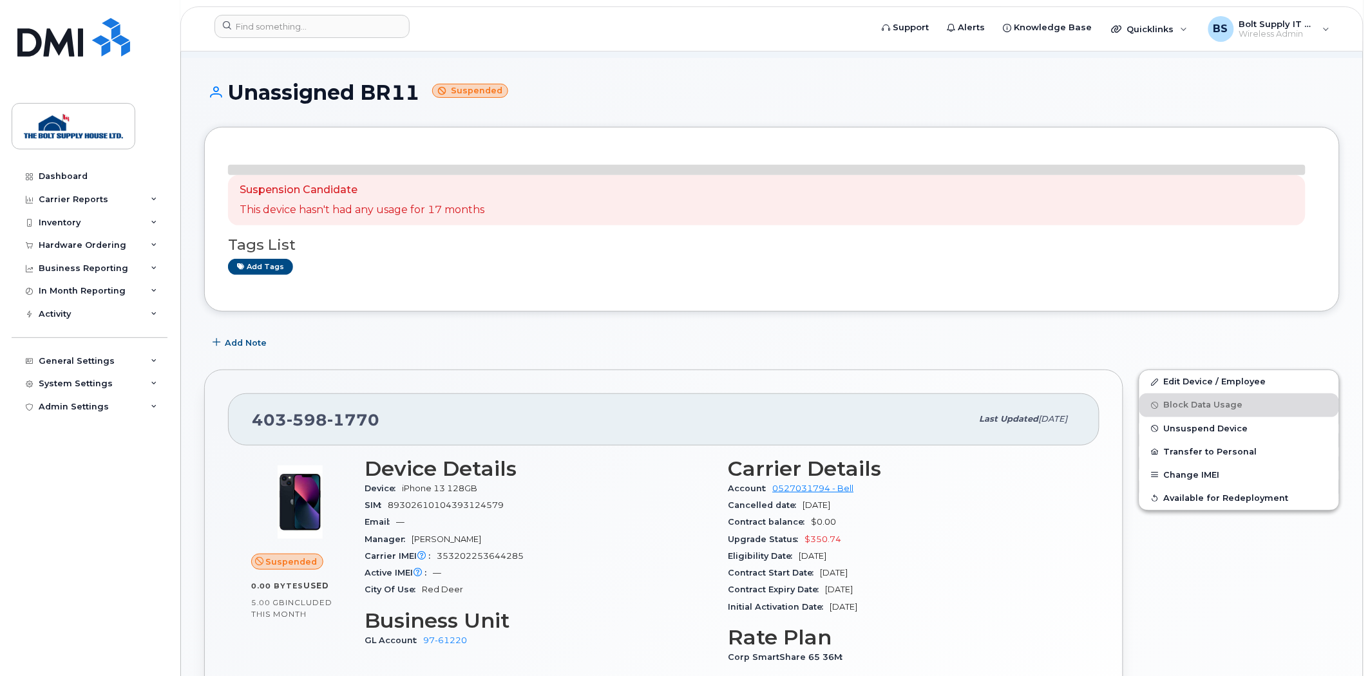
scroll to position [143, 0]
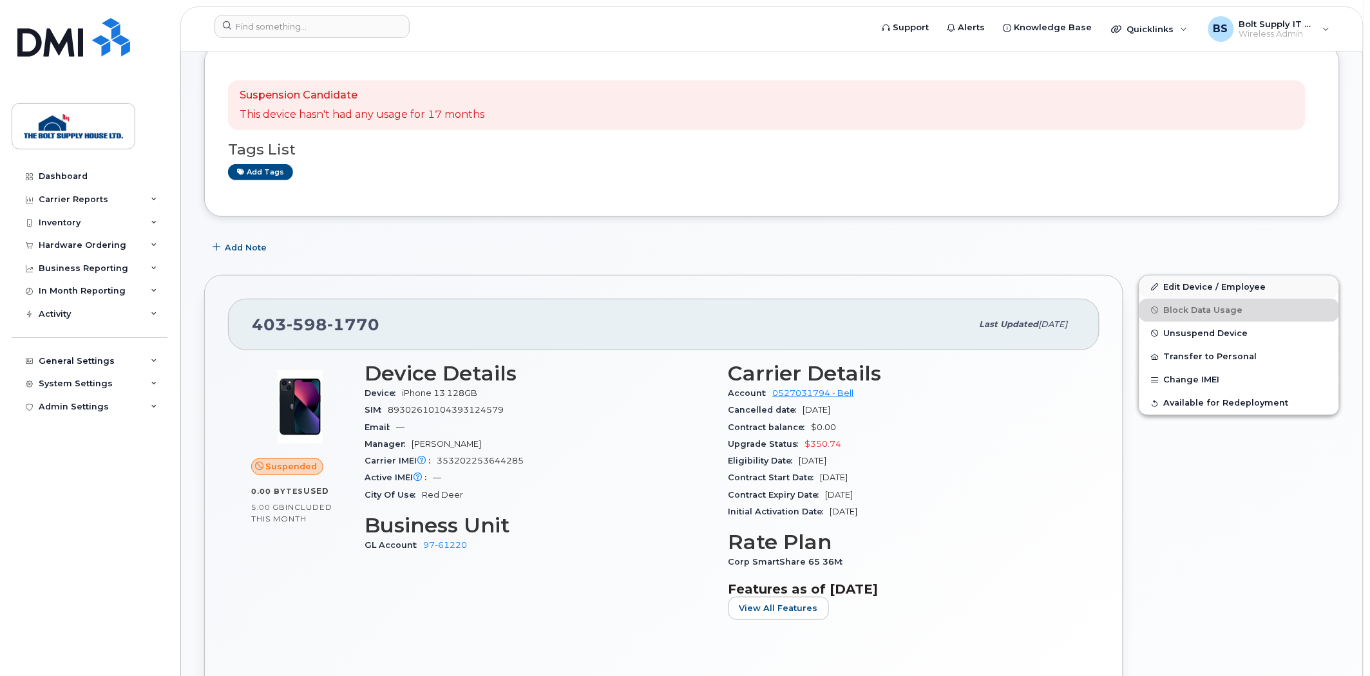
click at [1222, 288] on div "Edit Device / Employee Block Data Usage Unsuspend Device Transfer to Personal C…" at bounding box center [1238, 345] width 201 height 141
click at [1221, 288] on link "Edit Device / Employee" at bounding box center [1239, 287] width 200 height 23
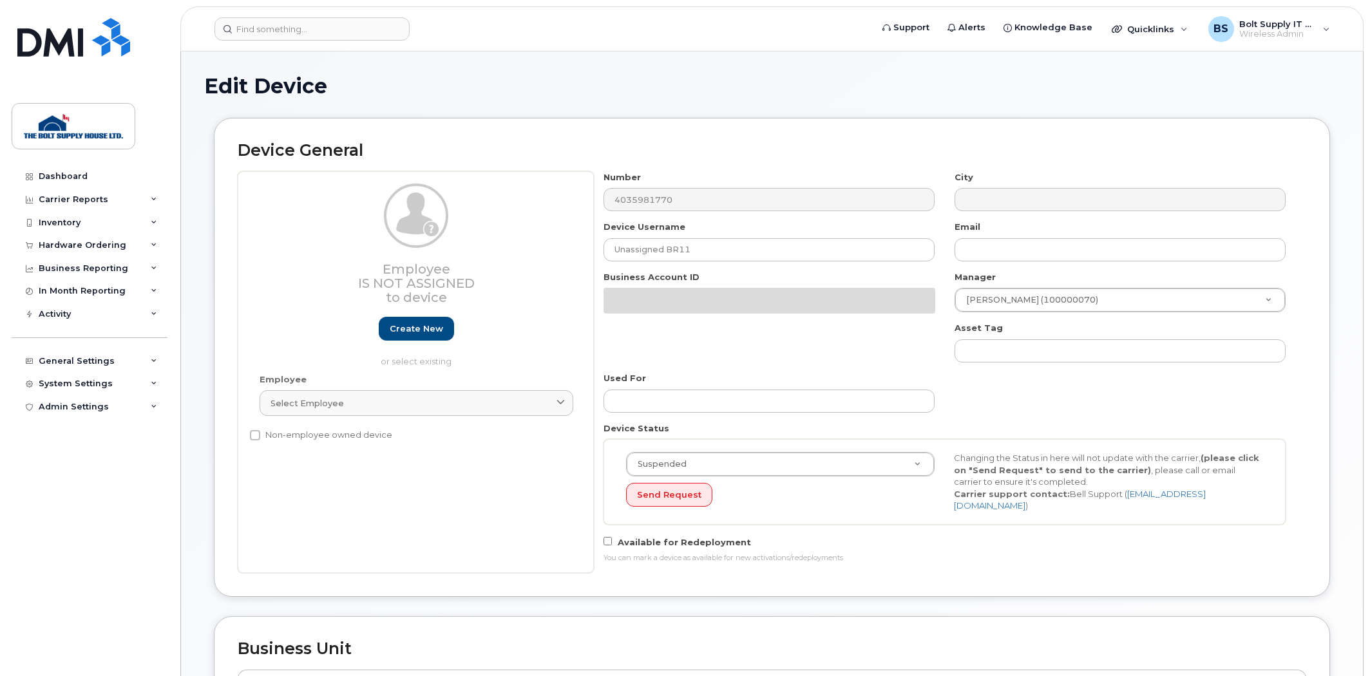
select select "662184"
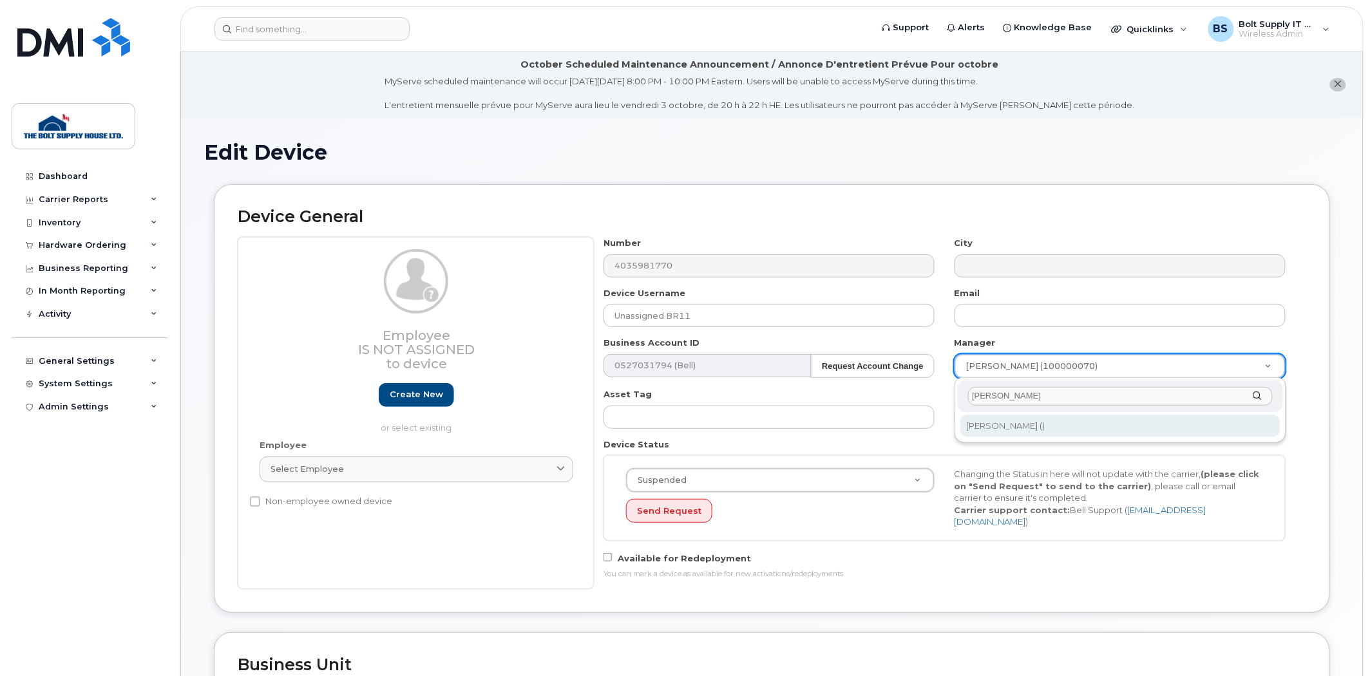
type input "[PERSON_NAME]"
type input "881022"
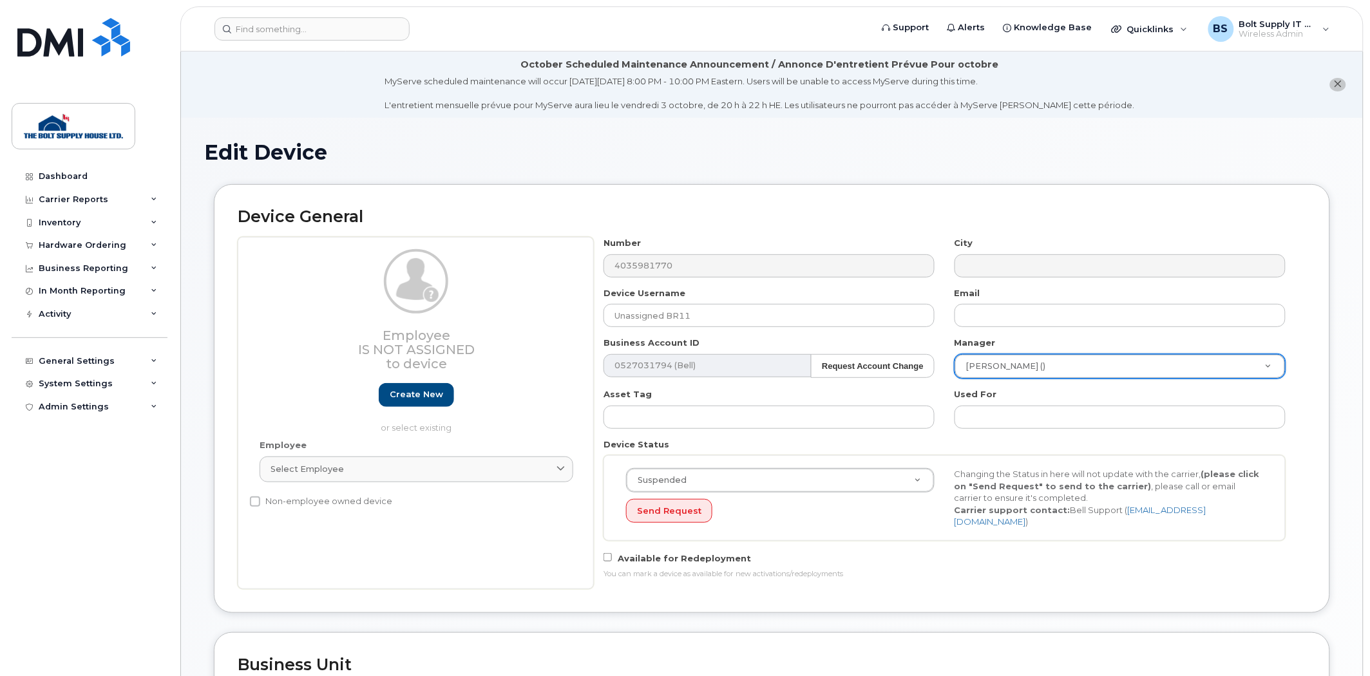
click at [979, 443] on div "Device Status Suspended Active Suspended Cancelled Send Request Changing the St…" at bounding box center [945, 489] width 702 height 102
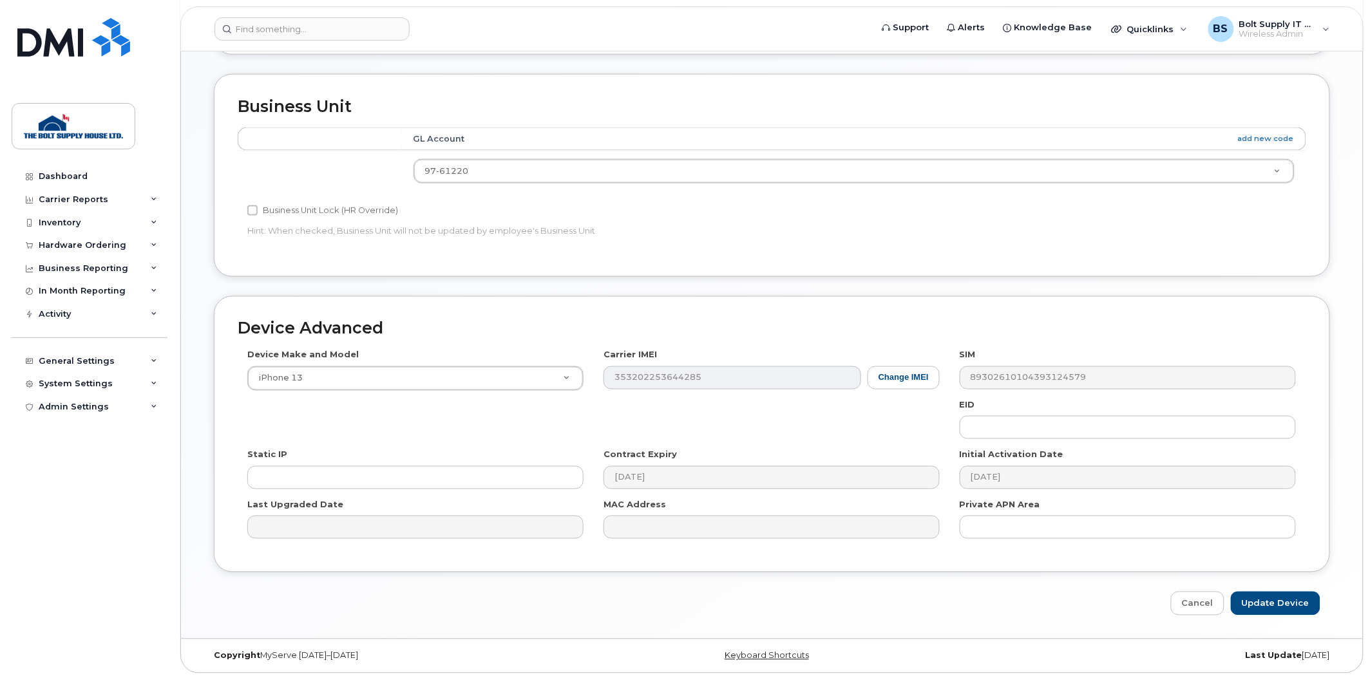
scroll to position [17, 0]
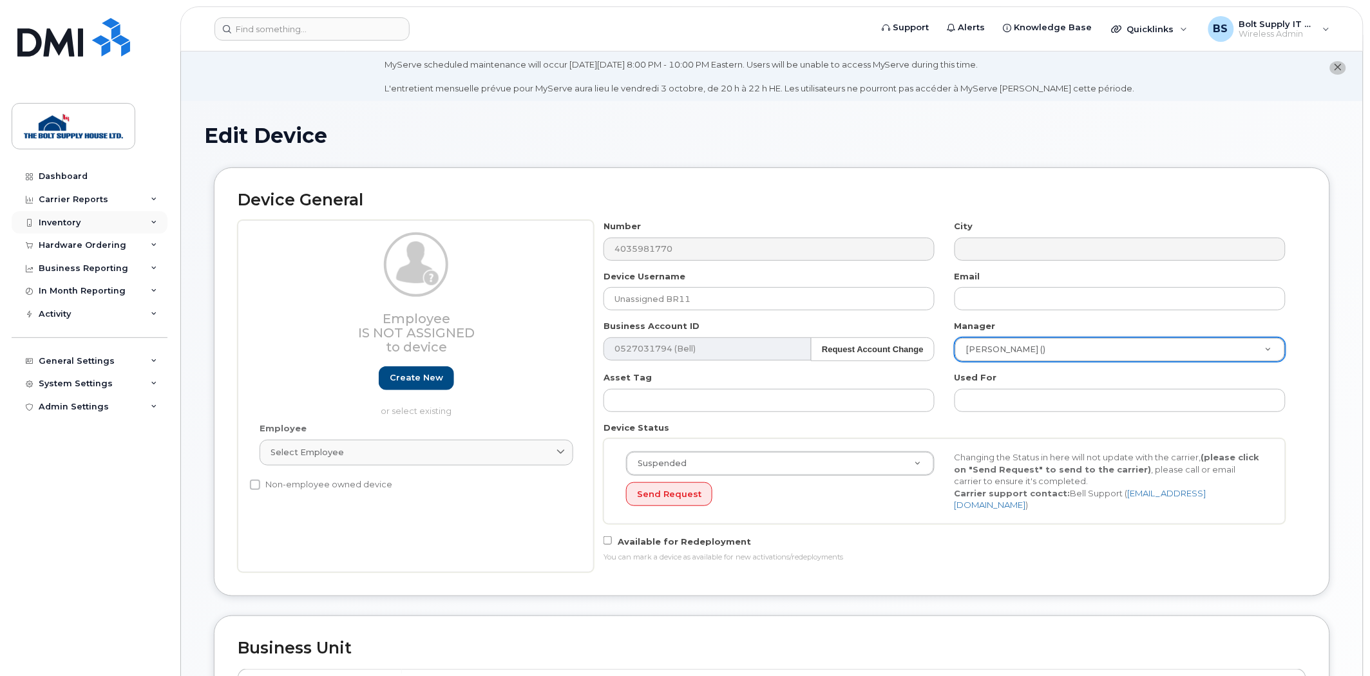
click at [104, 221] on div "Inventory" at bounding box center [90, 222] width 156 height 23
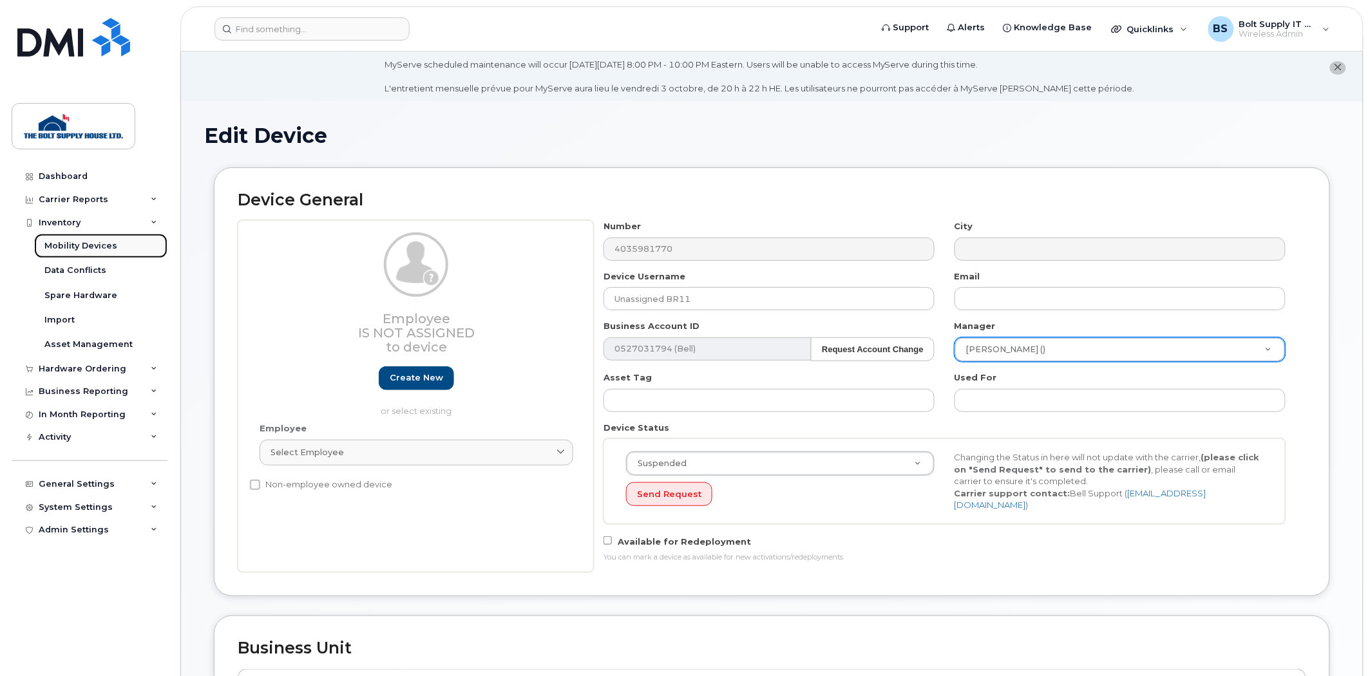
click at [97, 241] on div "Mobility Devices" at bounding box center [80, 246] width 73 height 12
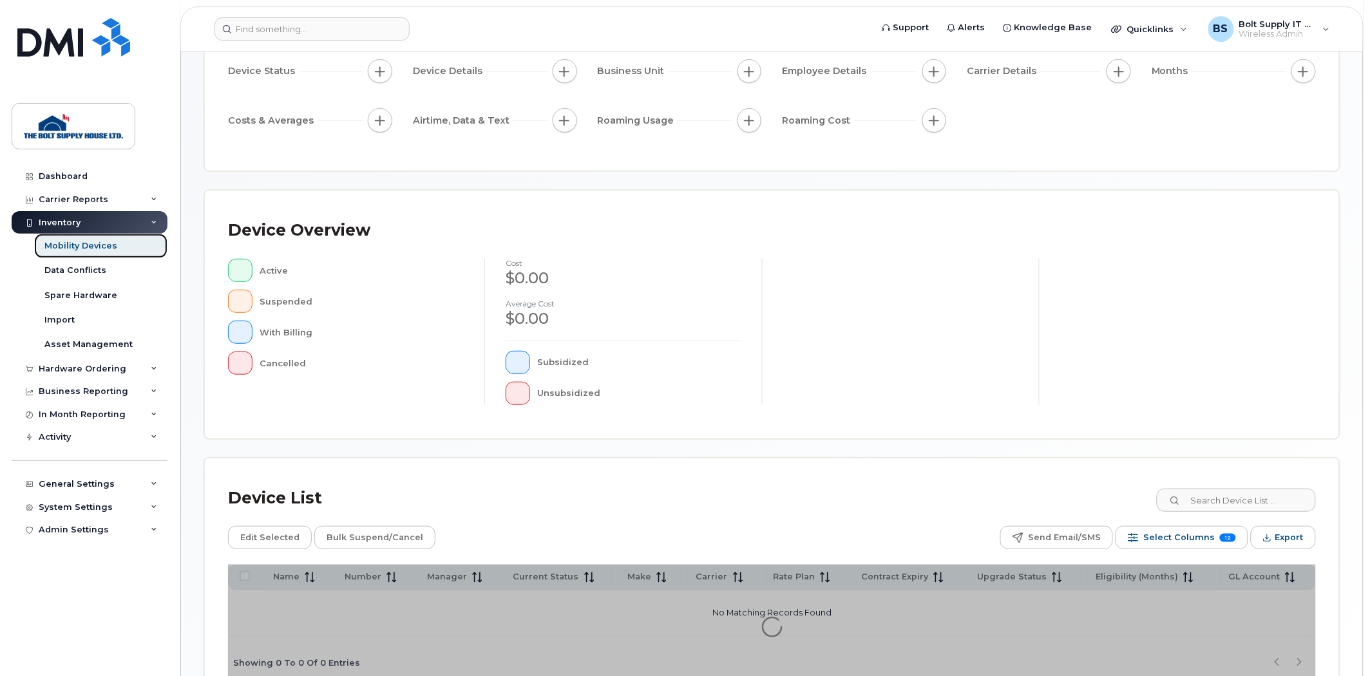
scroll to position [209, 0]
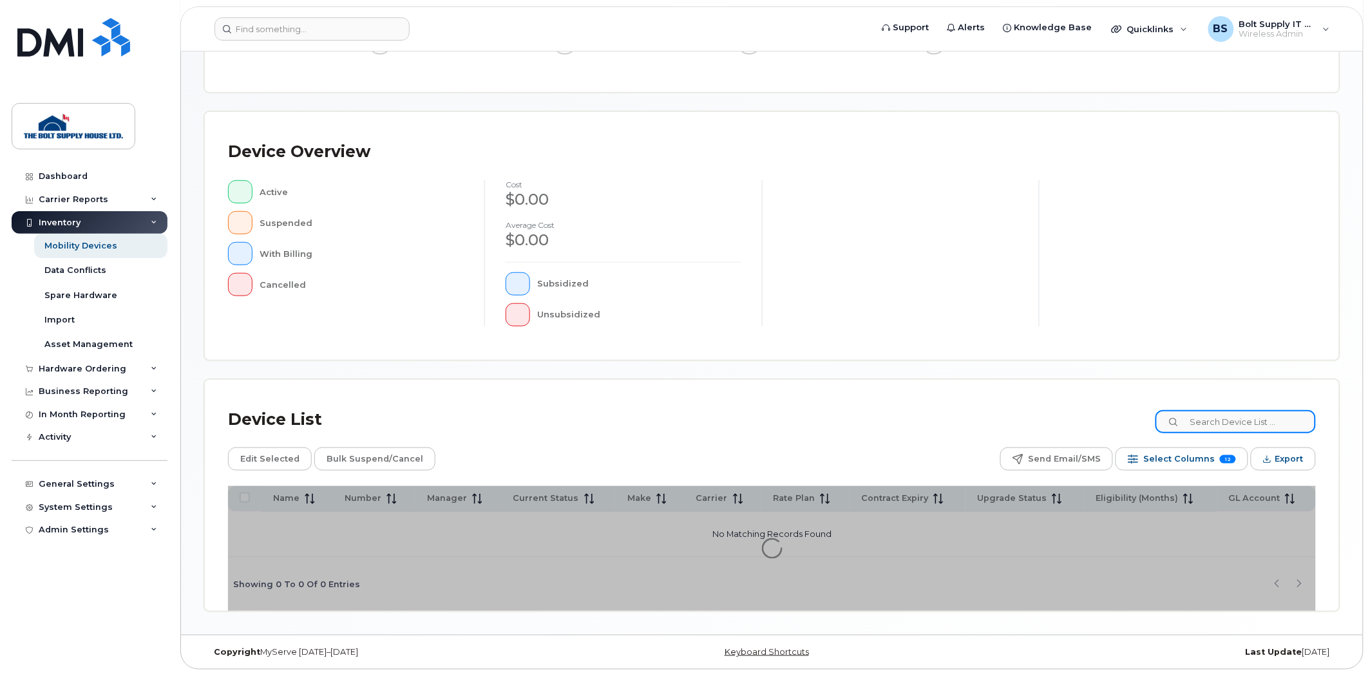
click at [1231, 426] on input at bounding box center [1235, 421] width 160 height 23
type input "russe"
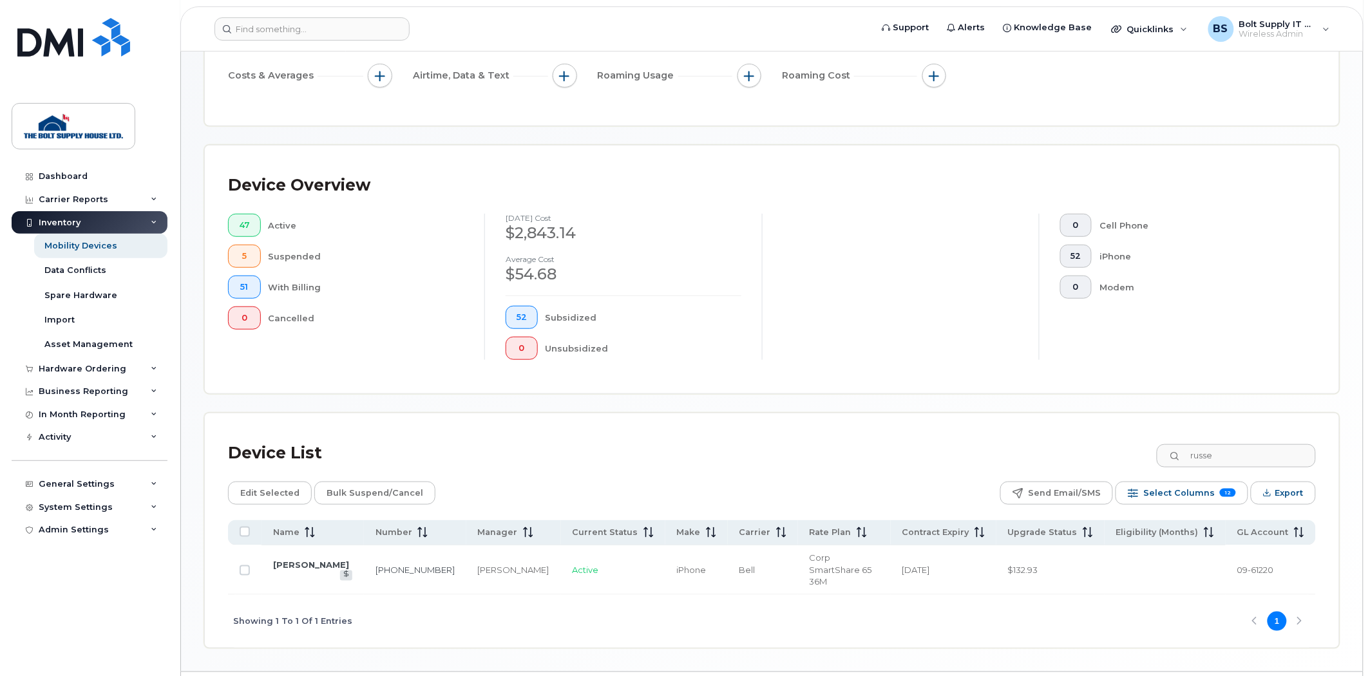
click at [325, 569] on td "[PERSON_NAME]" at bounding box center [312, 570] width 102 height 50
click at [323, 561] on link "[PERSON_NAME]" at bounding box center [311, 565] width 76 height 10
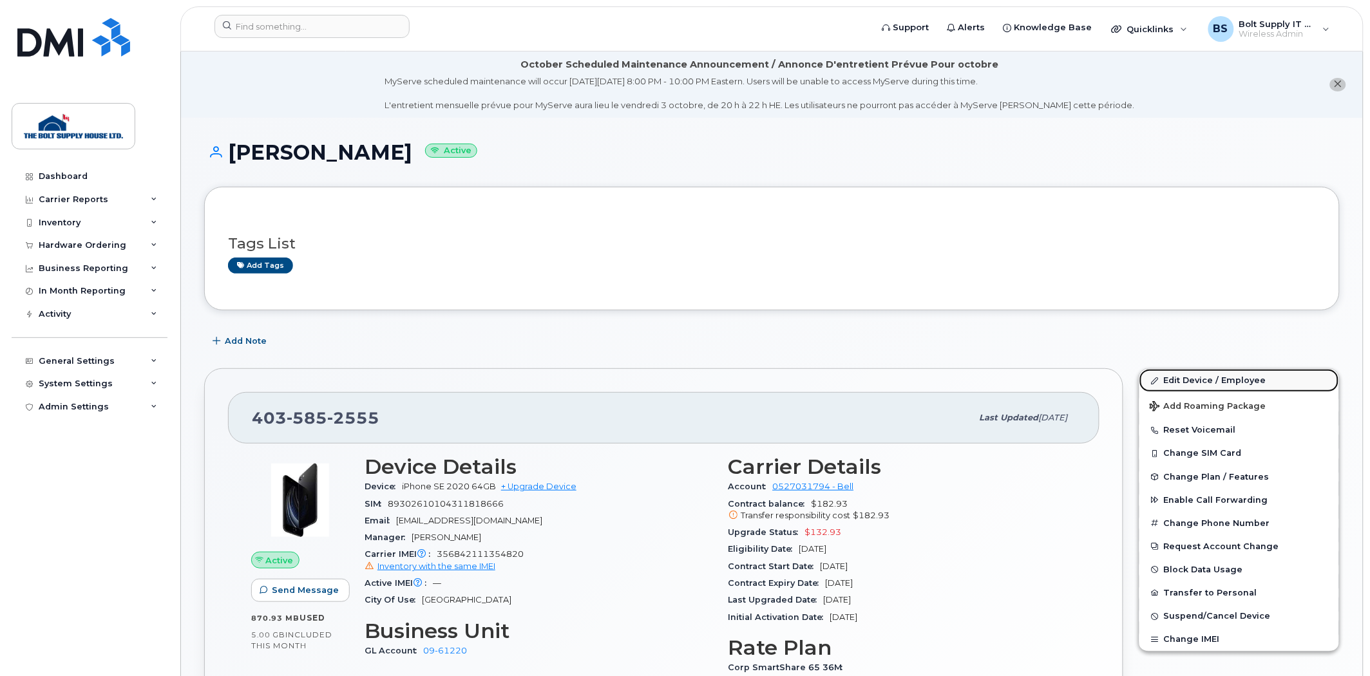
click at [1187, 372] on link "Edit Device / Employee" at bounding box center [1239, 380] width 200 height 23
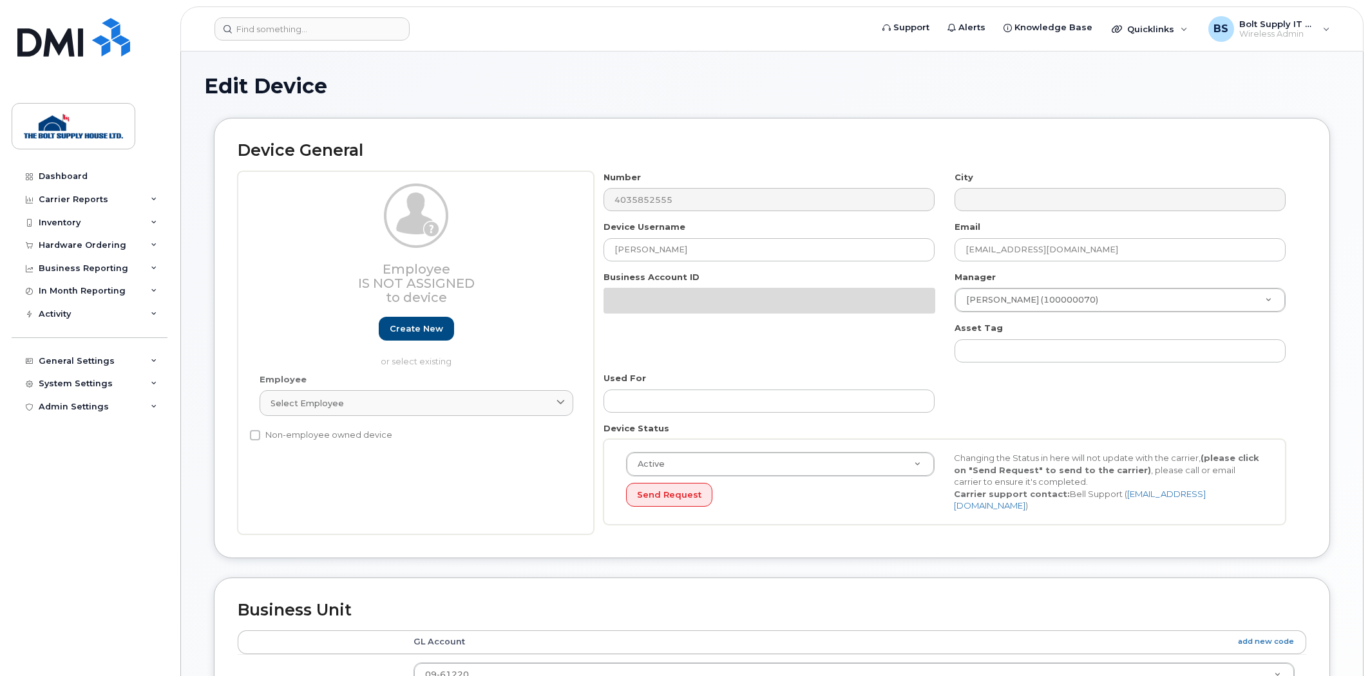
select select "35735887"
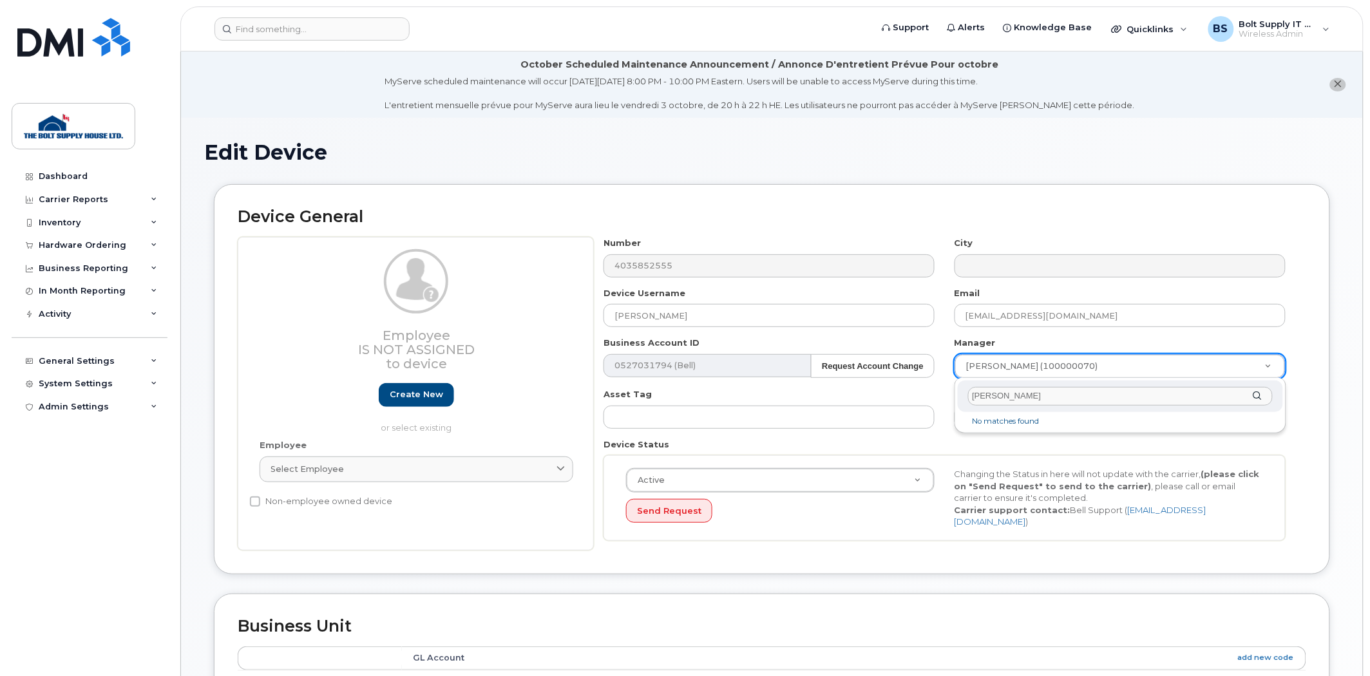
type input "russ"
click at [1164, 379] on div "russ No matches found" at bounding box center [1119, 405] width 331 height 55
type input "unk"
type input "523528"
click at [1074, 424] on input "text" at bounding box center [1119, 417] width 331 height 23
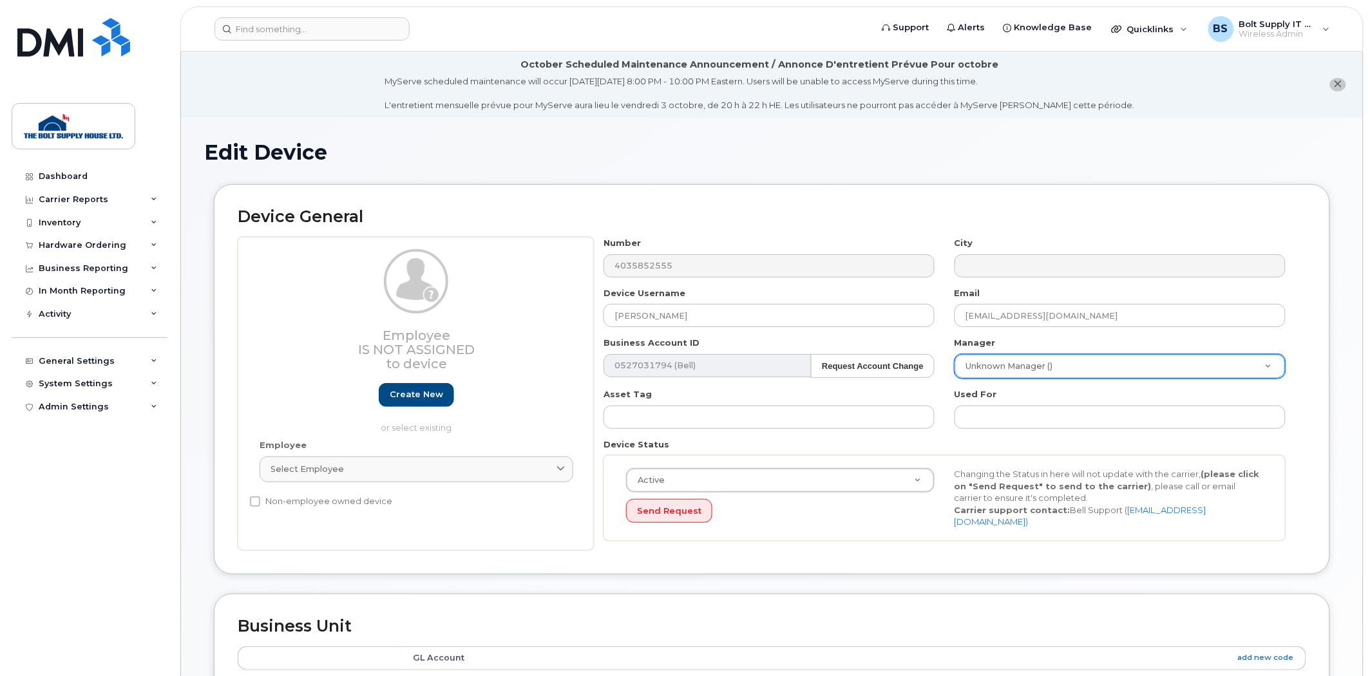
click at [1071, 451] on div "Device Status Active Active Suspended Cancelled Send Request Changing the Statu…" at bounding box center [945, 489] width 702 height 102
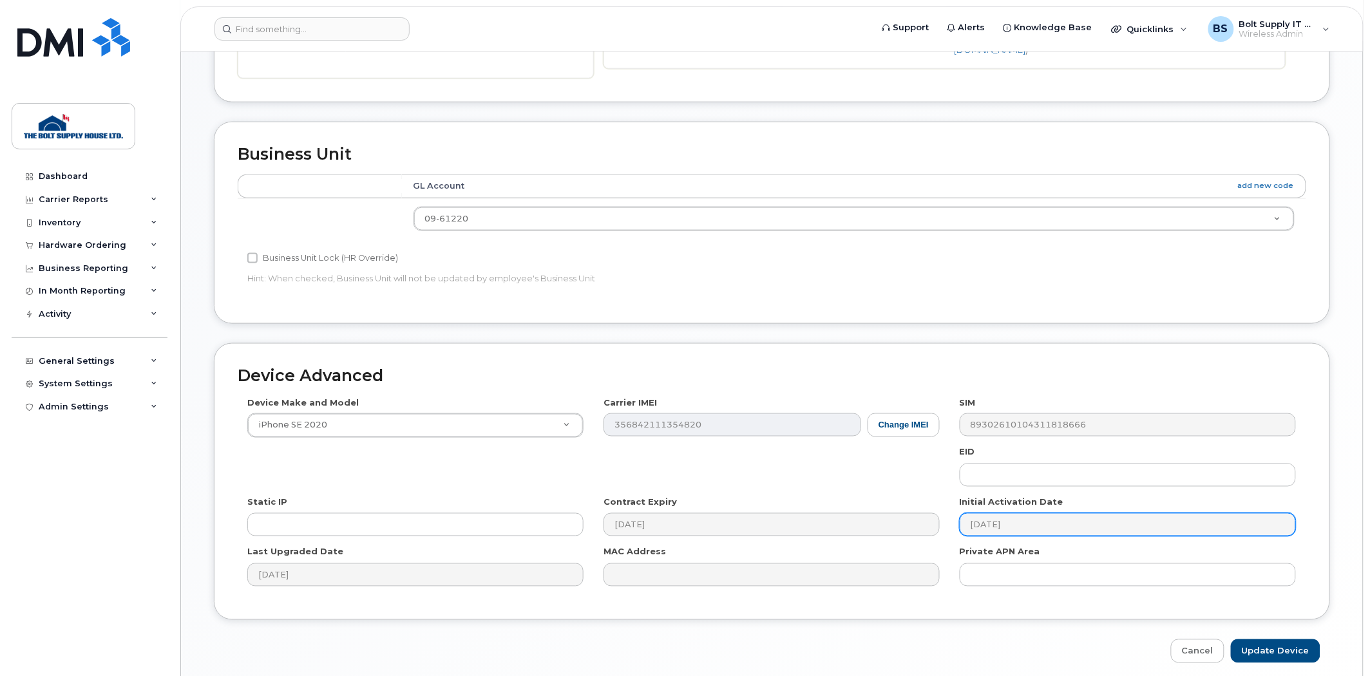
scroll to position [519, 0]
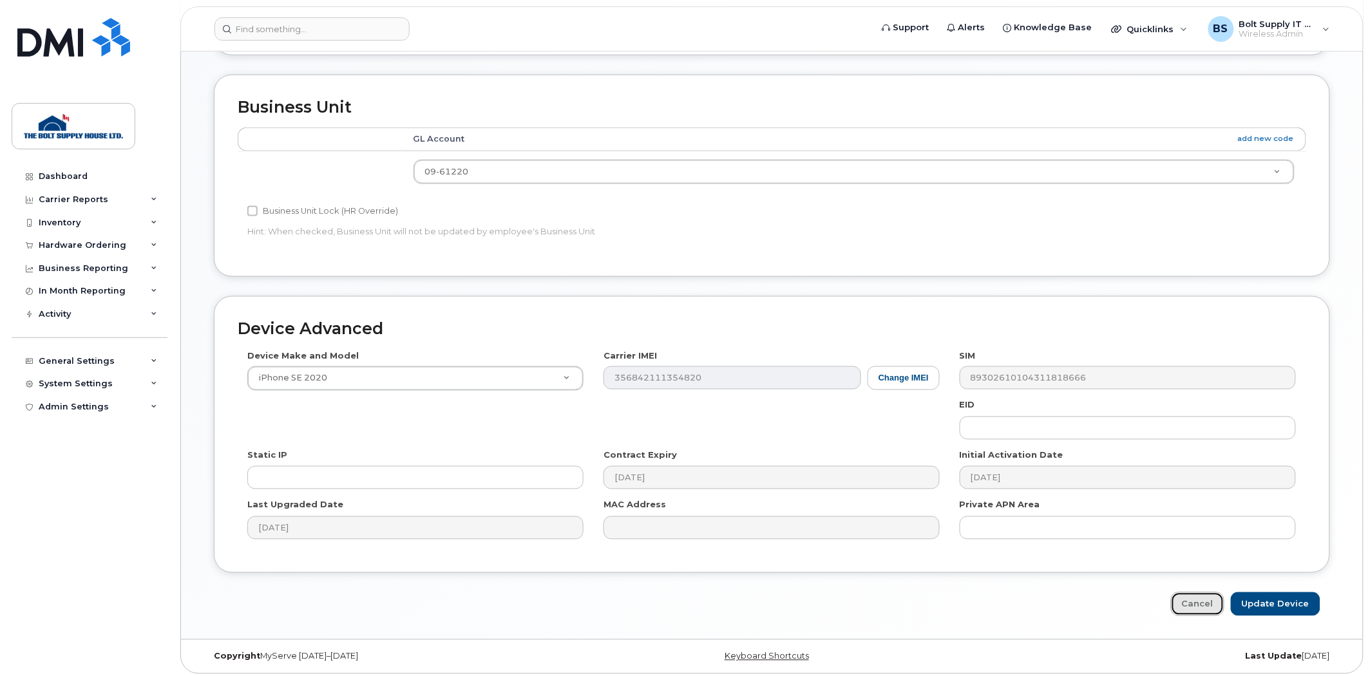
click at [1195, 601] on link "Cancel" at bounding box center [1197, 604] width 53 height 24
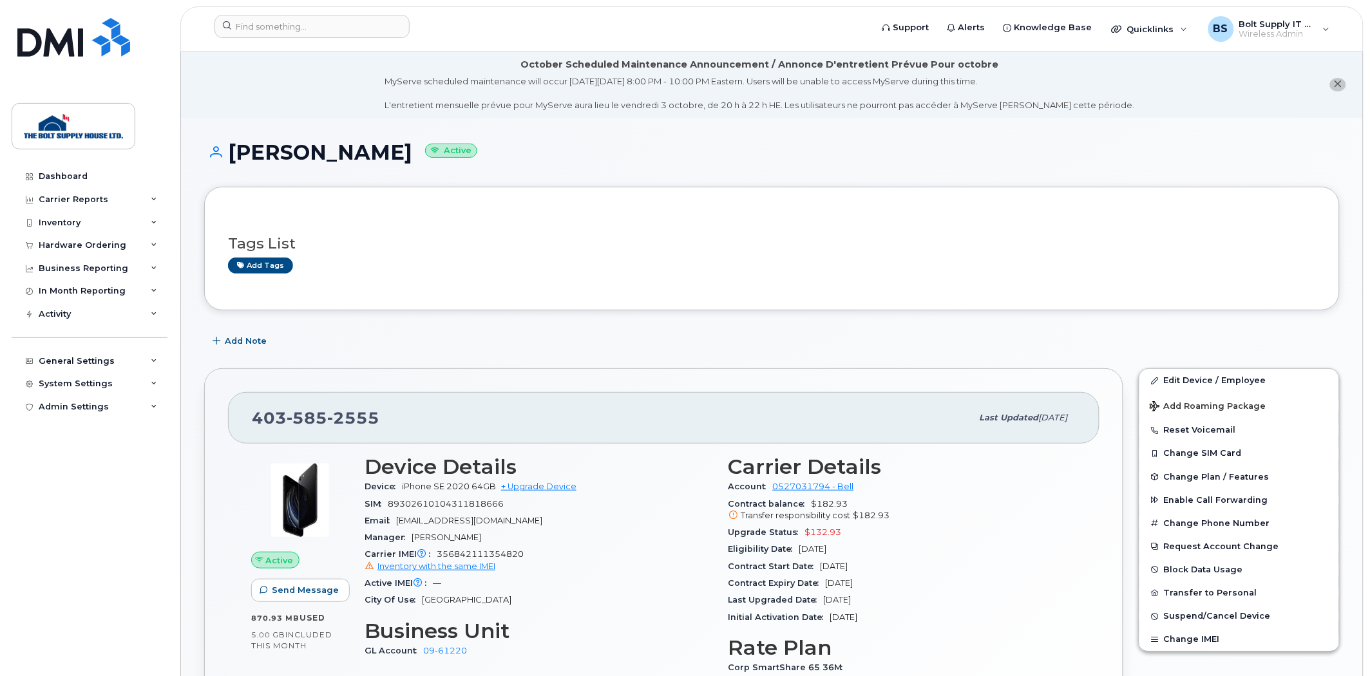
click at [616, 65] on div "October Scheduled Maintenance Announcement / Annonce D'entretient Prévue Pour o…" at bounding box center [760, 65] width 478 height 14
